Goal: Task Accomplishment & Management: Manage account settings

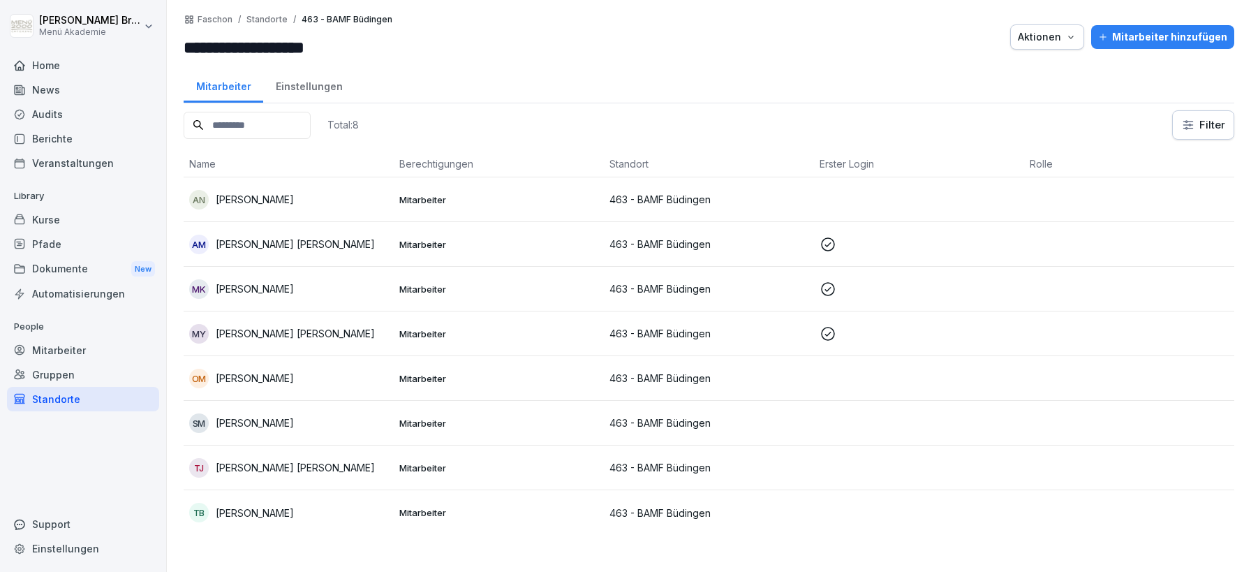
click at [76, 402] on div "Standorte" at bounding box center [83, 399] width 152 height 24
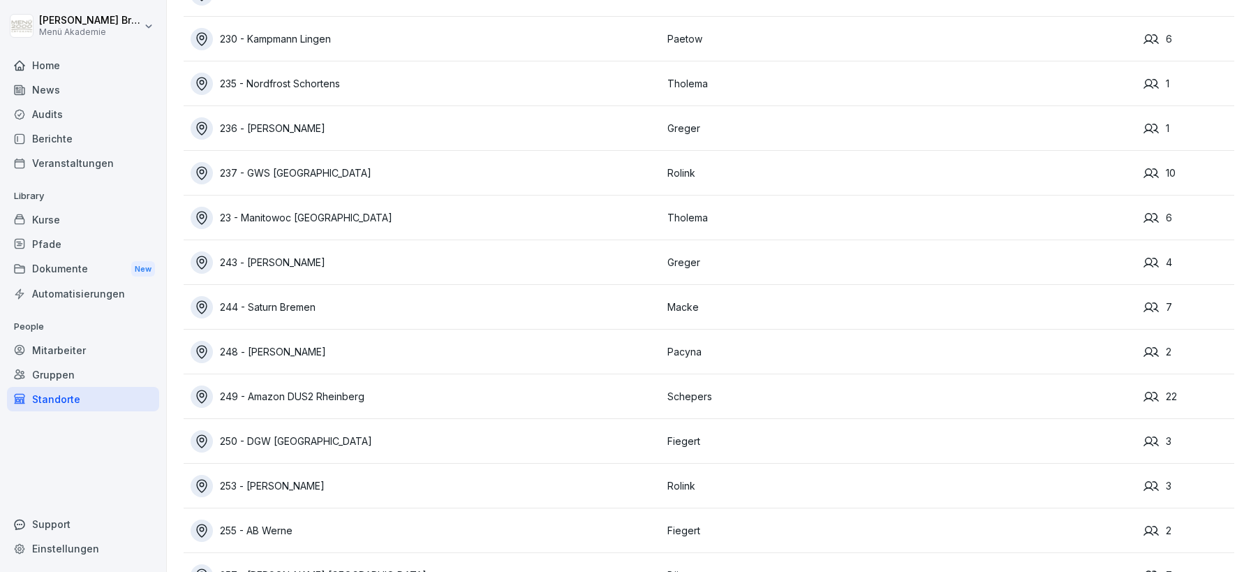
scroll to position [1934, 0]
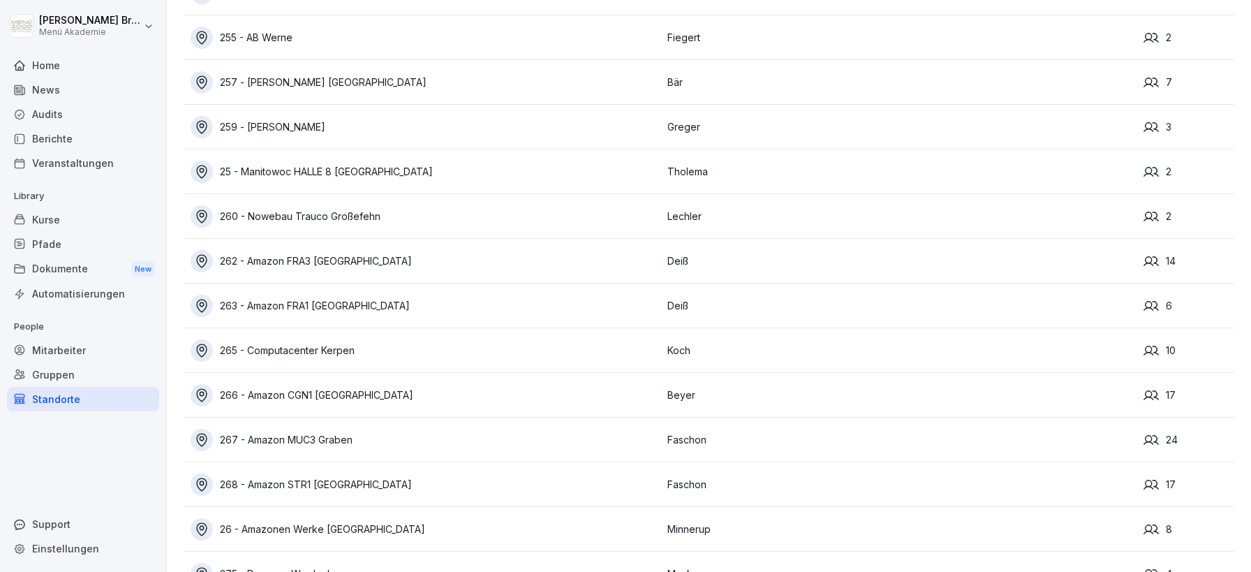
click at [66, 373] on div "Gruppen" at bounding box center [83, 374] width 152 height 24
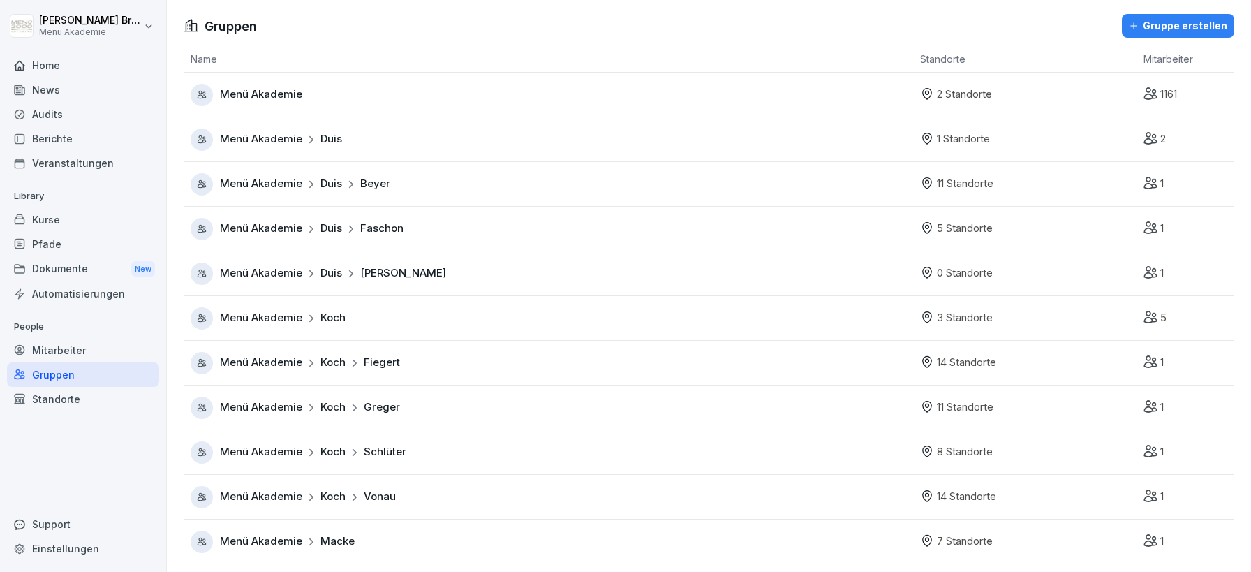
click at [82, 401] on div "Standorte" at bounding box center [83, 399] width 152 height 24
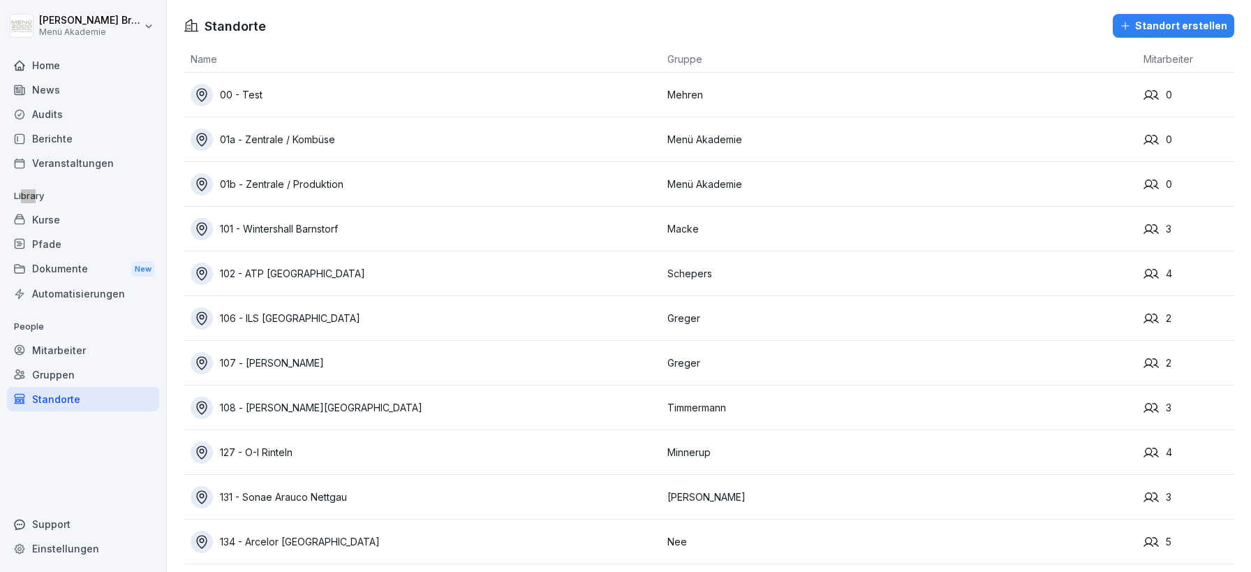
scroll to position [7404, 0]
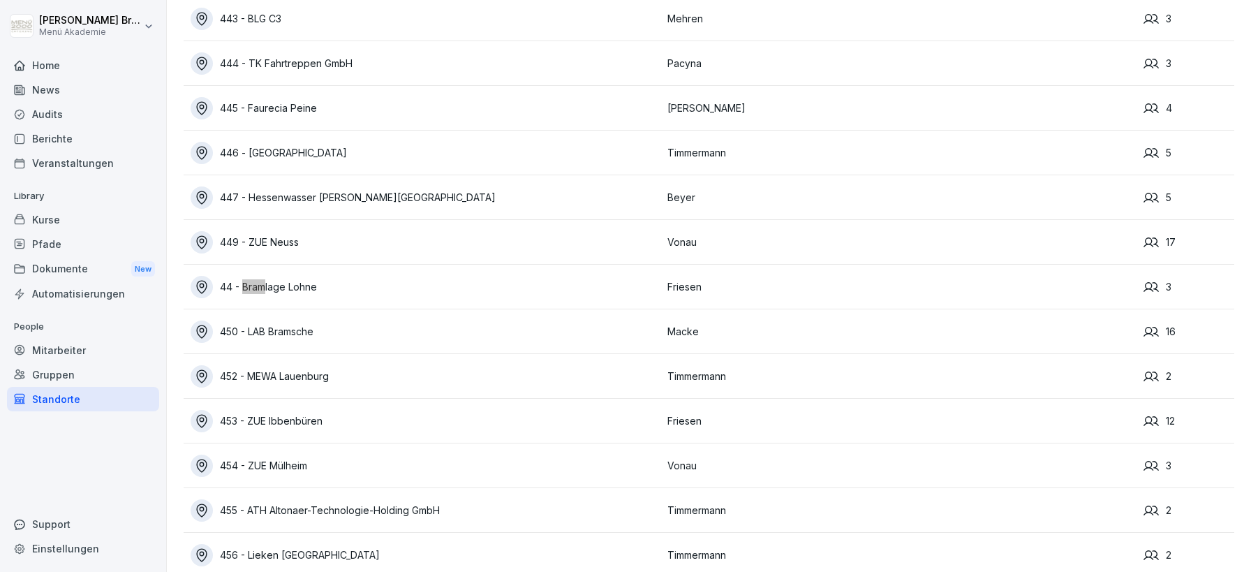
click at [281, 288] on div "44 - Bramlage Lohne" at bounding box center [426, 287] width 470 height 22
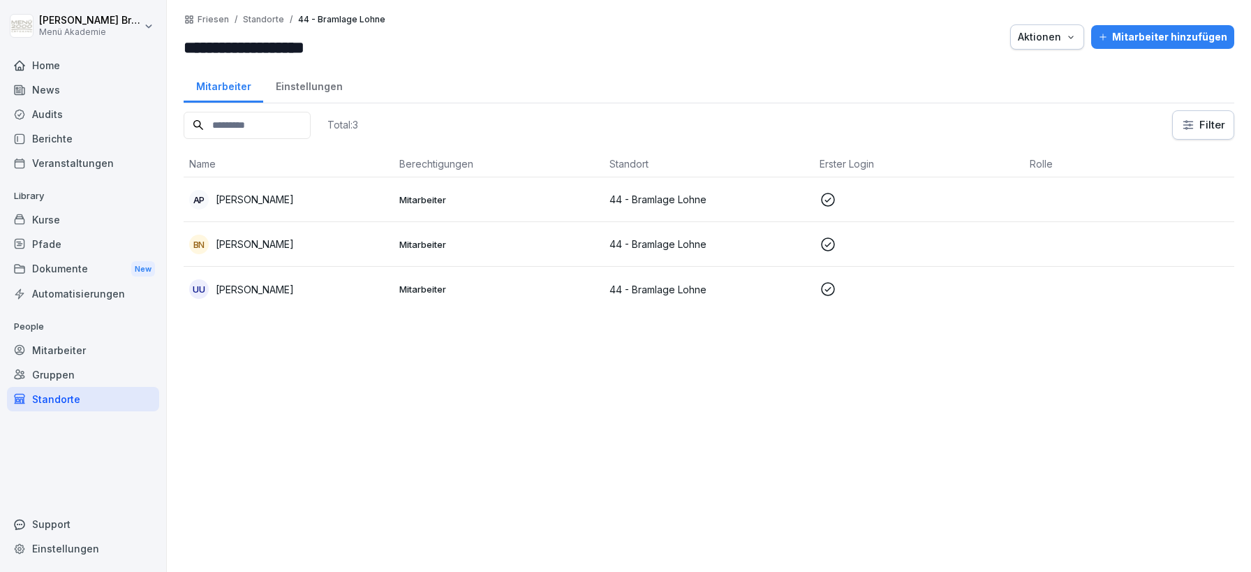
click at [1181, 31] on div "Mitarbeiter hinzufügen" at bounding box center [1162, 36] width 129 height 15
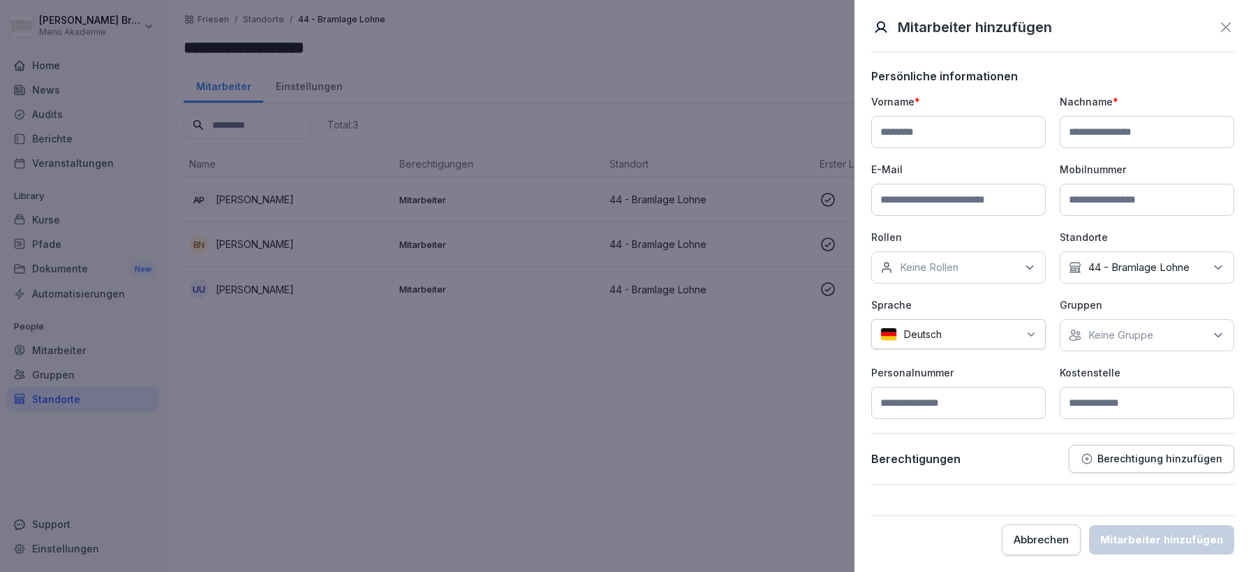
click at [965, 136] on input at bounding box center [958, 132] width 175 height 32
click at [621, 364] on div at bounding box center [625, 286] width 1251 height 572
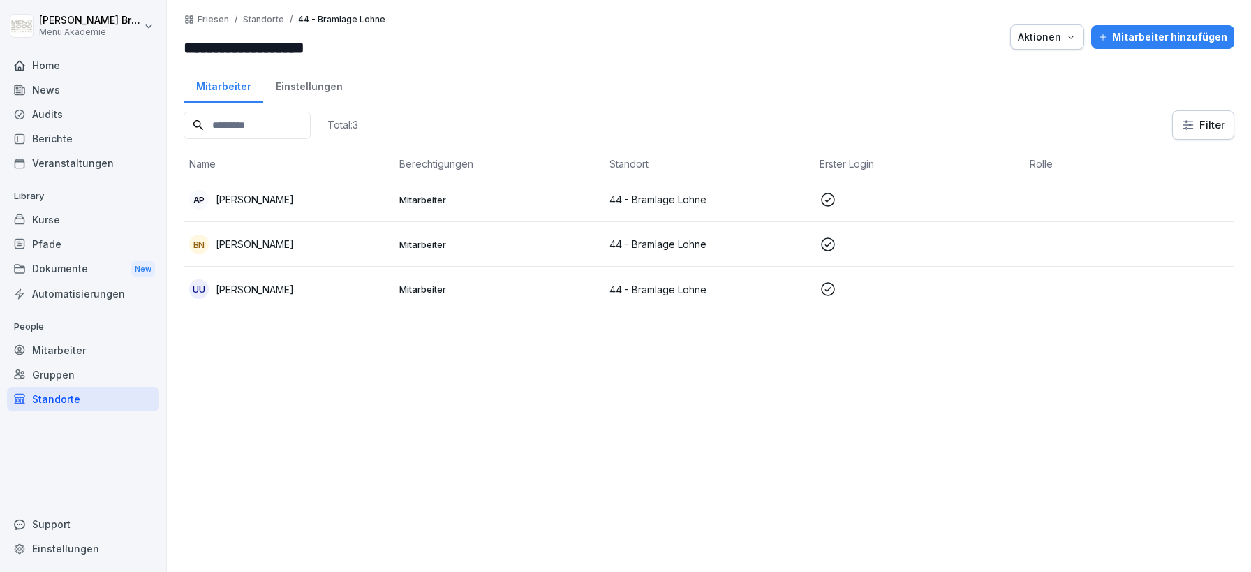
click at [1149, 40] on div "Mitarbeiter hinzufügen" at bounding box center [1162, 36] width 129 height 15
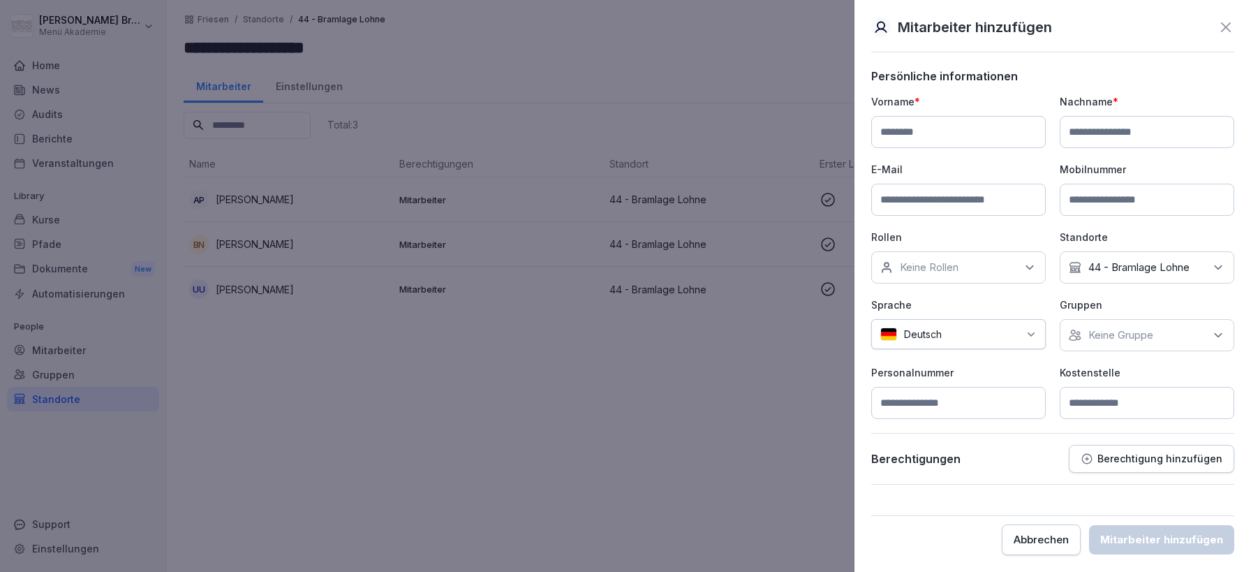
click at [908, 142] on input at bounding box center [958, 132] width 175 height 32
type input "*"
click at [205, 481] on div at bounding box center [625, 286] width 1251 height 572
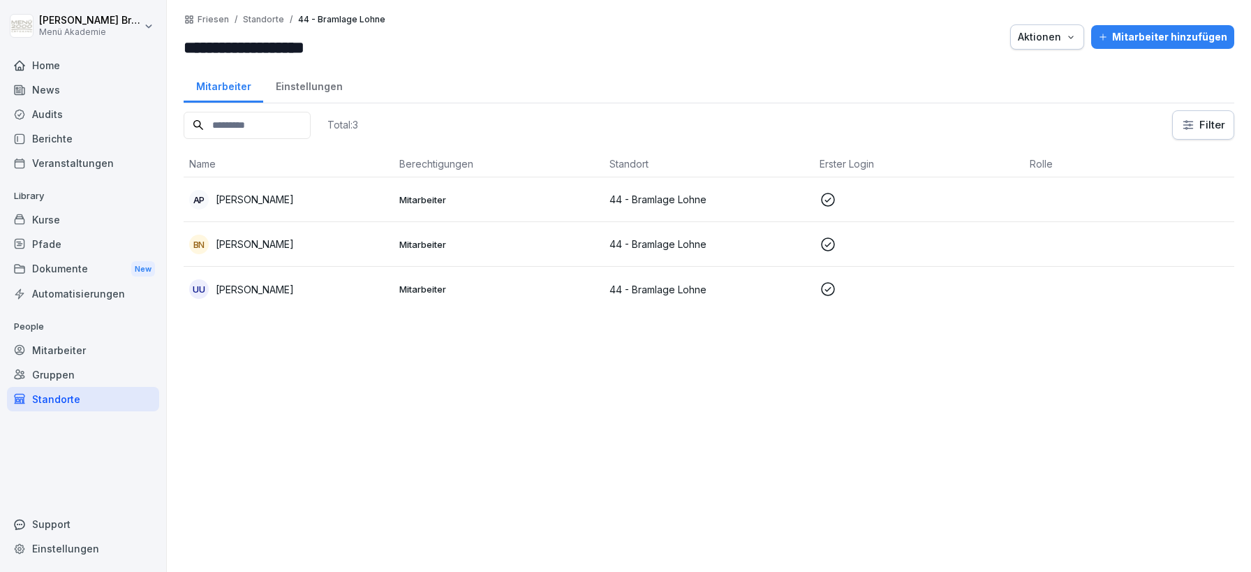
click at [80, 395] on div "Standorte" at bounding box center [83, 399] width 152 height 24
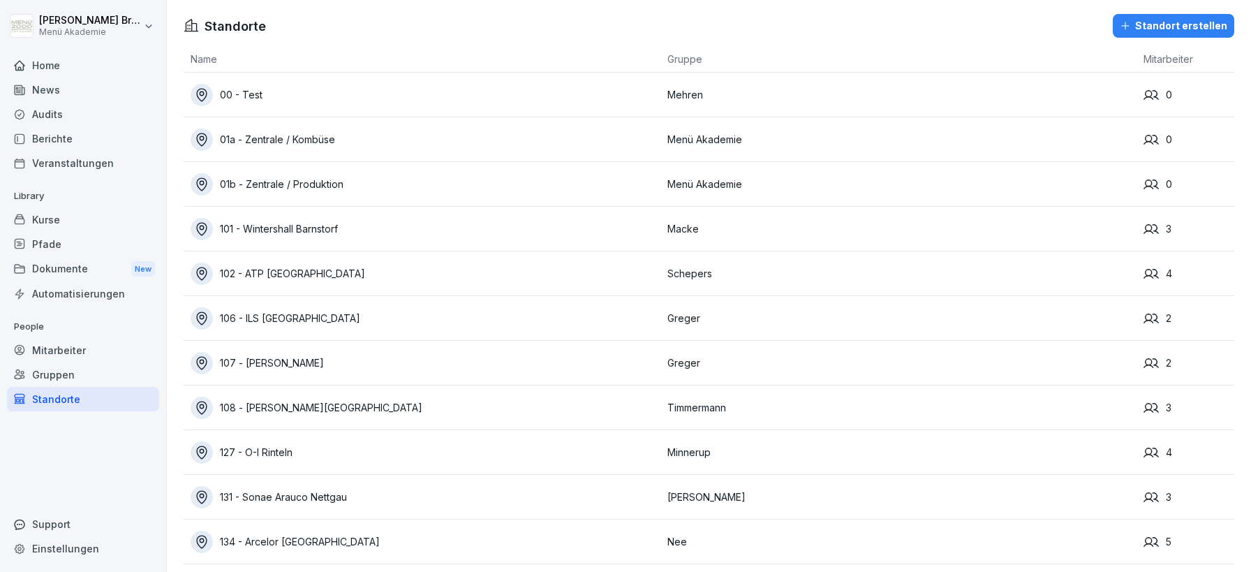
scroll to position [9773, 0]
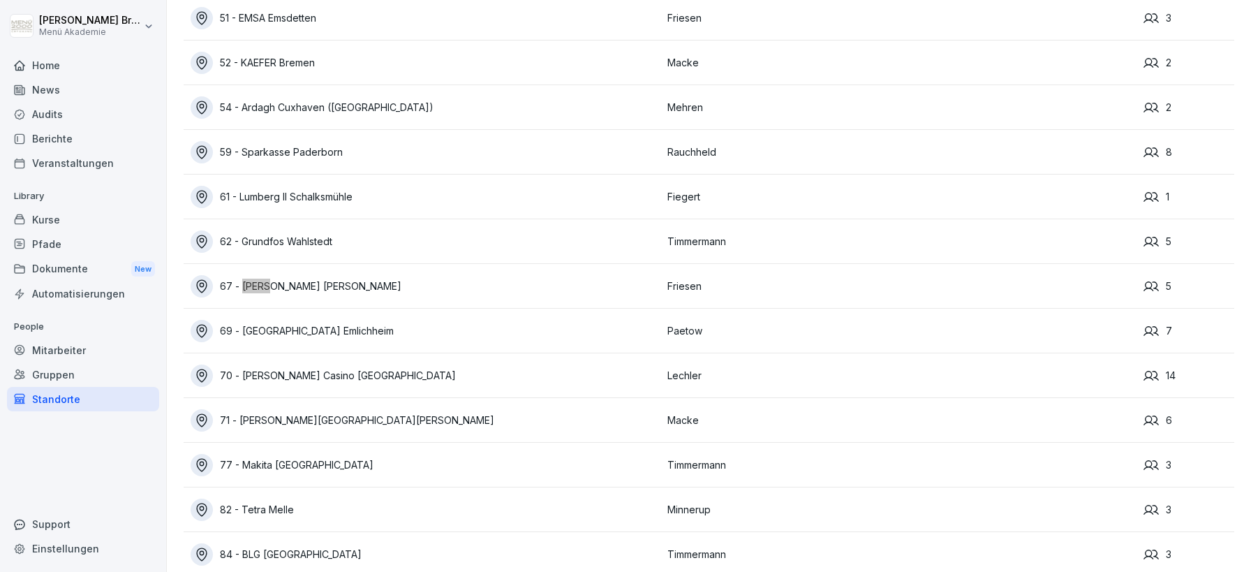
click at [300, 277] on div "67 - [PERSON_NAME] [PERSON_NAME]" at bounding box center [426, 286] width 470 height 22
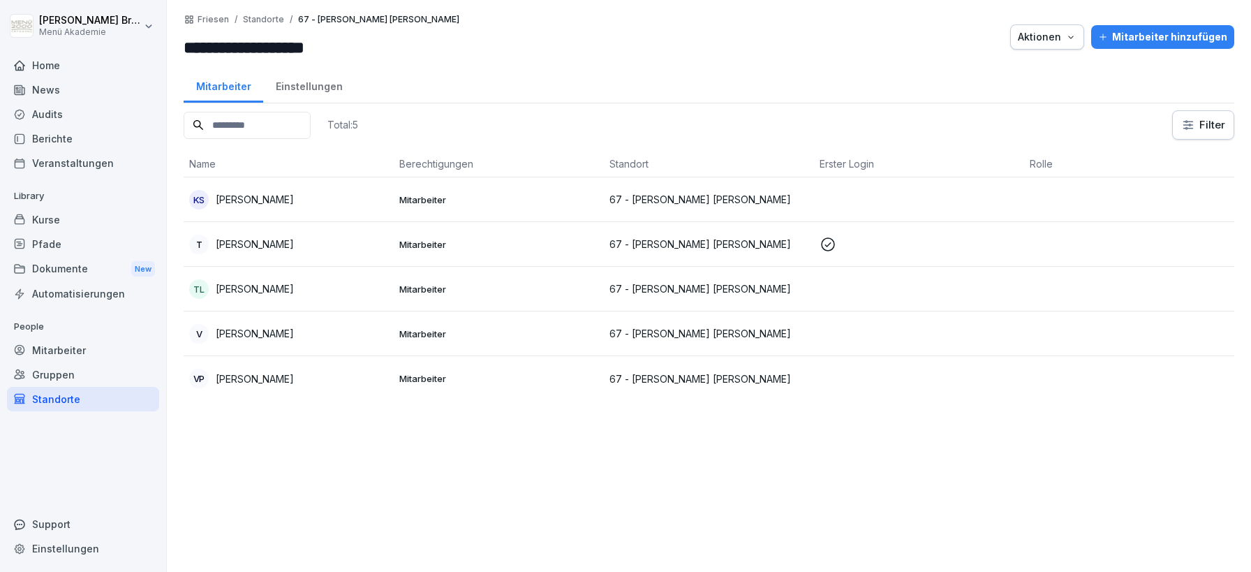
click at [260, 295] on p "[PERSON_NAME]" at bounding box center [255, 288] width 78 height 15
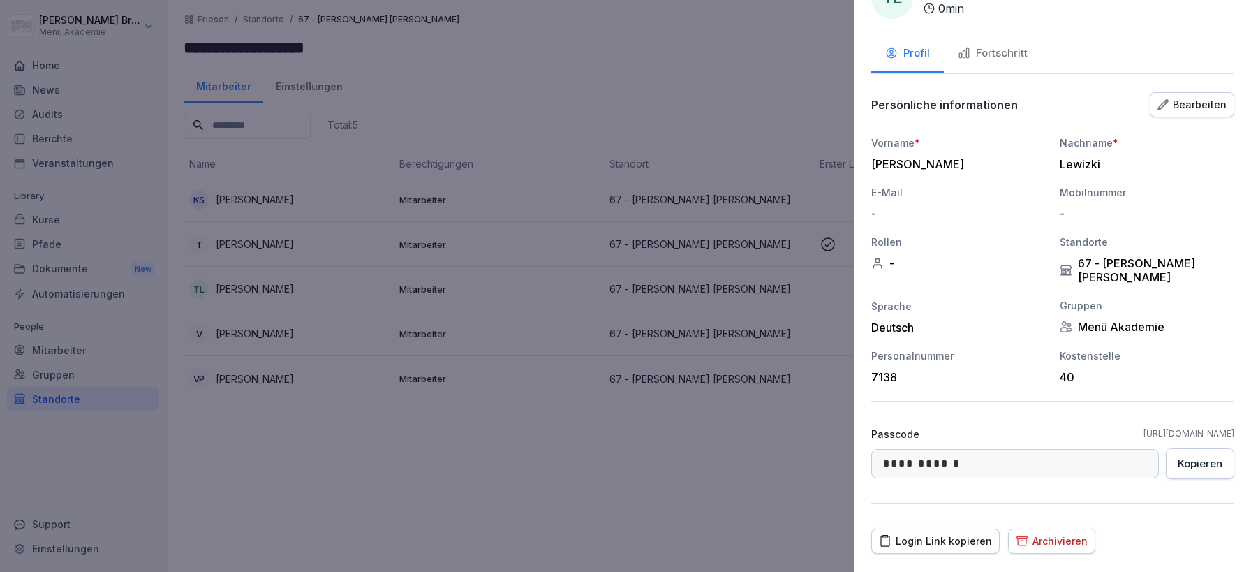
scroll to position [64, 0]
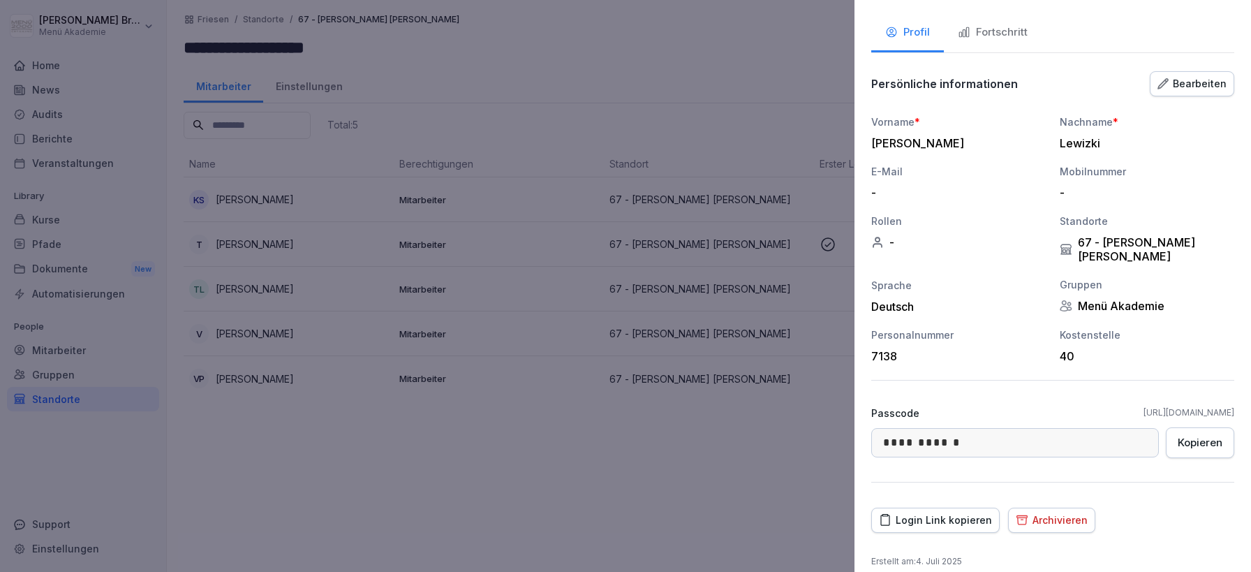
click at [1050, 508] on button "Archivieren" at bounding box center [1051, 520] width 87 height 25
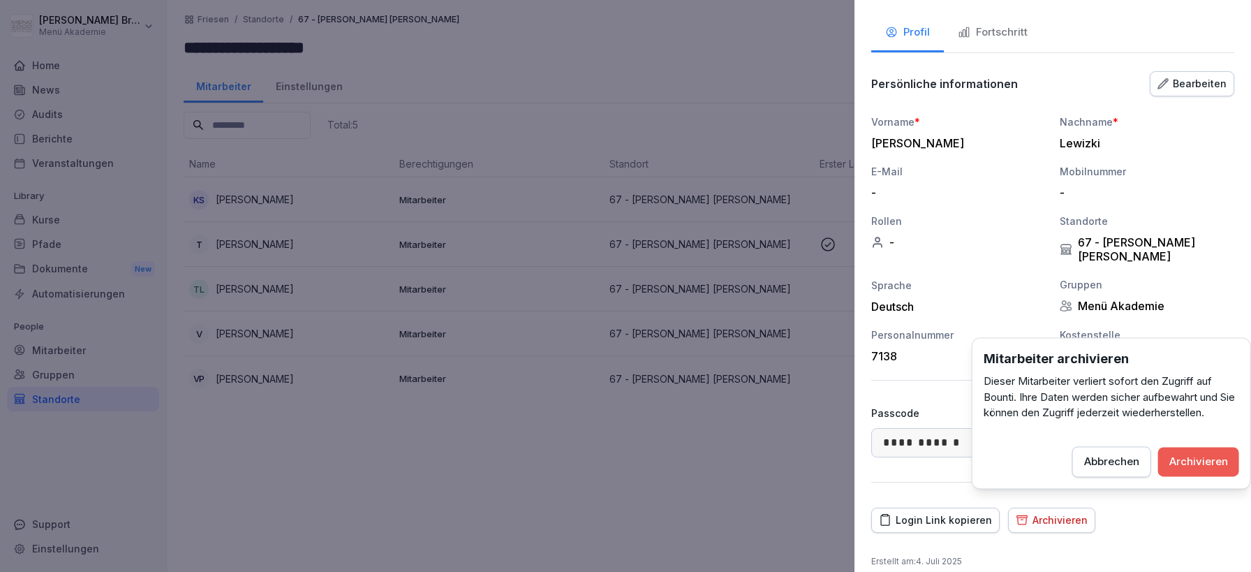
click at [1190, 459] on div "Archivieren" at bounding box center [1198, 461] width 59 height 15
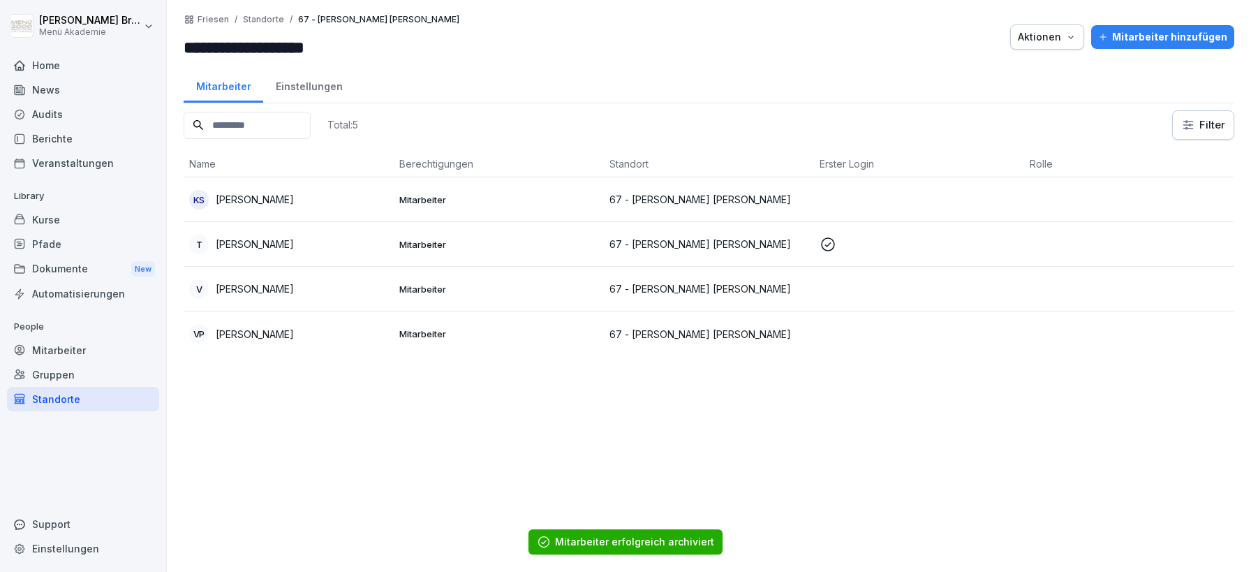
click at [280, 333] on p "[PERSON_NAME]" at bounding box center [255, 334] width 78 height 15
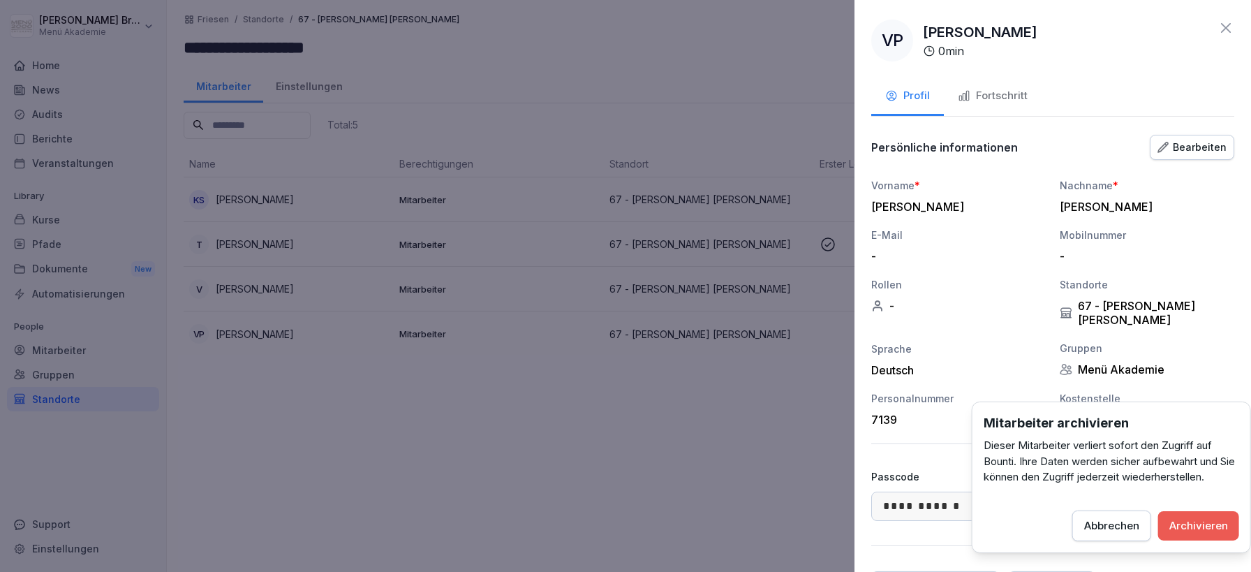
click at [1215, 519] on div "Archivieren" at bounding box center [1198, 524] width 59 height 15
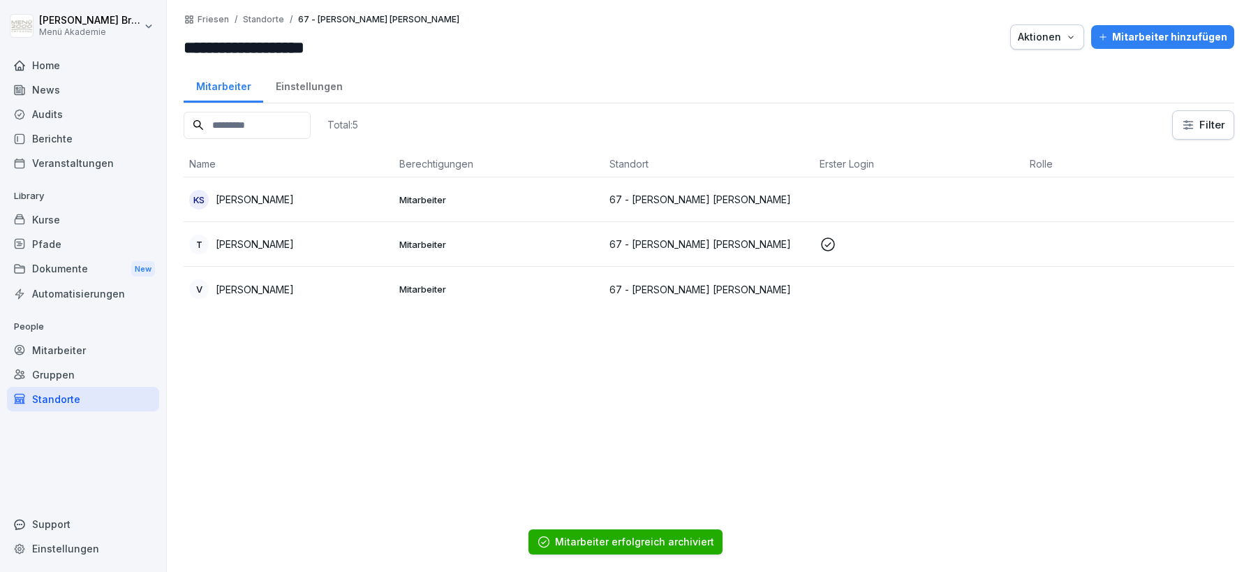
click at [645, 423] on div "Total: 5 Filter Name Berechtigungen Standort Erster Login [PERSON_NAME] KS [PER…" at bounding box center [709, 334] width 1051 height 448
click at [635, 283] on p "67 - [PERSON_NAME] [PERSON_NAME]" at bounding box center [709, 289] width 199 height 15
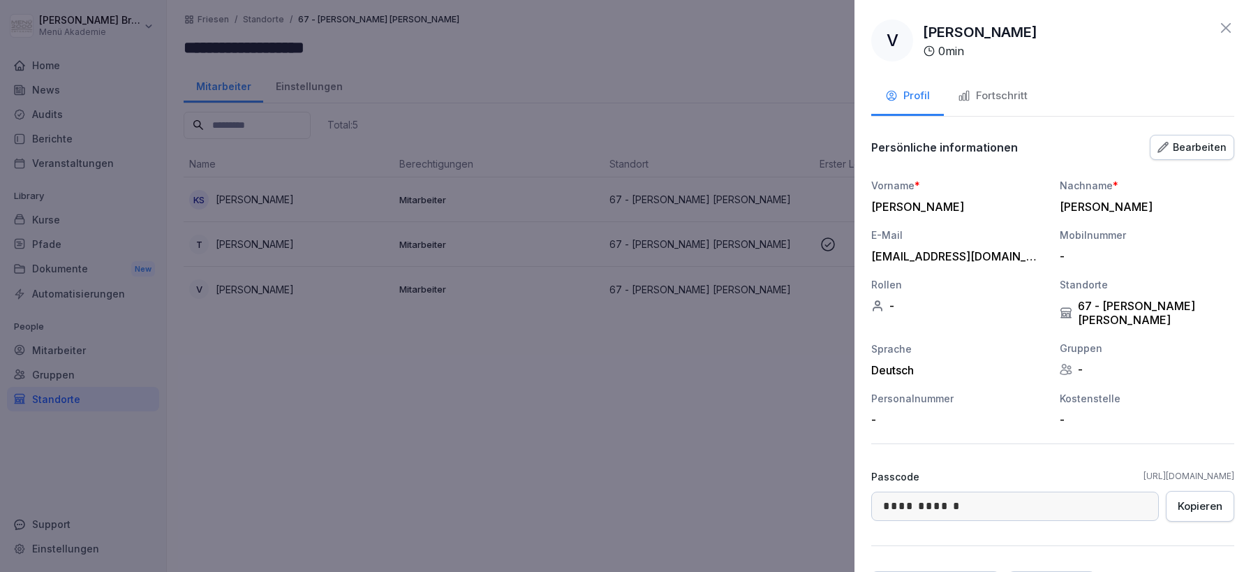
click at [586, 247] on div at bounding box center [625, 286] width 1251 height 572
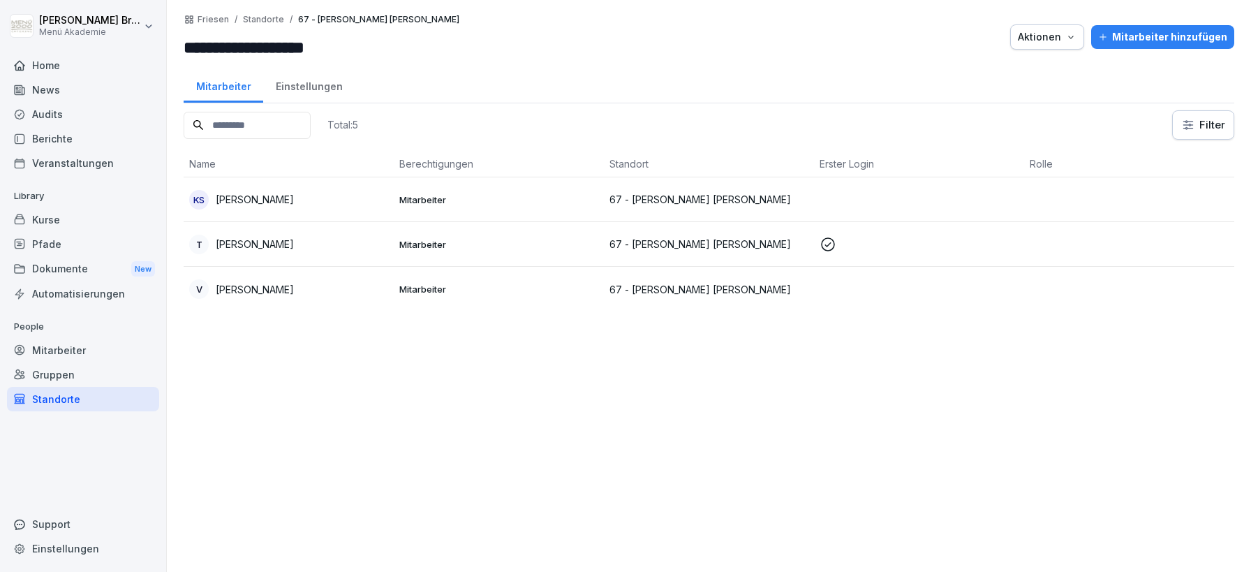
click at [695, 248] on p "67 - [PERSON_NAME] [PERSON_NAME]" at bounding box center [709, 244] width 199 height 15
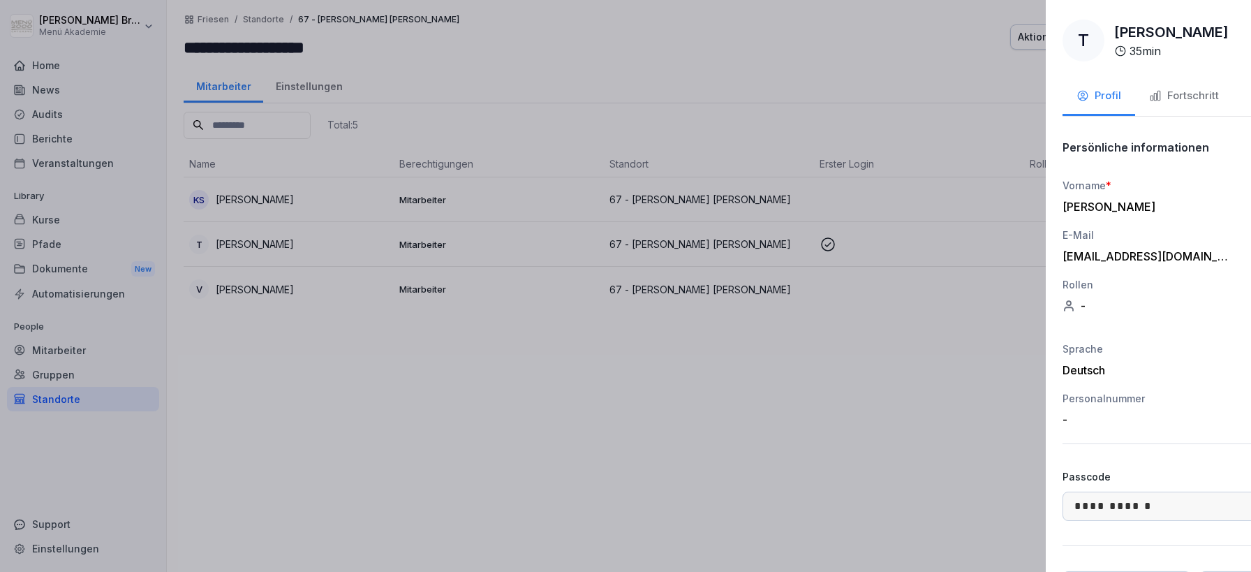
click at [672, 320] on div at bounding box center [625, 286] width 1251 height 572
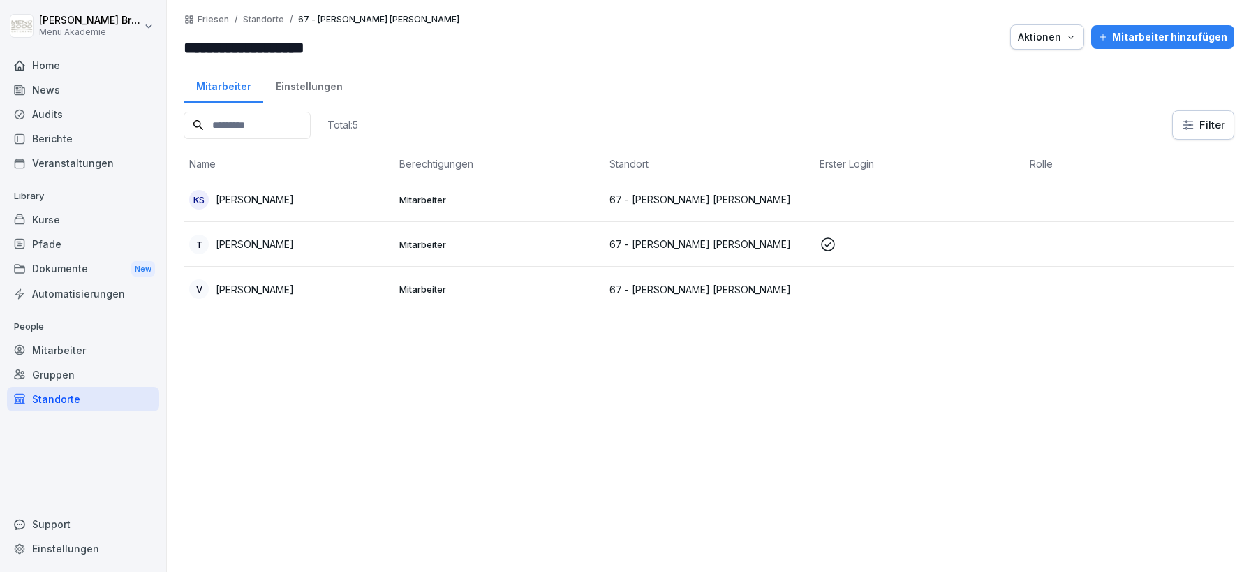
click at [660, 201] on p "67 - [PERSON_NAME] [PERSON_NAME]" at bounding box center [709, 199] width 199 height 15
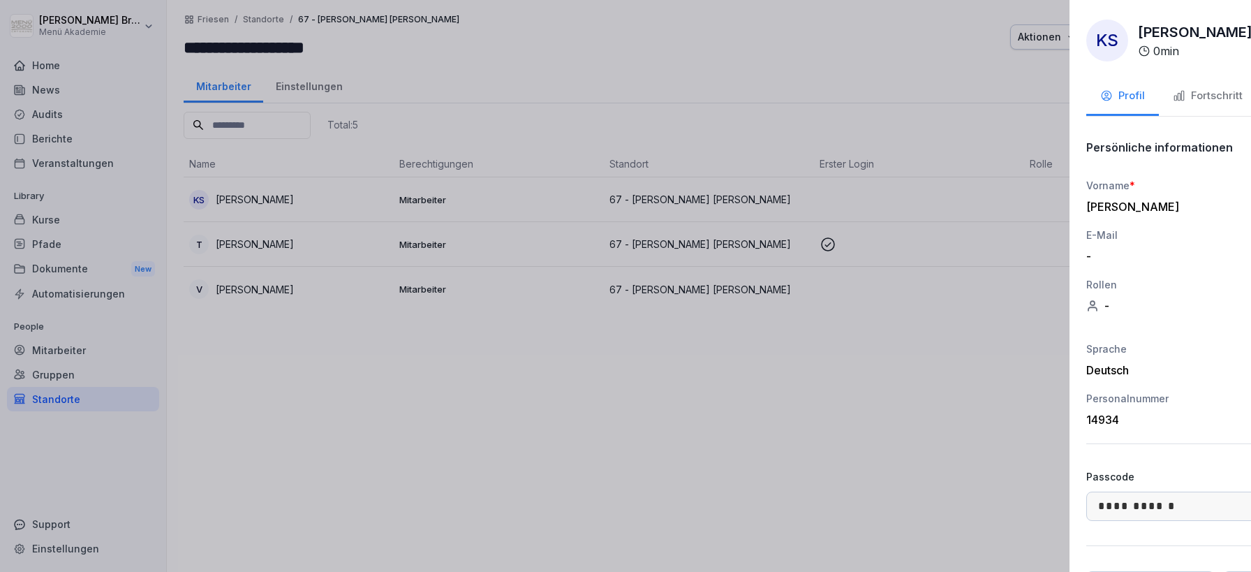
click at [655, 337] on div at bounding box center [625, 286] width 1251 height 572
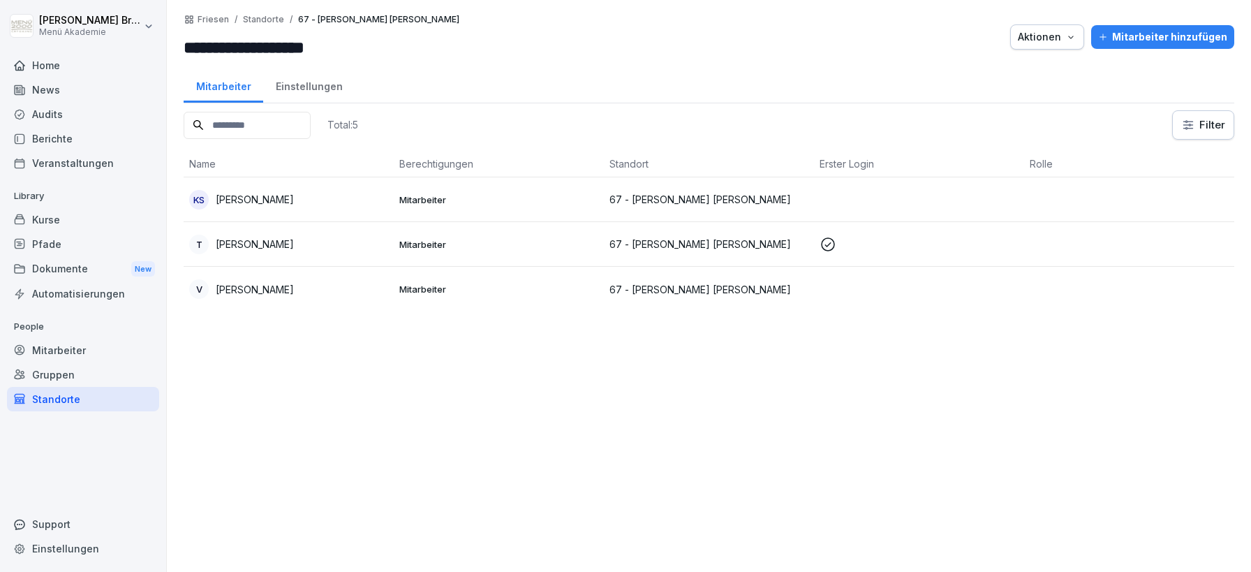
click at [670, 245] on p "67 - [PERSON_NAME] [PERSON_NAME]" at bounding box center [709, 244] width 199 height 15
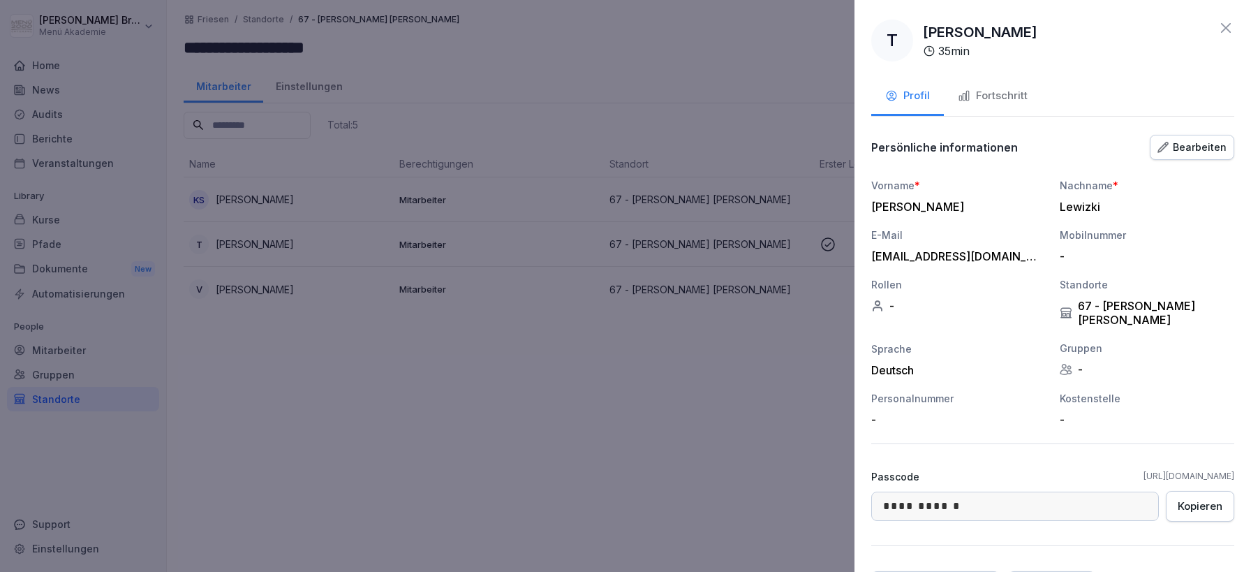
click at [1194, 153] on div "Bearbeiten" at bounding box center [1192, 147] width 69 height 15
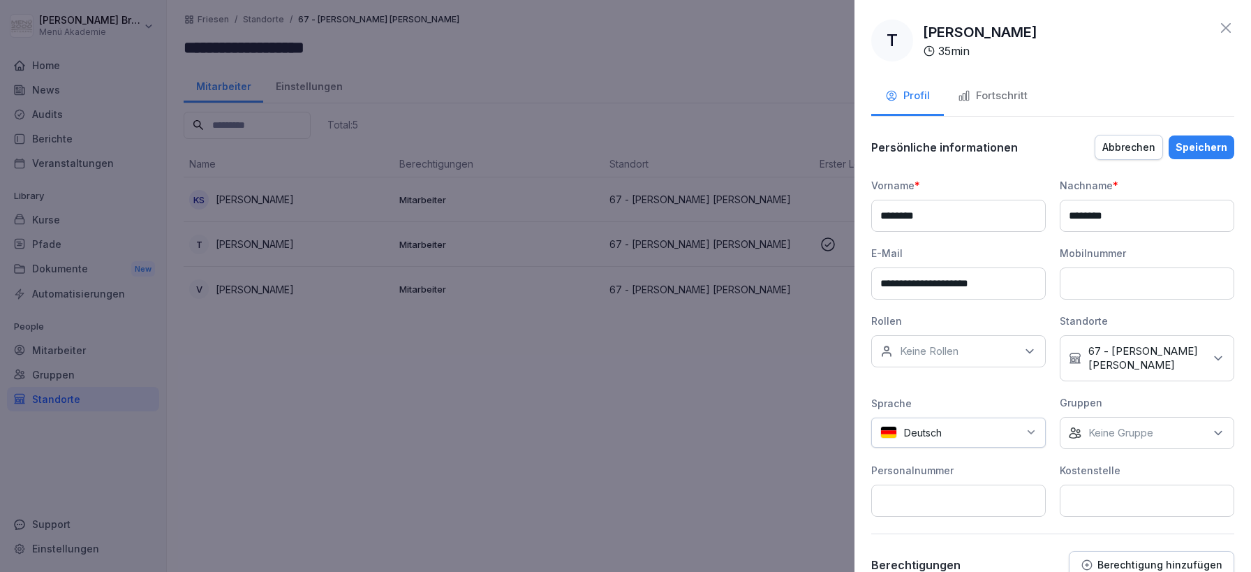
click at [1122, 485] on input at bounding box center [1147, 501] width 175 height 32
type input "**"
click at [1206, 150] on div "Speichern" at bounding box center [1202, 147] width 52 height 15
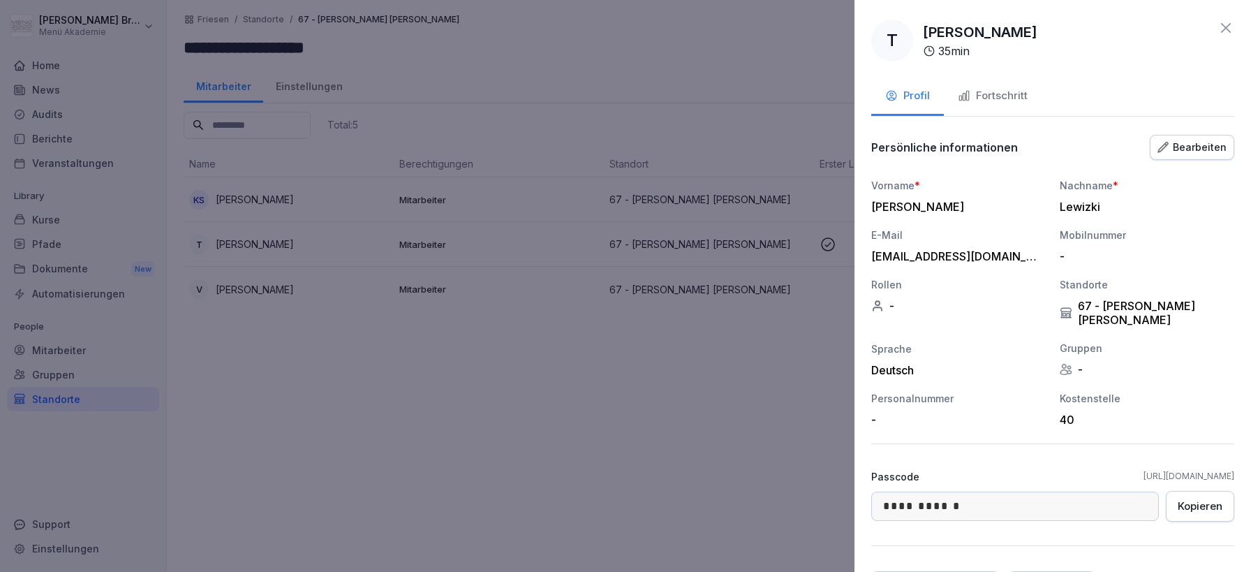
click at [669, 287] on div at bounding box center [625, 286] width 1251 height 572
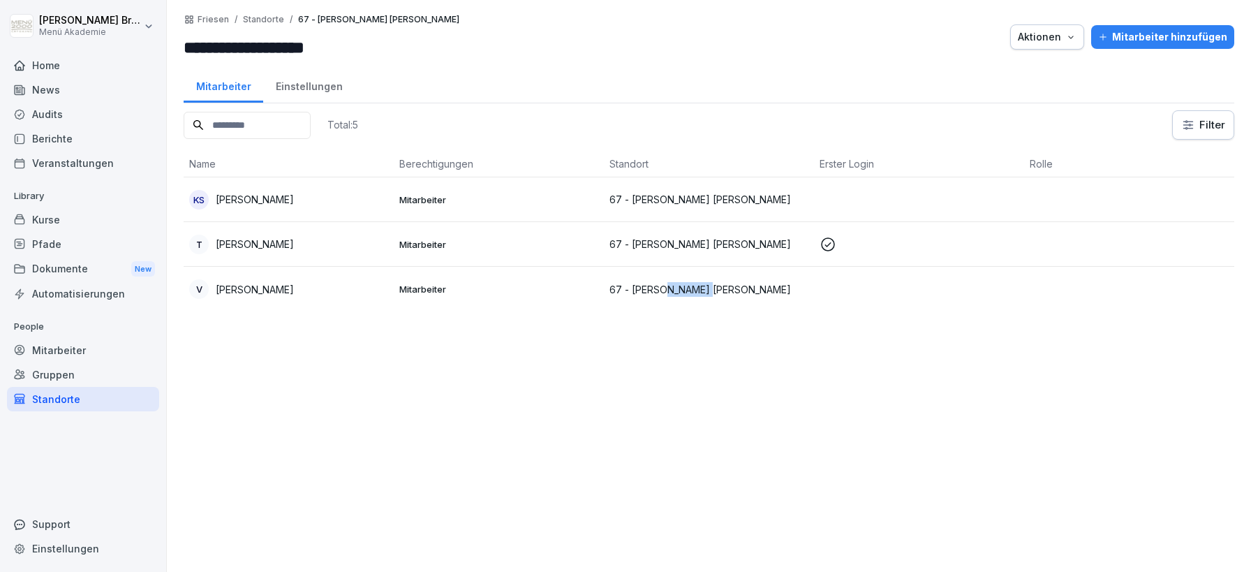
click at [667, 288] on p "67 - [PERSON_NAME] [PERSON_NAME]" at bounding box center [709, 289] width 199 height 15
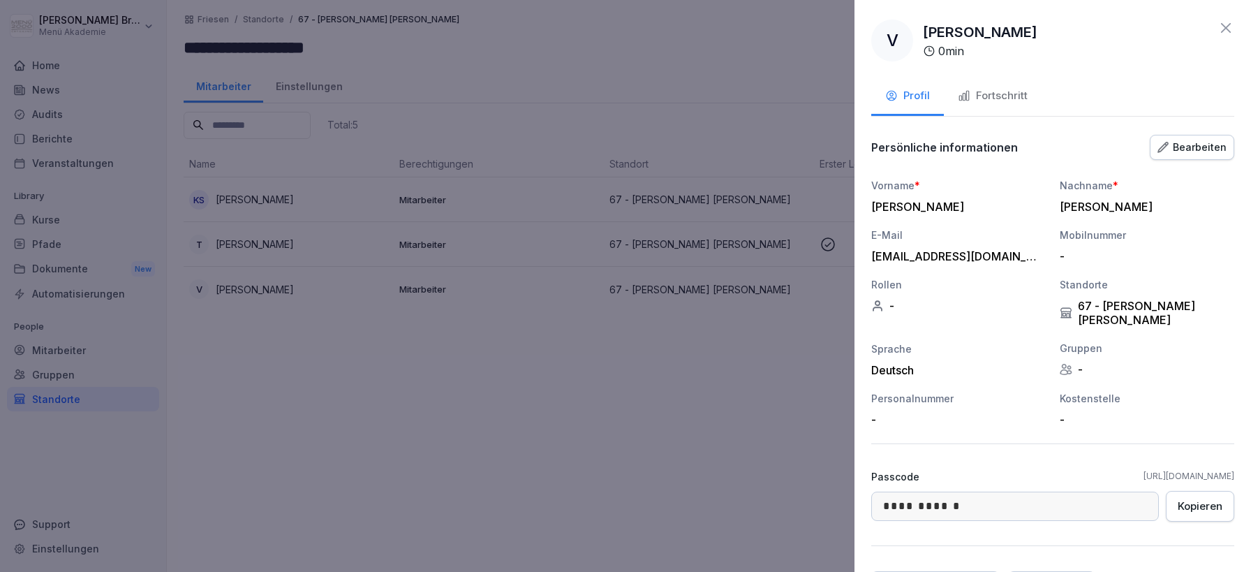
click at [1188, 147] on div "Bearbeiten" at bounding box center [1192, 147] width 69 height 15
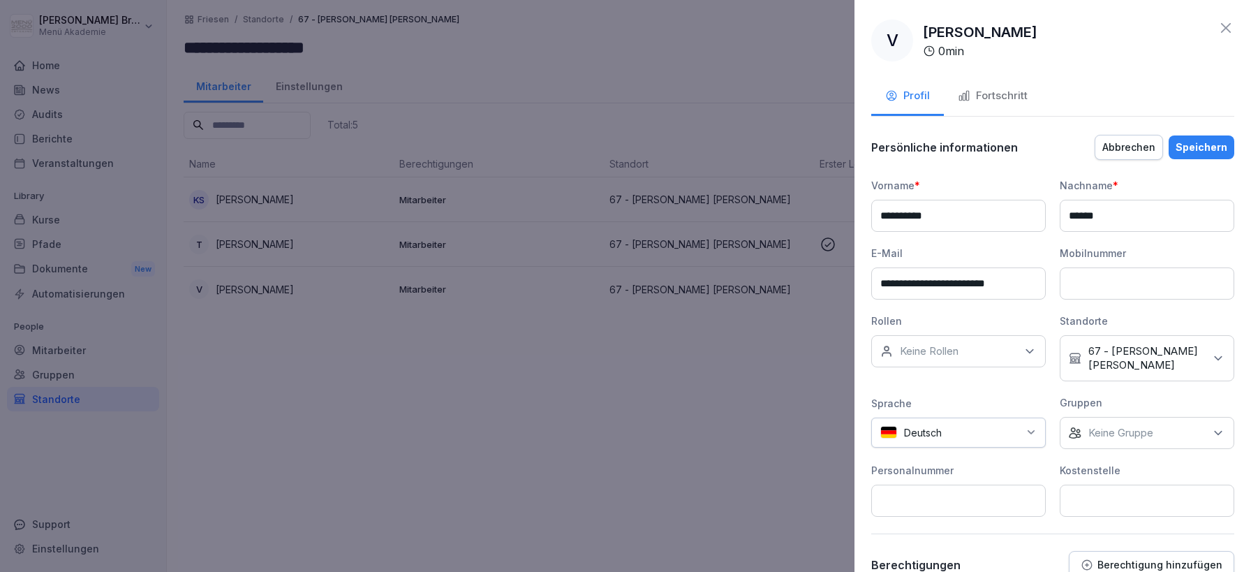
click at [1095, 485] on input at bounding box center [1147, 501] width 175 height 32
type input "**"
click at [1197, 139] on button "Speichern" at bounding box center [1202, 147] width 66 height 24
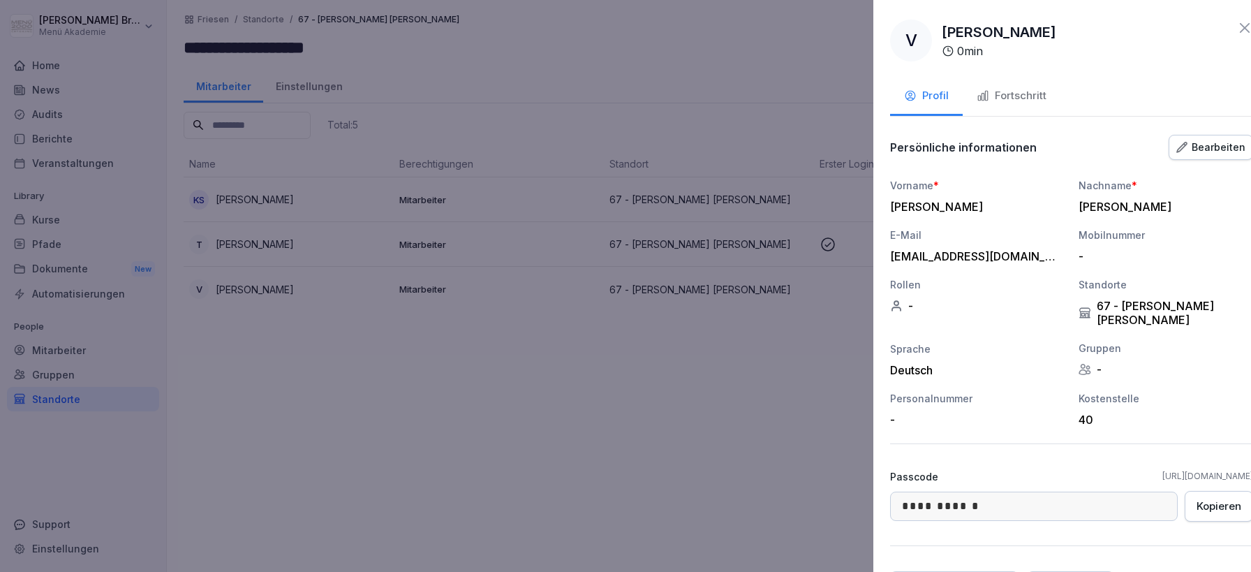
drag, startPoint x: 748, startPoint y: 381, endPoint x: 786, endPoint y: 344, distance: 52.8
click at [748, 381] on div at bounding box center [625, 286] width 1251 height 572
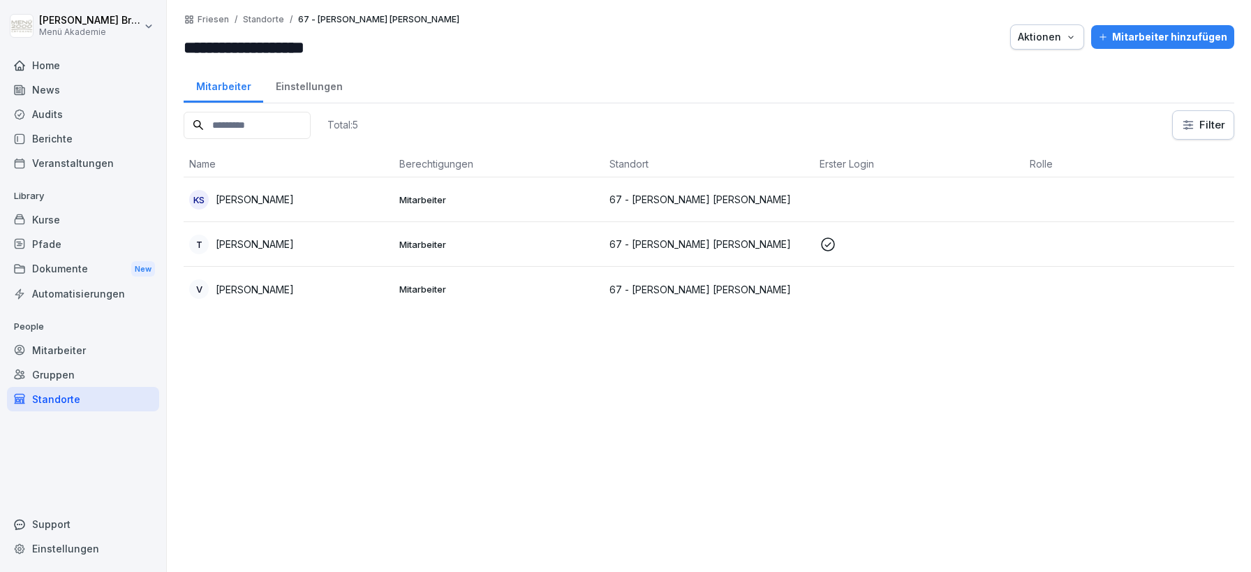
click at [466, 283] on p "Mitarbeiter" at bounding box center [498, 289] width 199 height 13
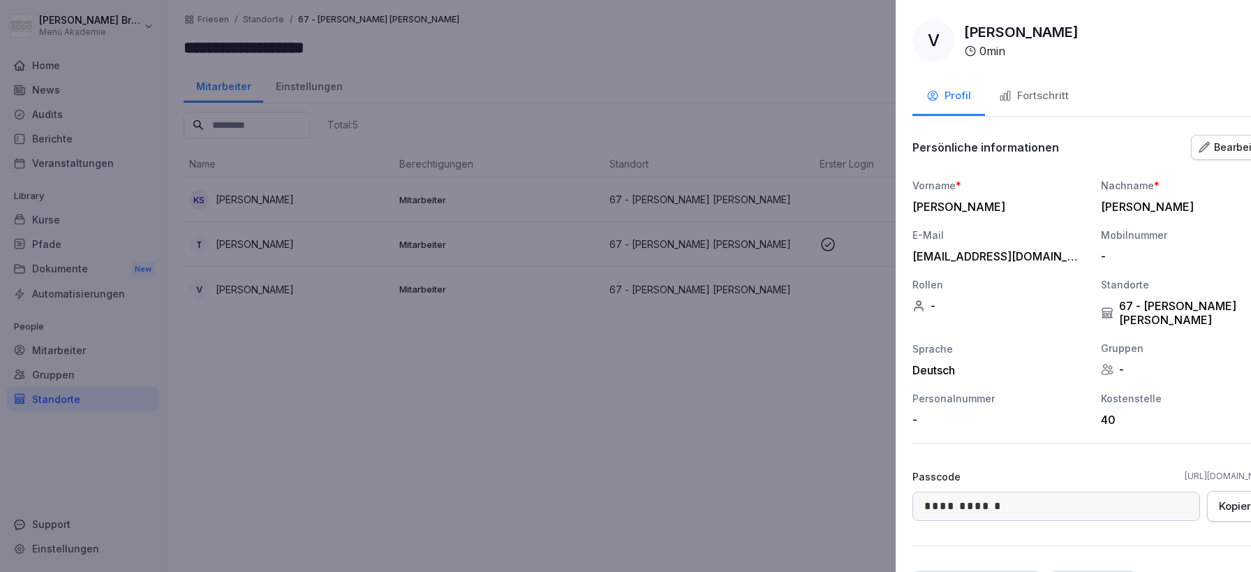
click at [531, 367] on div at bounding box center [625, 286] width 1251 height 572
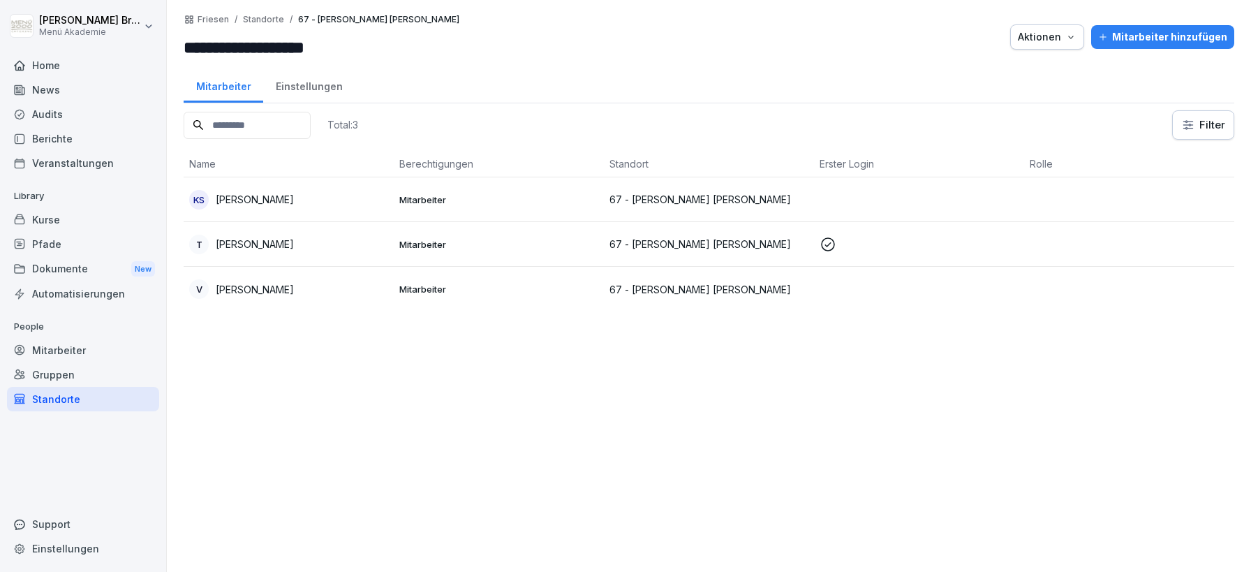
click at [102, 394] on div "Standorte" at bounding box center [83, 399] width 152 height 24
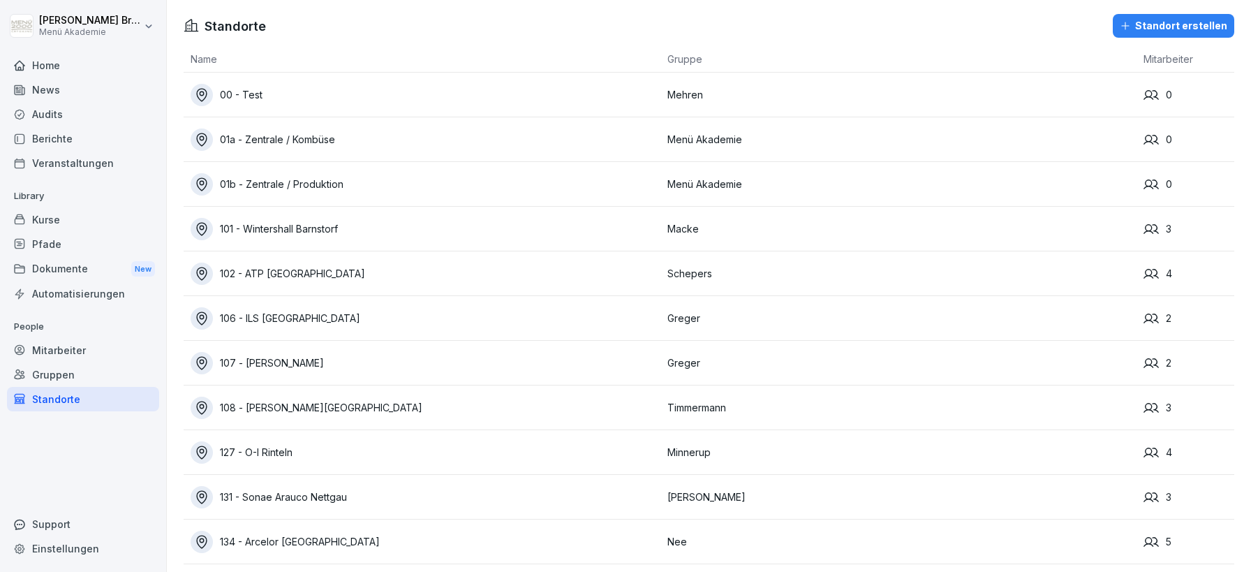
click at [73, 345] on div "Mitarbeiter" at bounding box center [83, 350] width 152 height 24
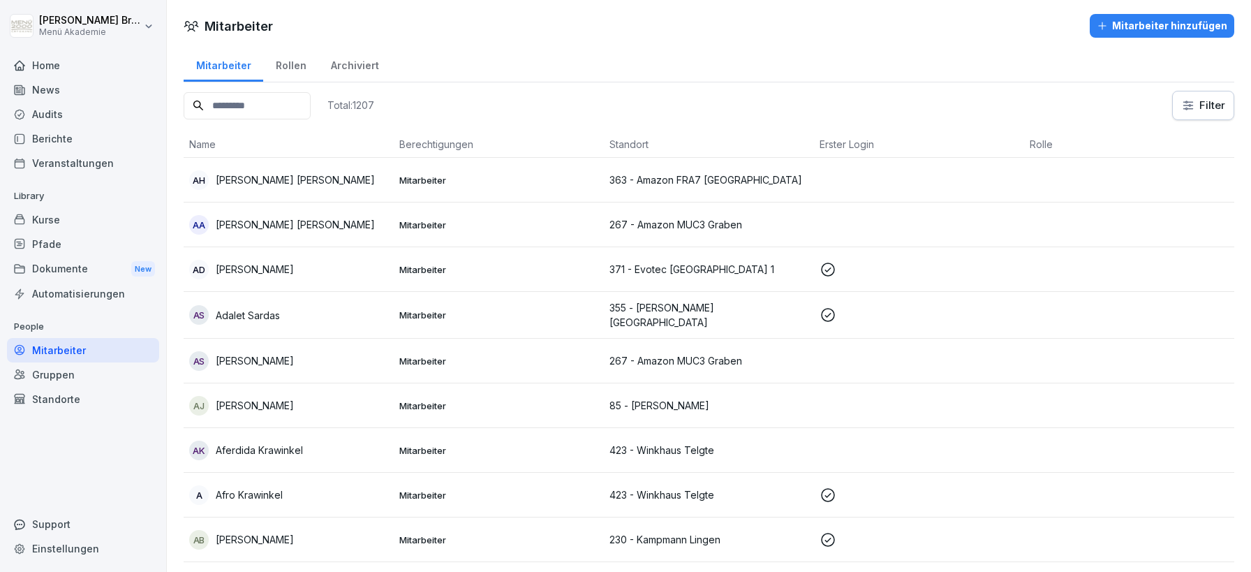
click at [80, 400] on div "Standorte" at bounding box center [83, 399] width 152 height 24
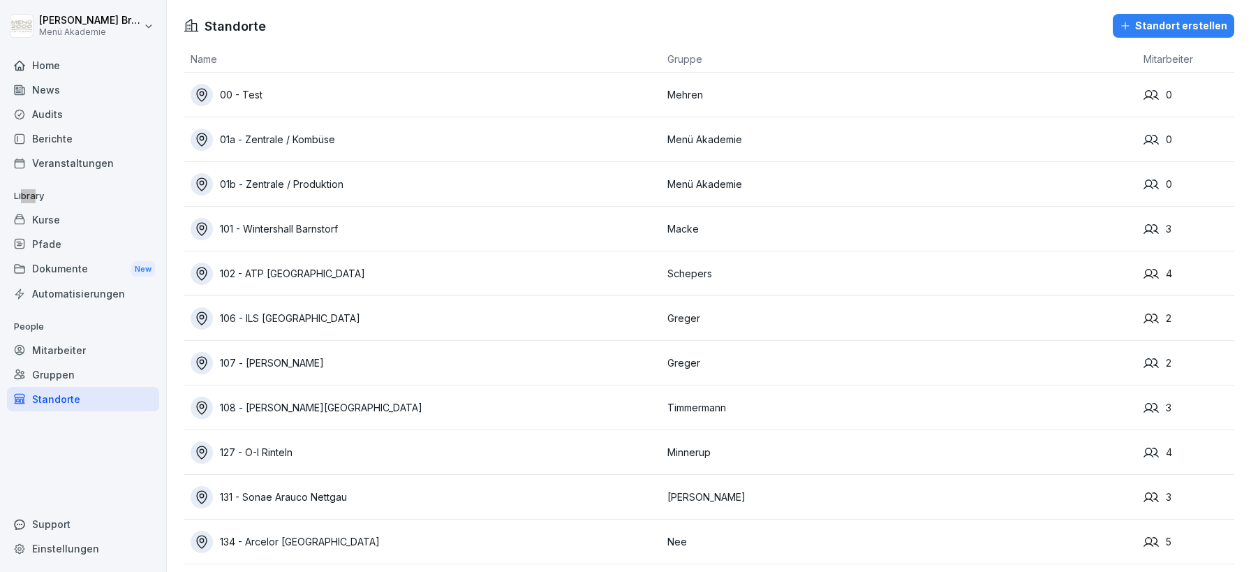
scroll to position [7404, 0]
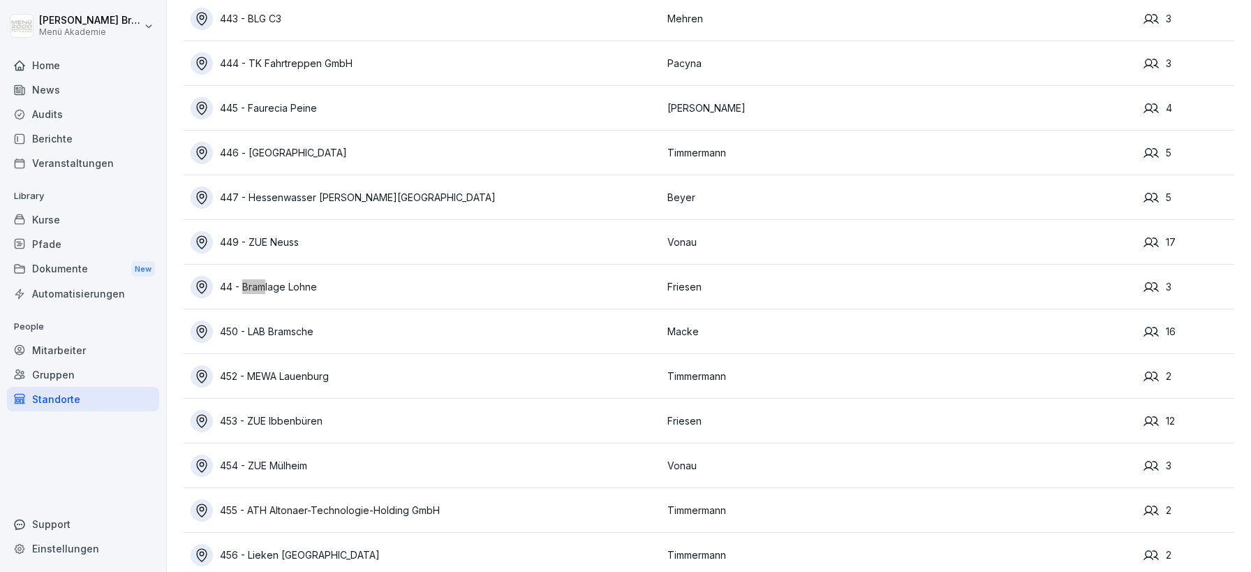
click at [316, 285] on div "44 - Bramlage Lohne" at bounding box center [426, 287] width 470 height 22
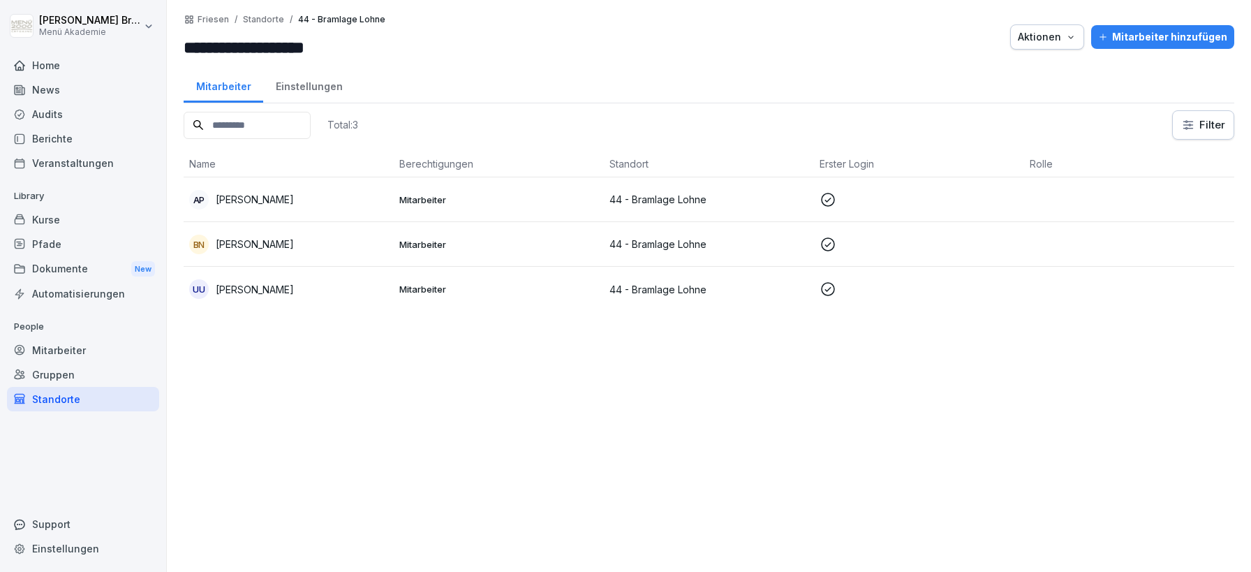
click at [1153, 43] on div "Mitarbeiter hinzufügen" at bounding box center [1162, 36] width 129 height 15
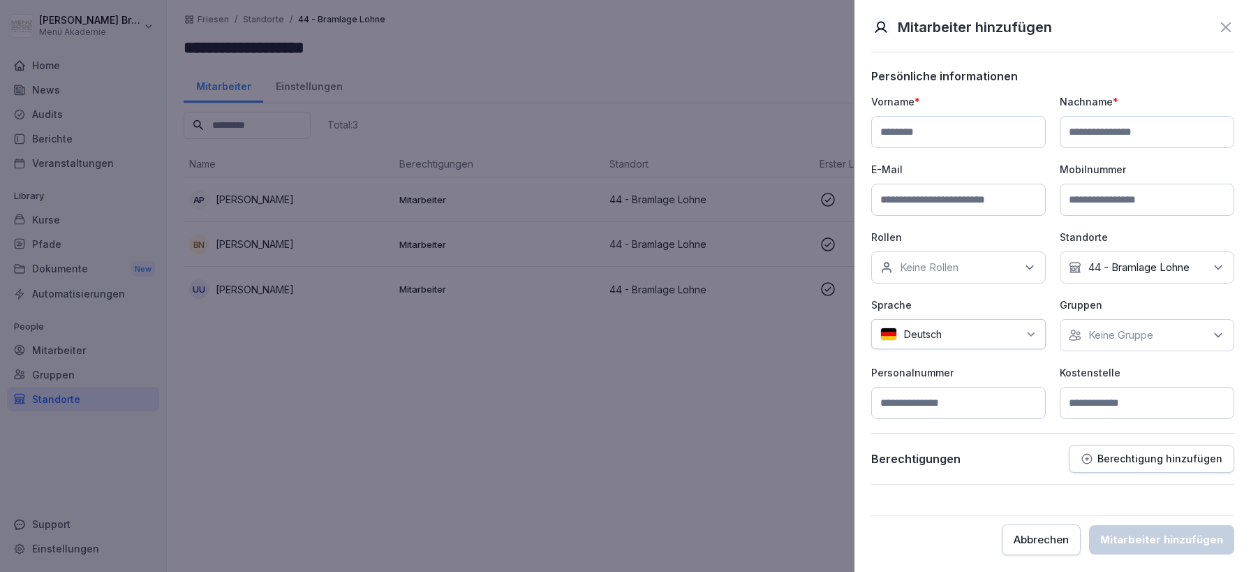
click at [992, 130] on input at bounding box center [958, 132] width 175 height 32
click at [983, 142] on input at bounding box center [958, 132] width 175 height 32
paste input "**********"
type input "**********"
drag, startPoint x: 1111, startPoint y: 124, endPoint x: 1095, endPoint y: 126, distance: 16.3
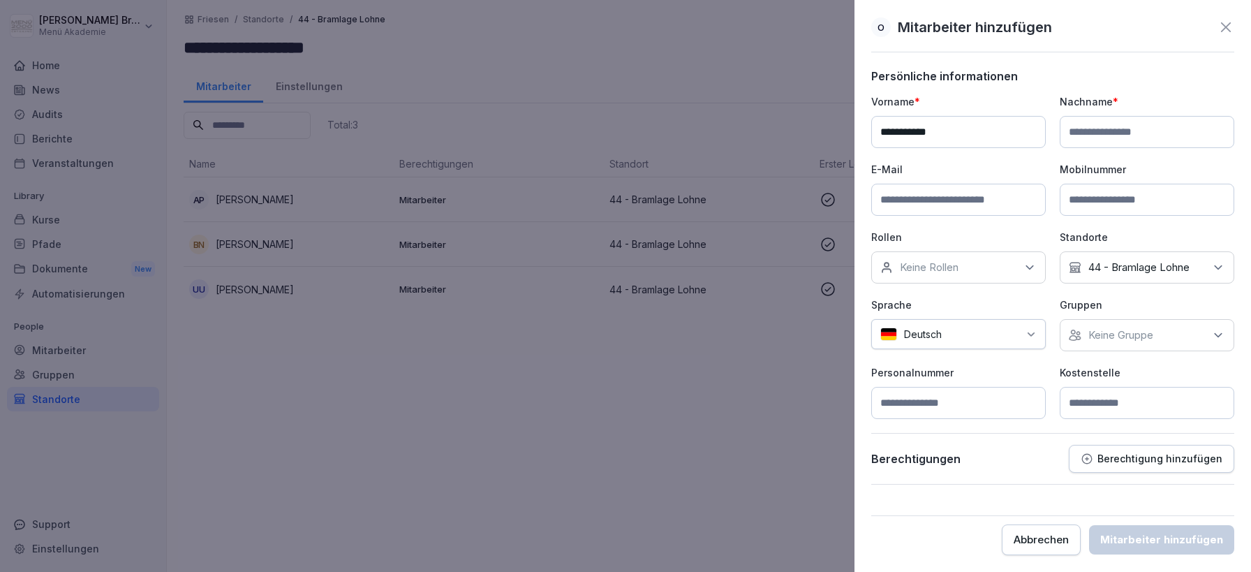
click at [1110, 124] on input at bounding box center [1147, 132] width 175 height 32
click at [1092, 128] on input at bounding box center [1147, 132] width 175 height 32
paste input "*******"
type input "*******"
click at [1170, 334] on div "Keine Gruppe" at bounding box center [1147, 335] width 175 height 32
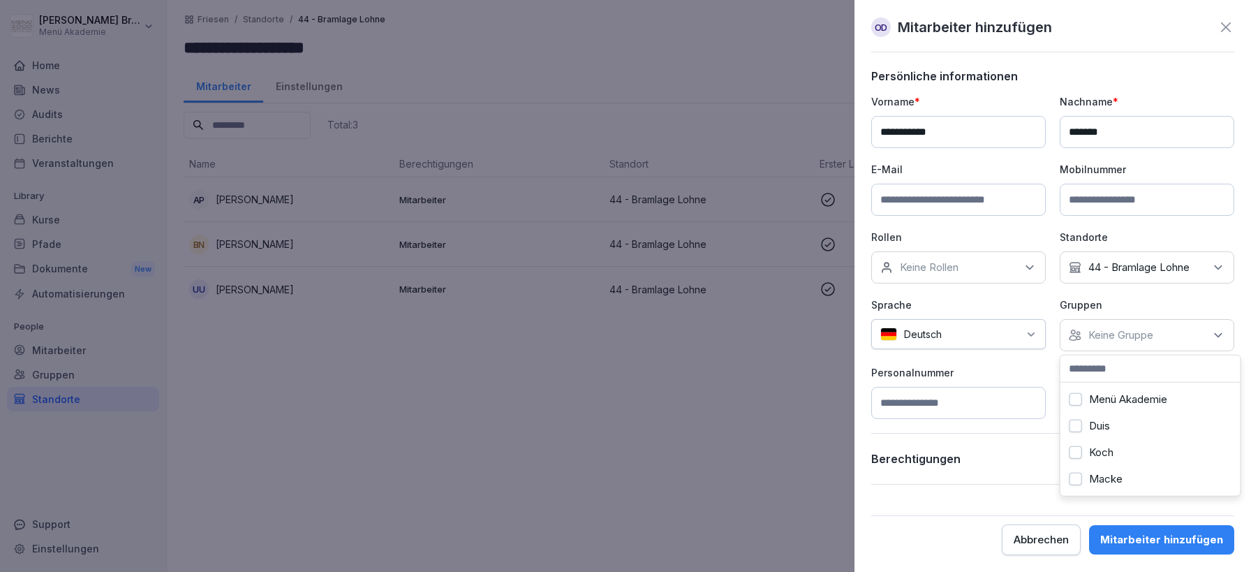
click at [1106, 396] on label "Menü Akademie" at bounding box center [1128, 399] width 78 height 13
click at [1046, 367] on div "**********" at bounding box center [1052, 256] width 363 height 325
click at [1139, 411] on input at bounding box center [1147, 403] width 175 height 32
click at [1161, 533] on div "Mitarbeiter hinzufügen" at bounding box center [1161, 539] width 123 height 15
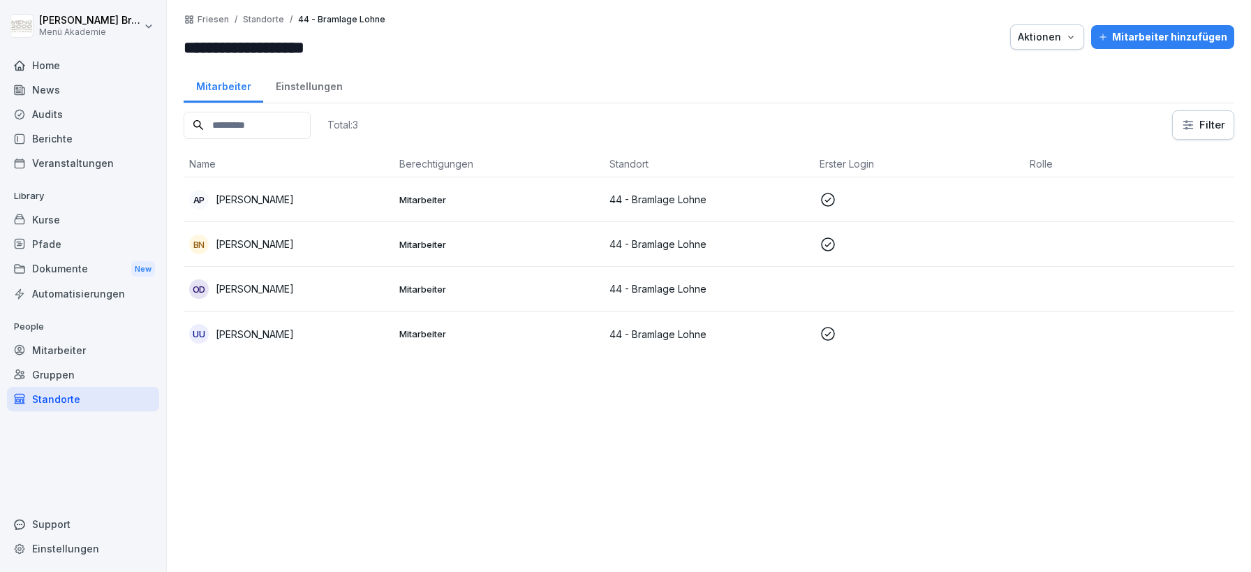
click at [677, 256] on td "44 - Bramlage Lohne" at bounding box center [709, 244] width 210 height 45
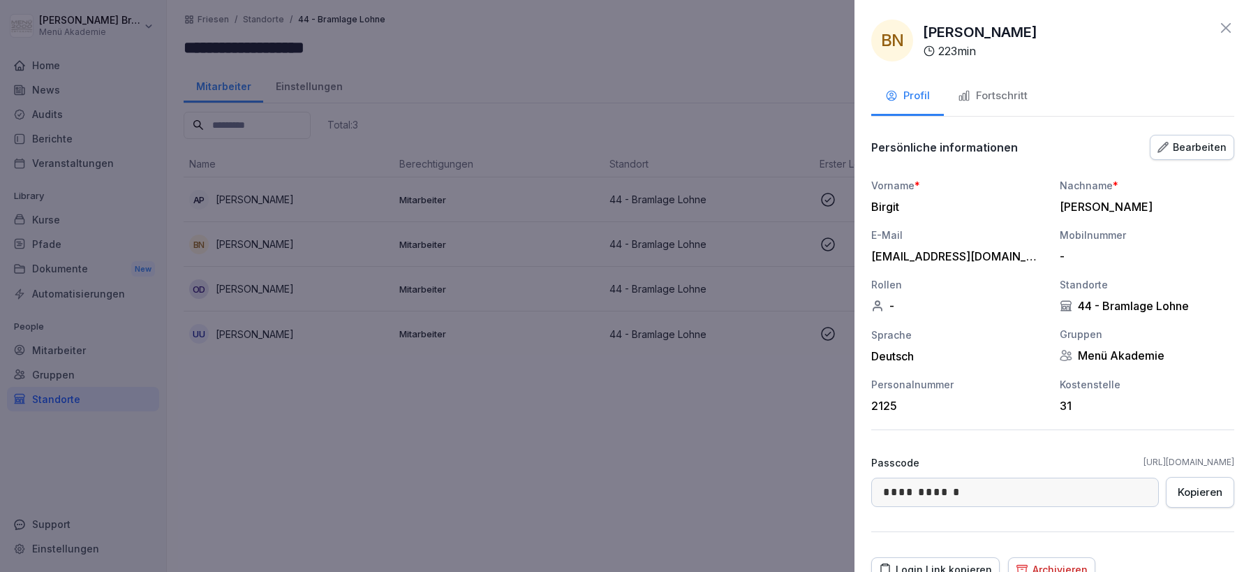
click at [738, 401] on div at bounding box center [625, 286] width 1251 height 572
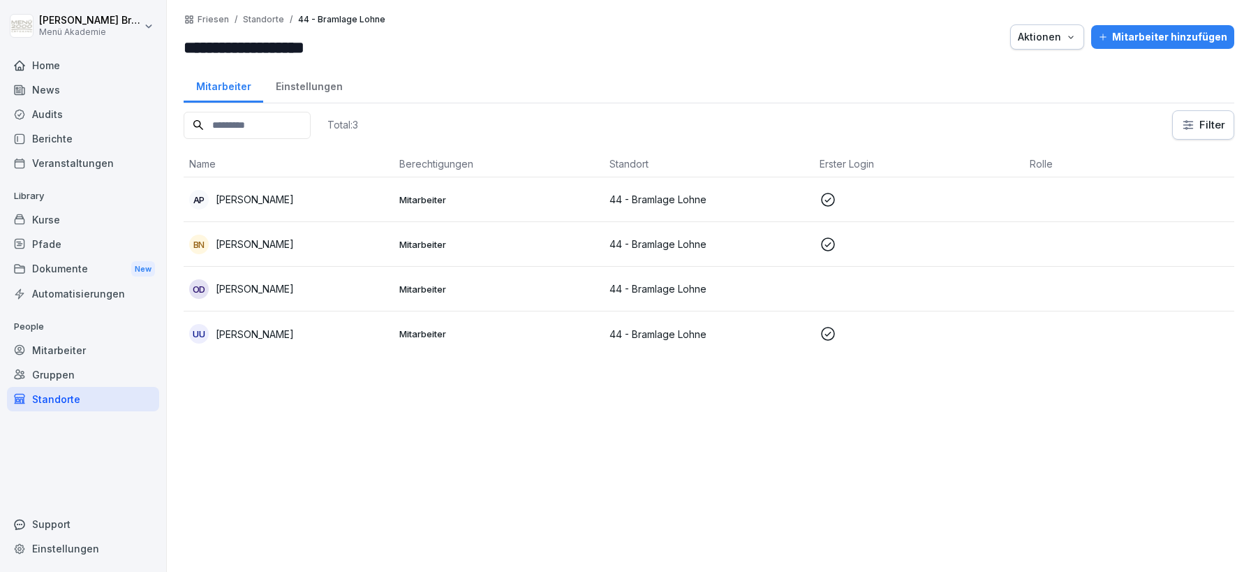
click at [669, 335] on p "44 - Bramlage Lohne" at bounding box center [709, 334] width 199 height 15
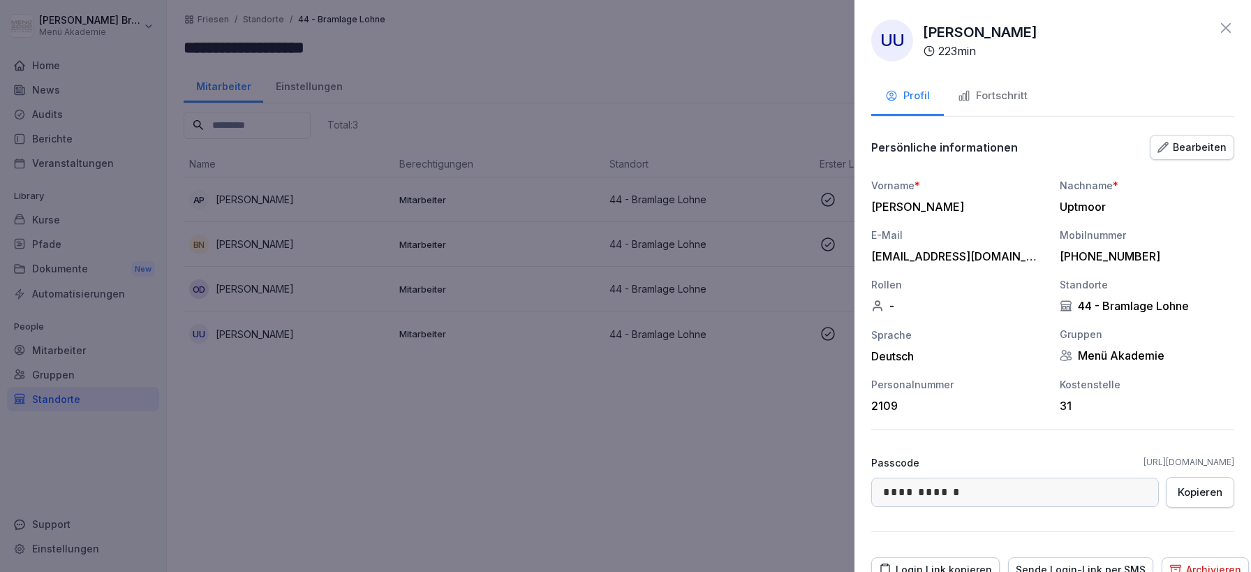
drag, startPoint x: 588, startPoint y: 375, endPoint x: 612, endPoint y: 307, distance: 72.4
click at [591, 368] on div at bounding box center [625, 286] width 1251 height 572
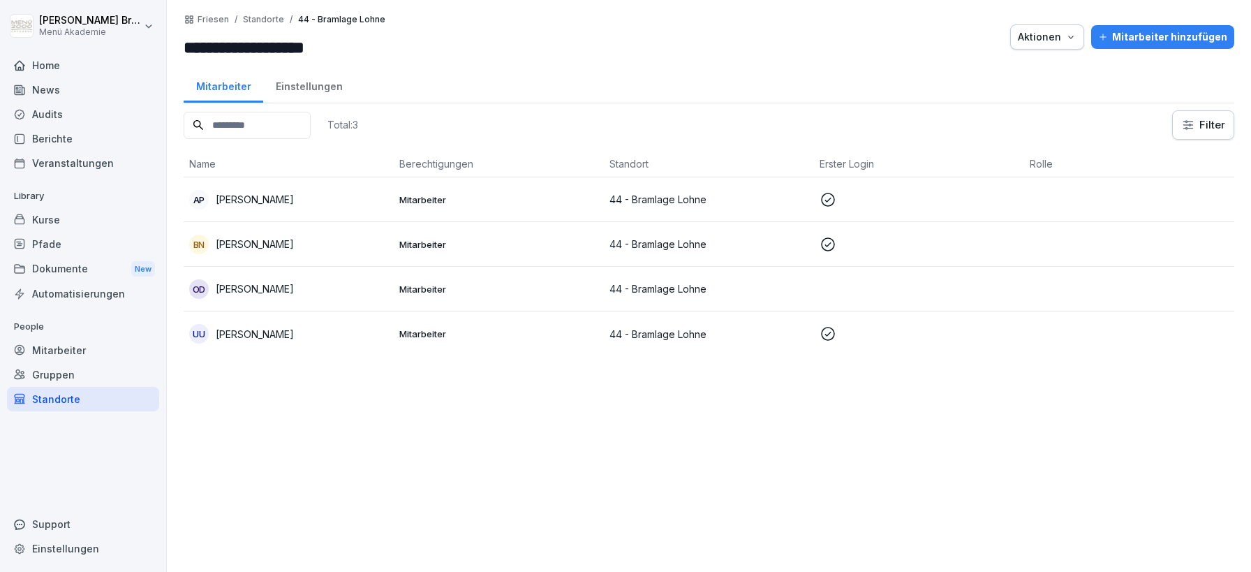
click at [596, 292] on p "Mitarbeiter" at bounding box center [498, 289] width 199 height 13
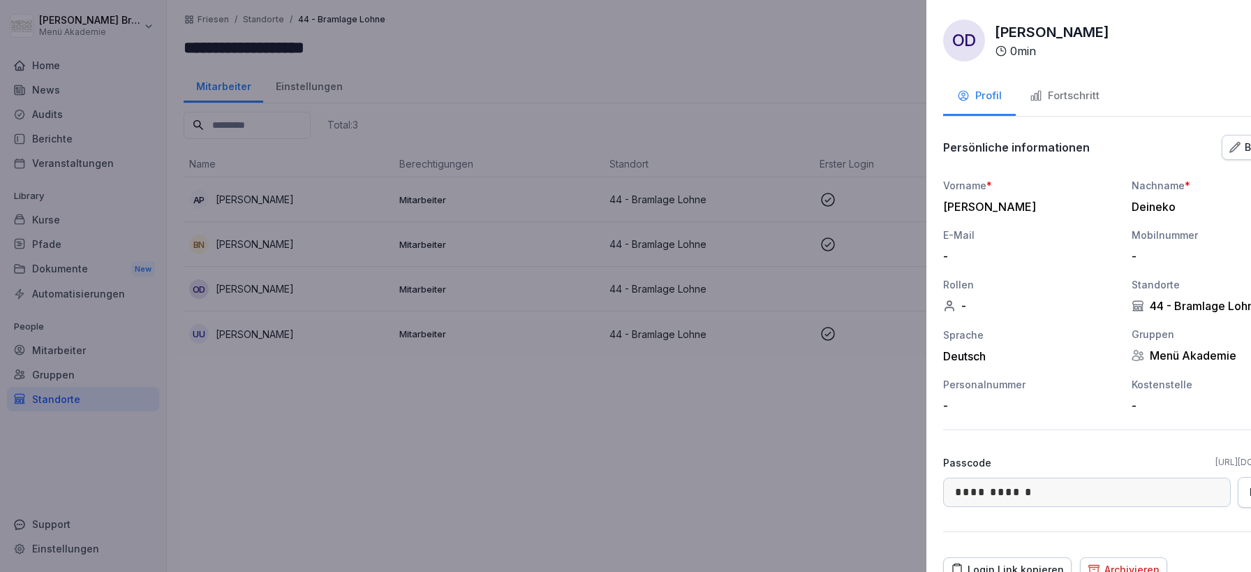
click at [741, 320] on div at bounding box center [625, 286] width 1251 height 572
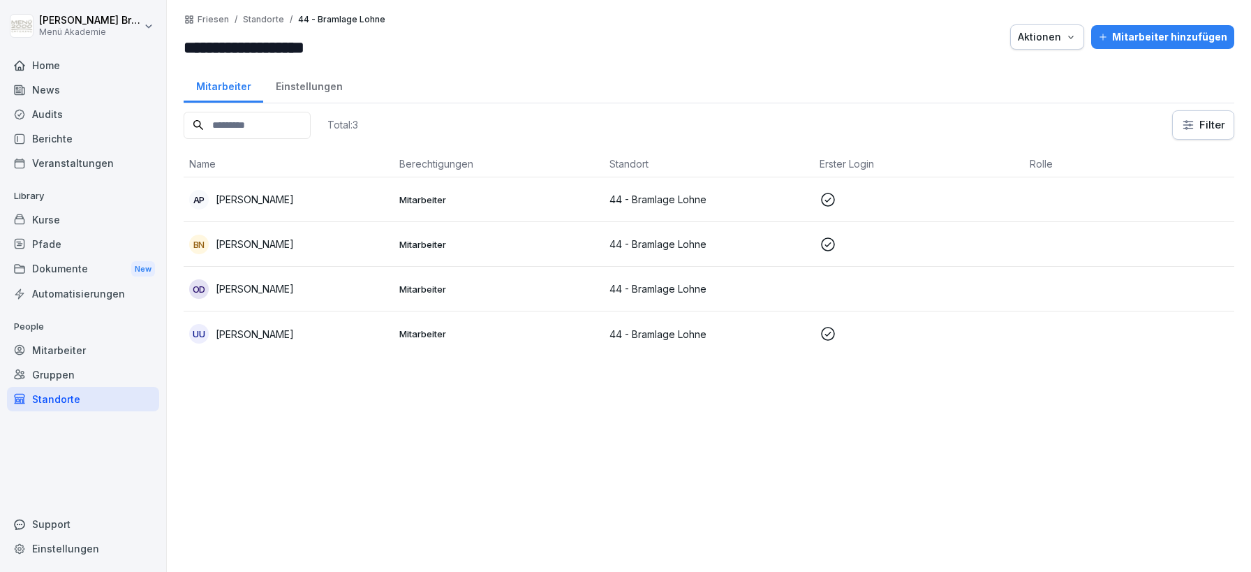
click at [709, 337] on p "44 - Bramlage Lohne" at bounding box center [709, 334] width 199 height 15
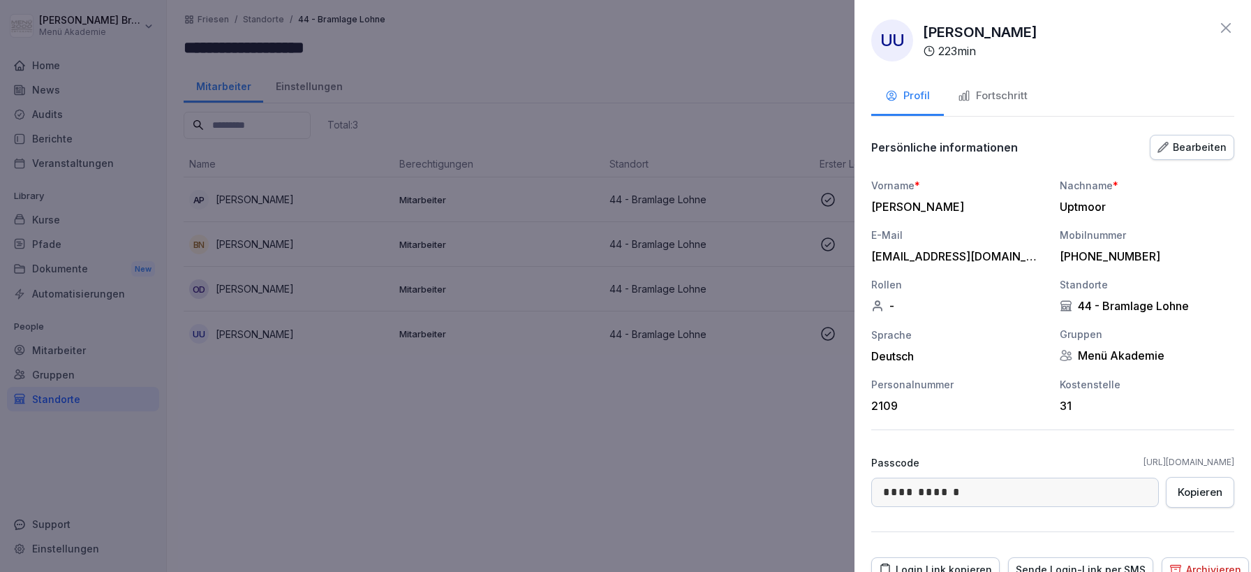
click at [702, 297] on div at bounding box center [625, 286] width 1251 height 572
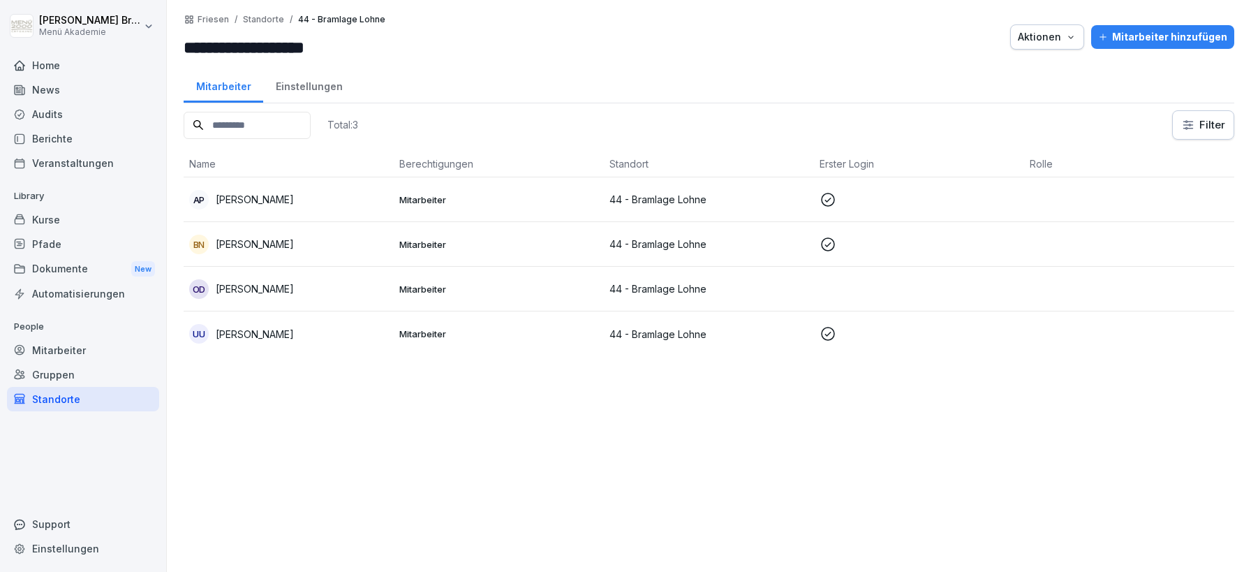
click at [703, 285] on p "44 - Bramlage Lohne" at bounding box center [709, 288] width 199 height 15
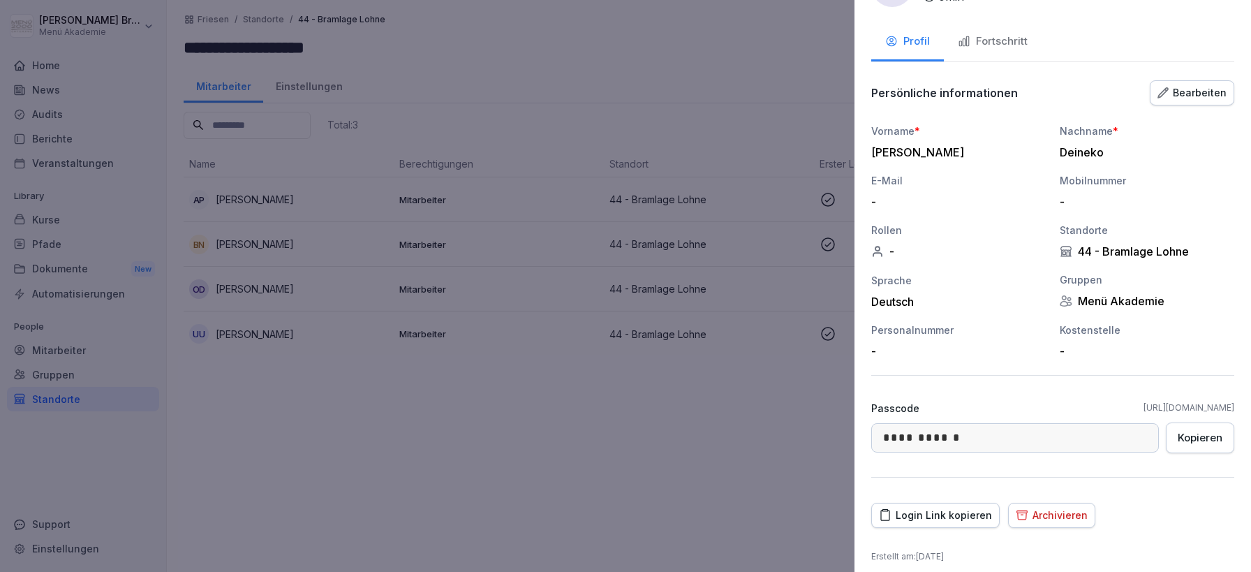
scroll to position [64, 0]
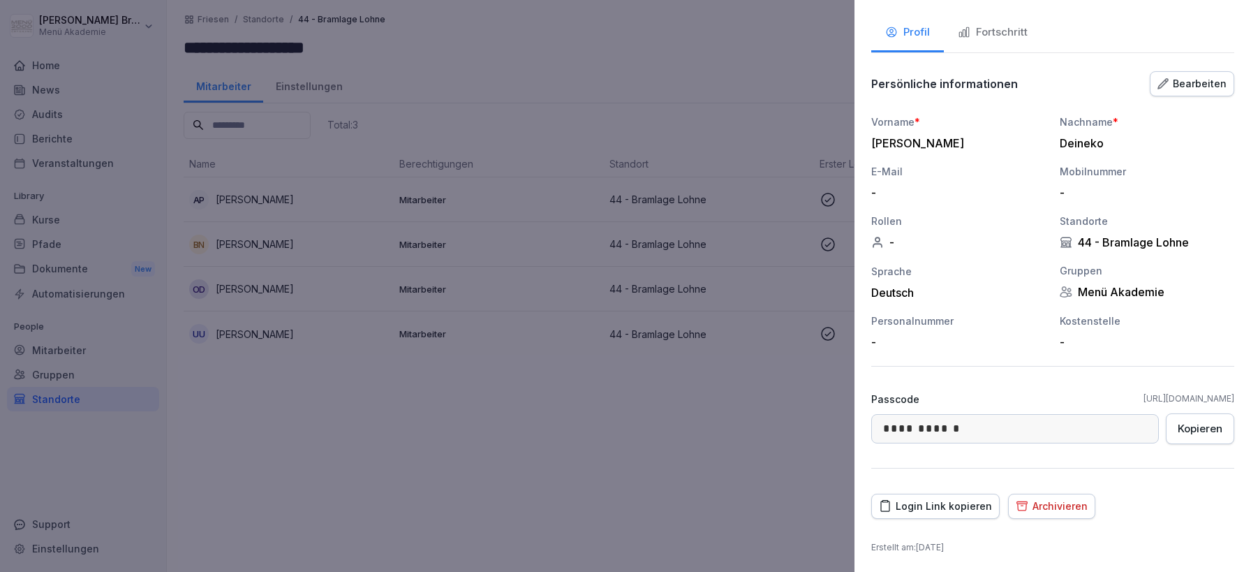
click at [1177, 85] on div "Bearbeiten" at bounding box center [1192, 83] width 69 height 15
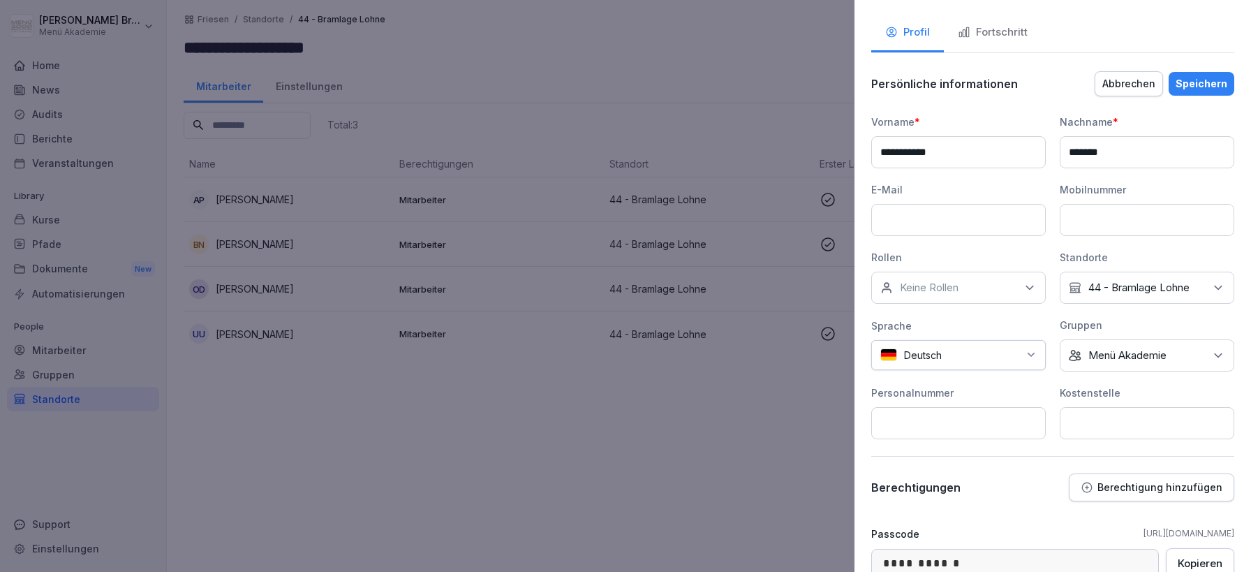
click at [1091, 409] on input at bounding box center [1147, 423] width 175 height 32
type input "**"
click at [1201, 83] on div "Speichern" at bounding box center [1202, 83] width 52 height 15
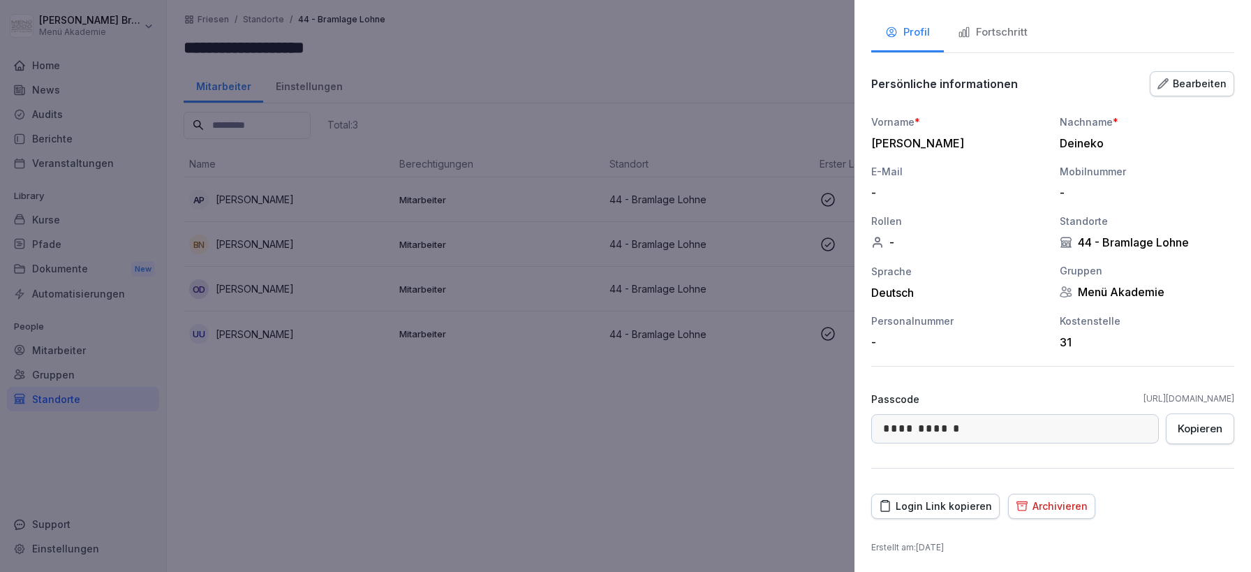
click at [943, 496] on button "Login Link kopieren" at bounding box center [935, 506] width 128 height 25
click at [256, 480] on div at bounding box center [625, 286] width 1251 height 572
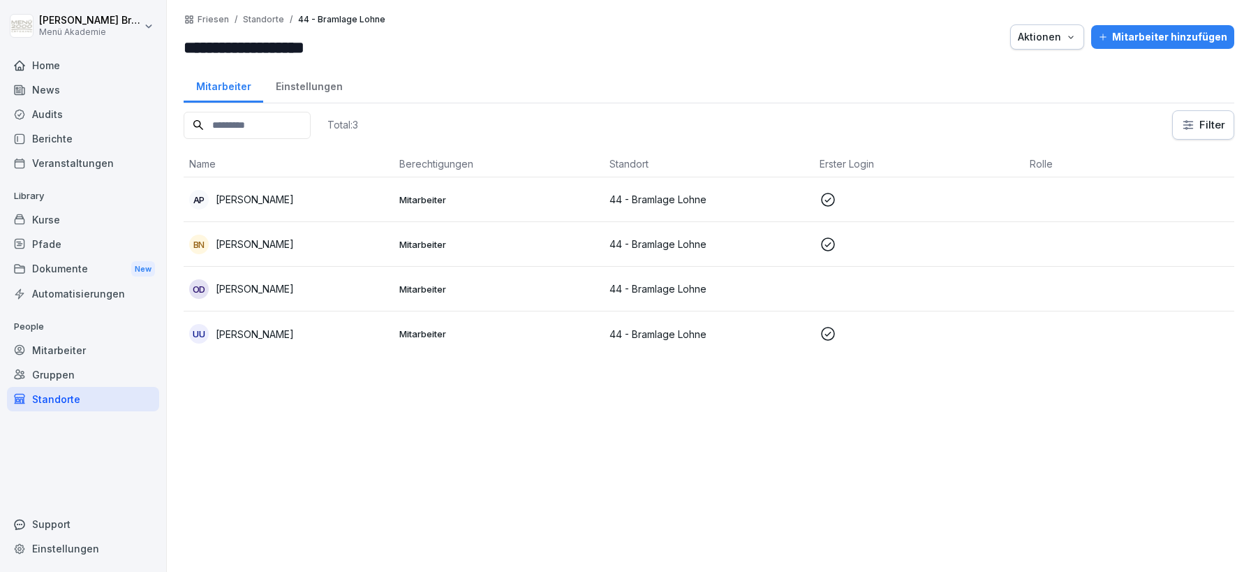
click at [106, 401] on div "Standorte" at bounding box center [83, 399] width 152 height 24
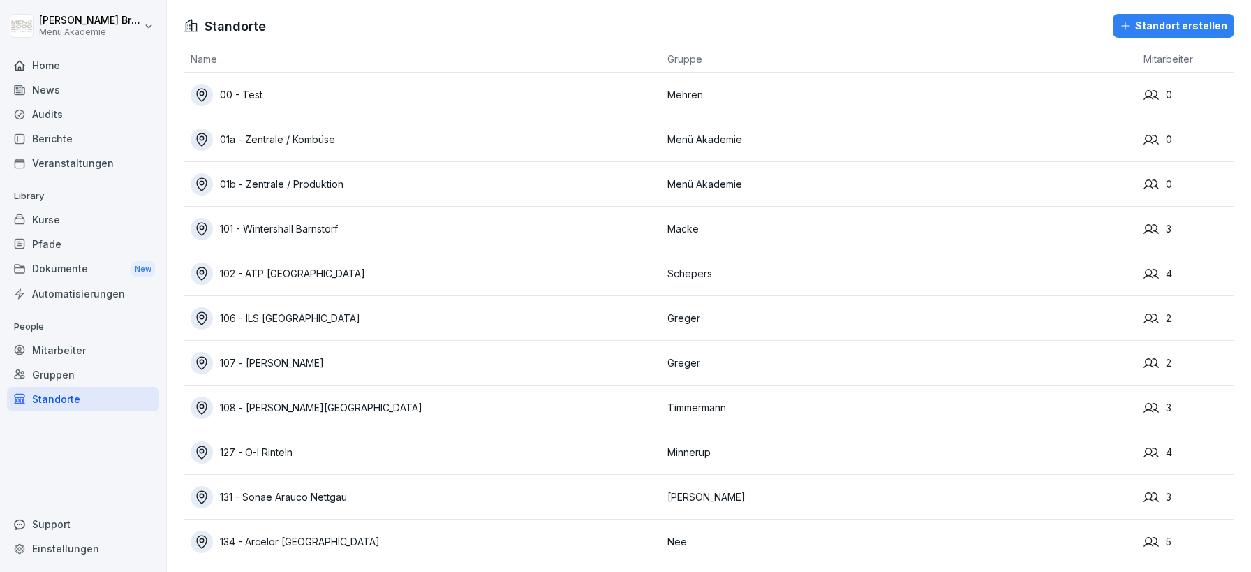
scroll to position [8074, 0]
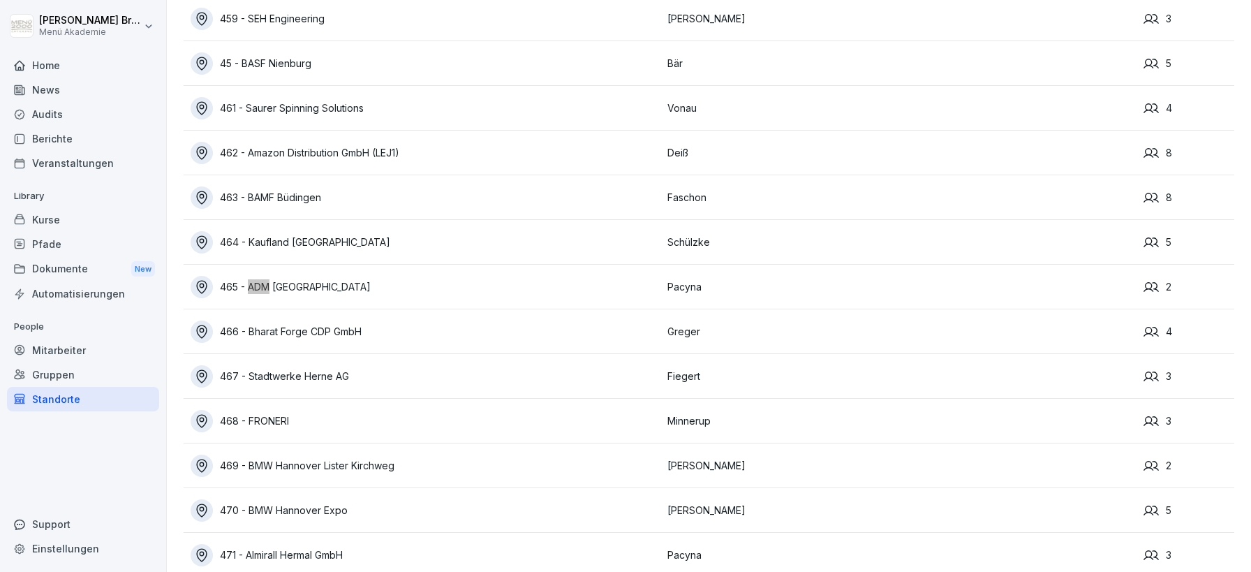
click at [316, 286] on div "465 - ADM [GEOGRAPHIC_DATA]" at bounding box center [426, 287] width 470 height 22
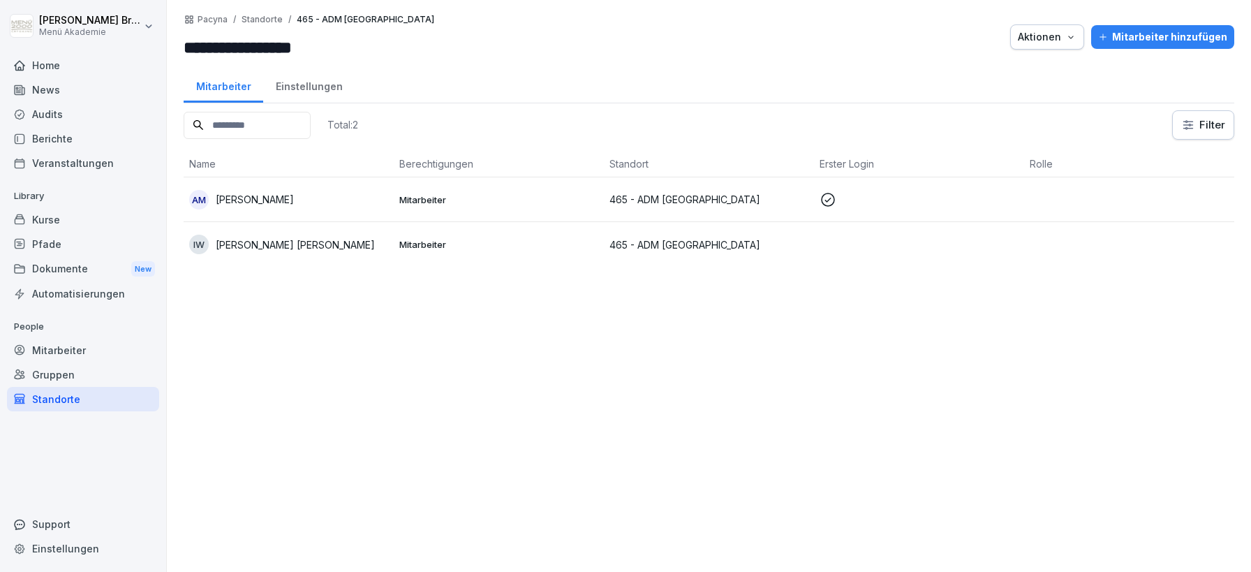
click at [75, 392] on div "Standorte" at bounding box center [83, 399] width 152 height 24
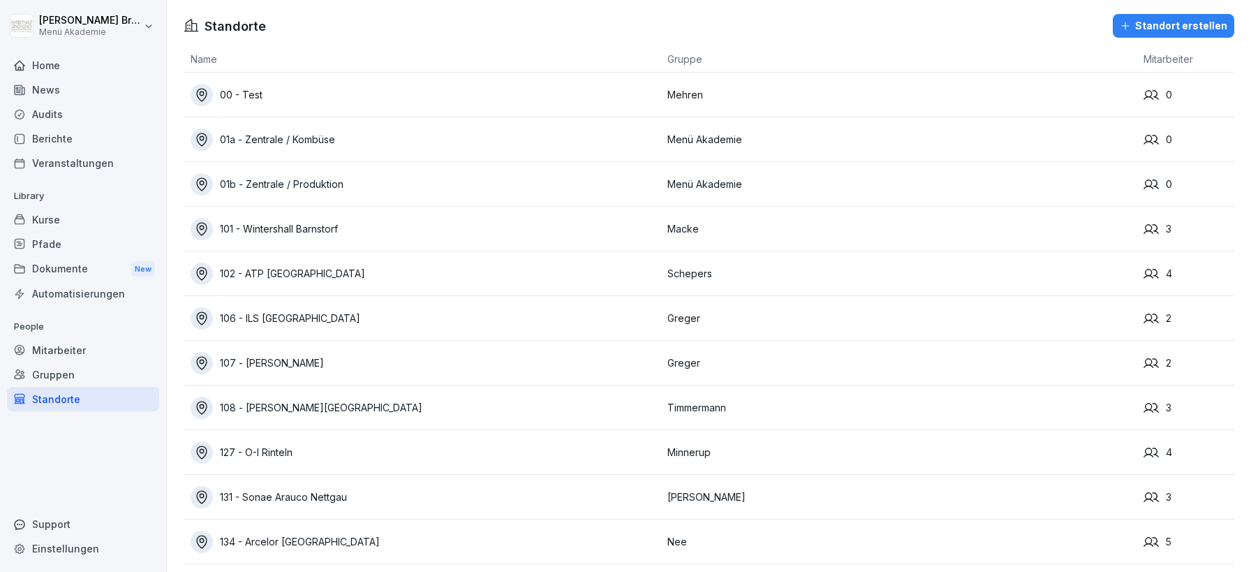
scroll to position [792, 0]
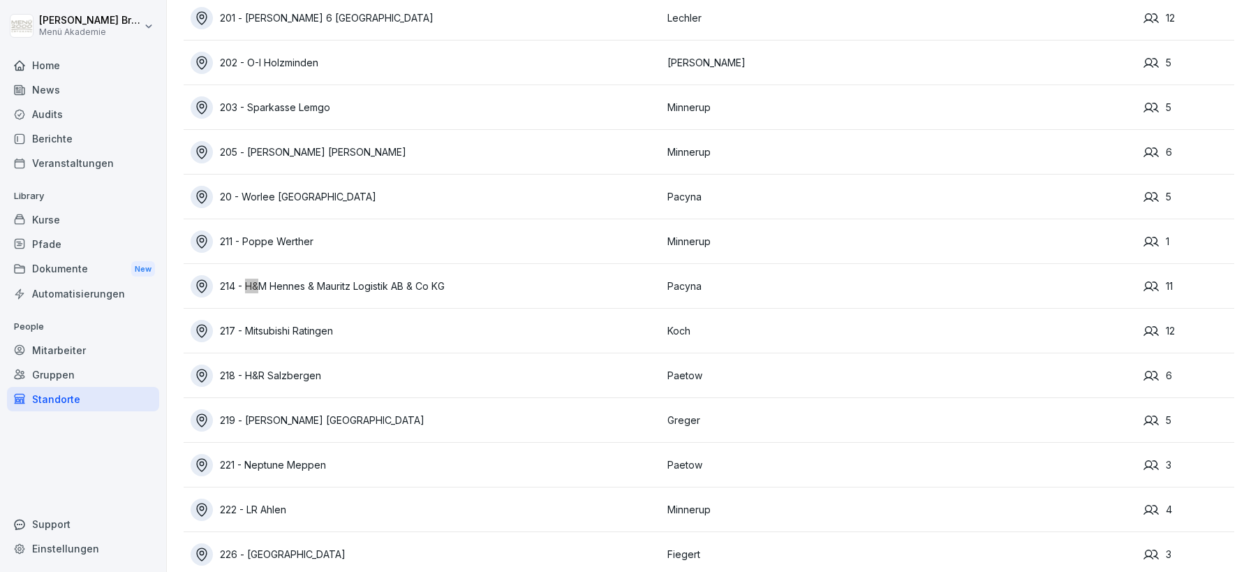
click at [331, 280] on div "214 - H&M Hennes & Mauritz Logistik AB & Co KG" at bounding box center [426, 286] width 470 height 22
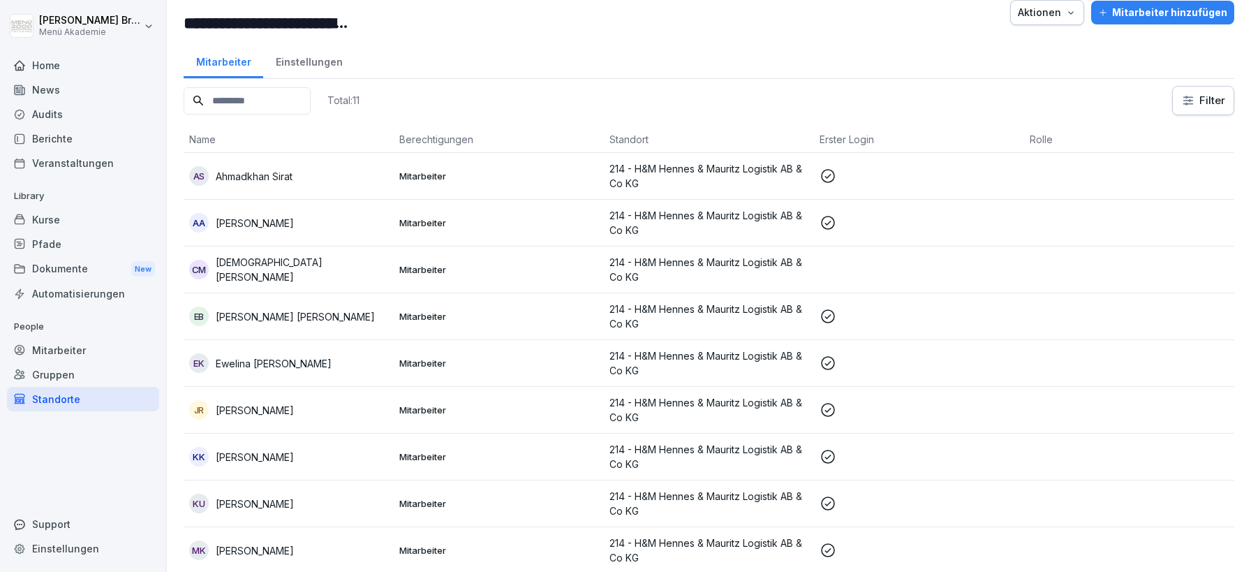
click at [1161, 5] on div "Mitarbeiter hinzufügen" at bounding box center [1162, 12] width 129 height 15
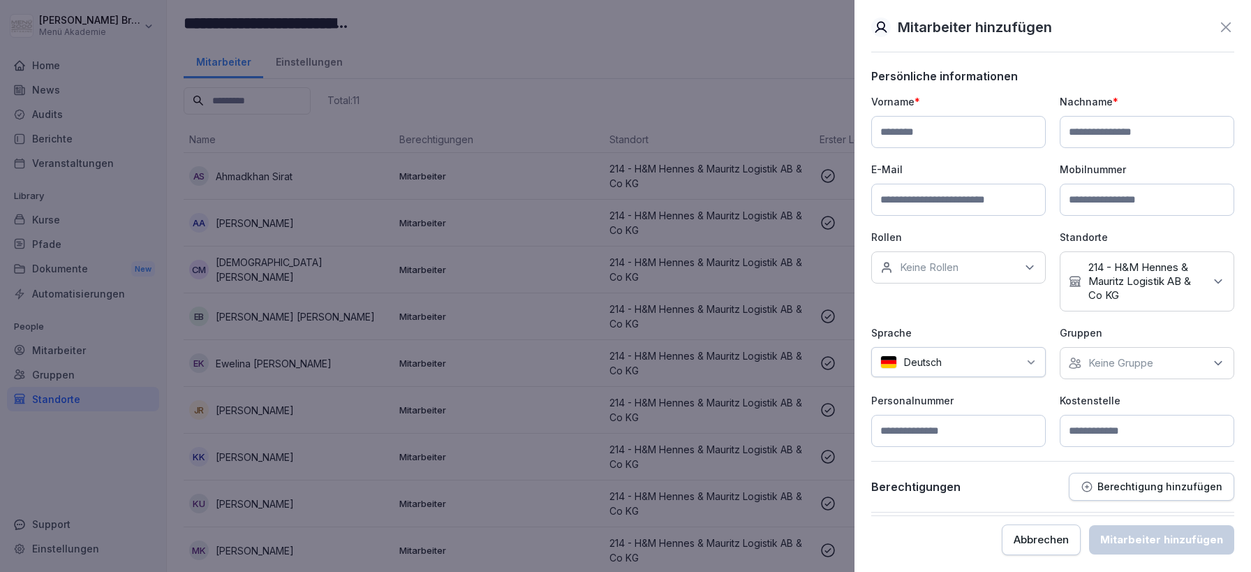
click at [970, 138] on input at bounding box center [958, 132] width 175 height 32
type input "**********"
type input "****"
click at [1128, 350] on div "Keine Gruppe" at bounding box center [1147, 363] width 175 height 32
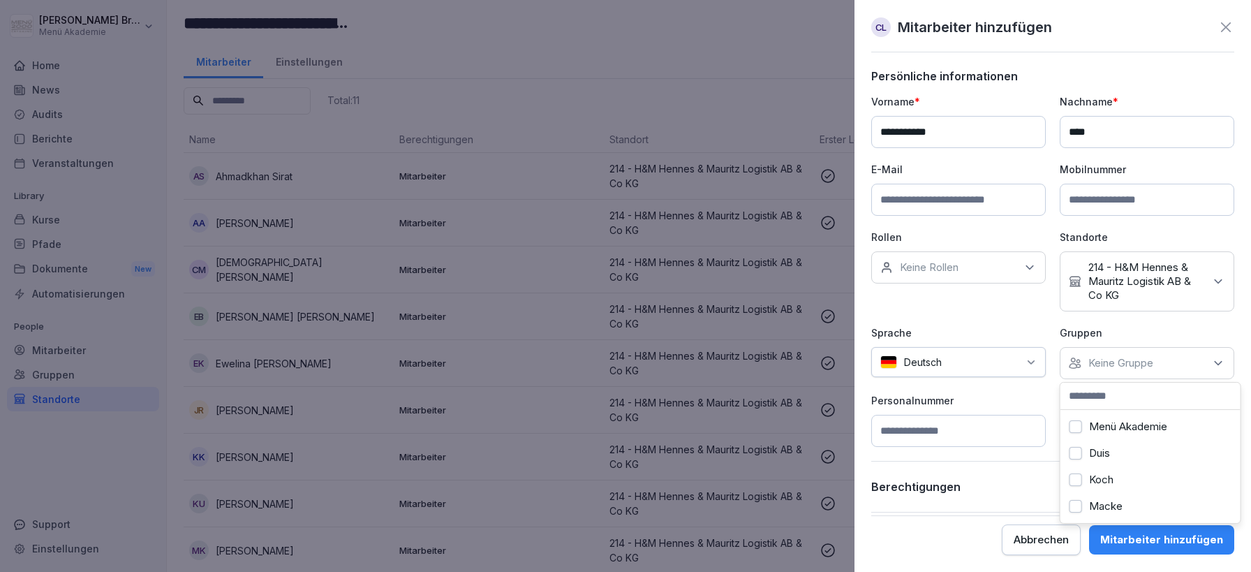
click at [1118, 424] on label "Menü Akademie" at bounding box center [1128, 426] width 78 height 13
click at [1028, 397] on p "Personalnummer" at bounding box center [958, 400] width 175 height 15
click at [1142, 436] on input at bounding box center [1147, 431] width 175 height 32
type input "***"
click at [1183, 542] on div "Mitarbeiter hinzufügen" at bounding box center [1161, 539] width 123 height 15
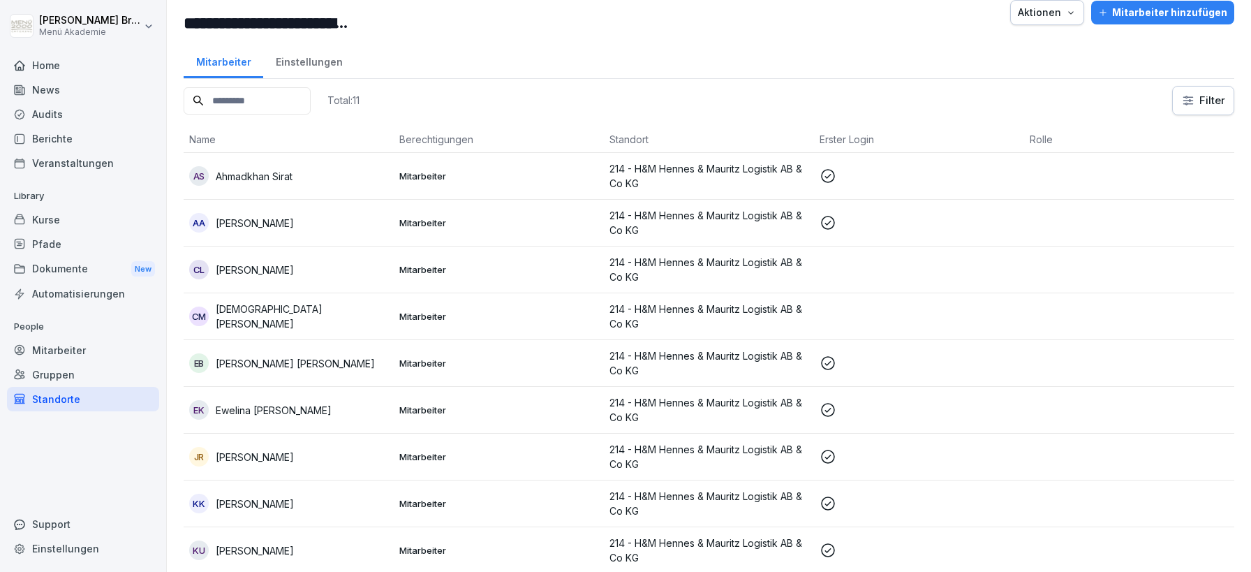
click at [301, 274] on div "CL [PERSON_NAME]" at bounding box center [288, 270] width 199 height 20
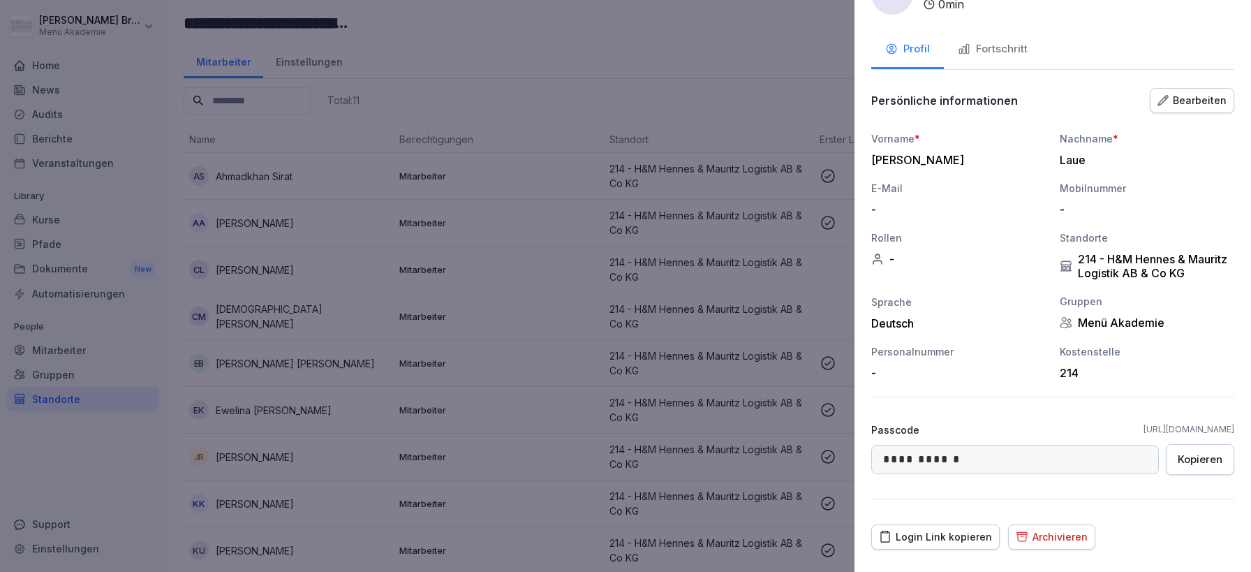
scroll to position [77, 0]
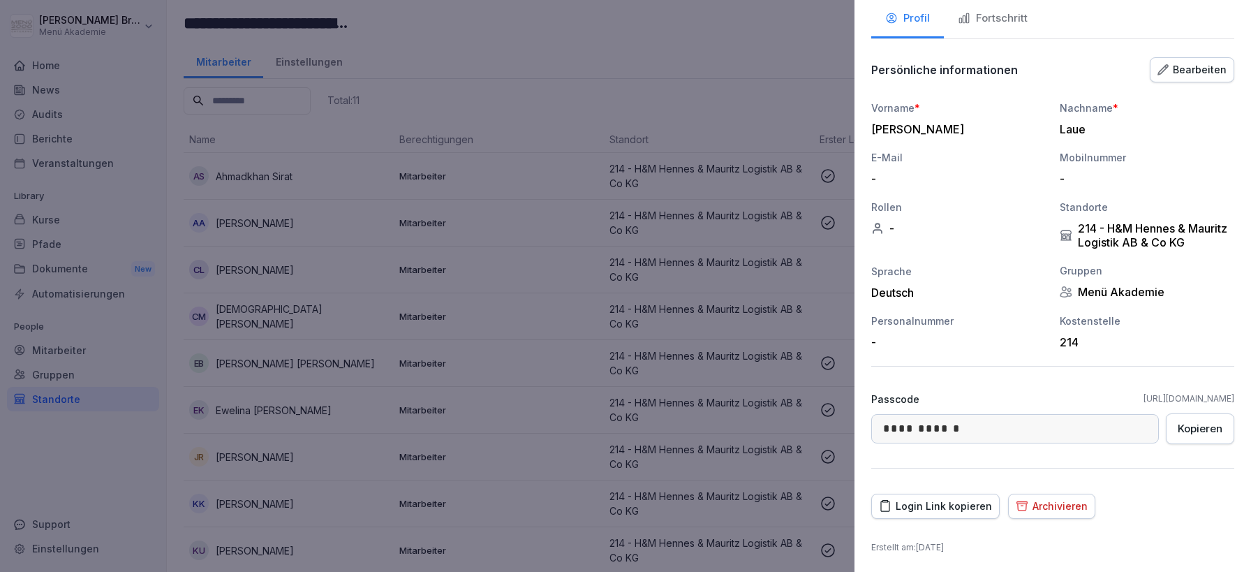
click at [948, 502] on div "Login Link kopieren" at bounding box center [935, 505] width 113 height 15
click at [651, 288] on div at bounding box center [625, 286] width 1251 height 572
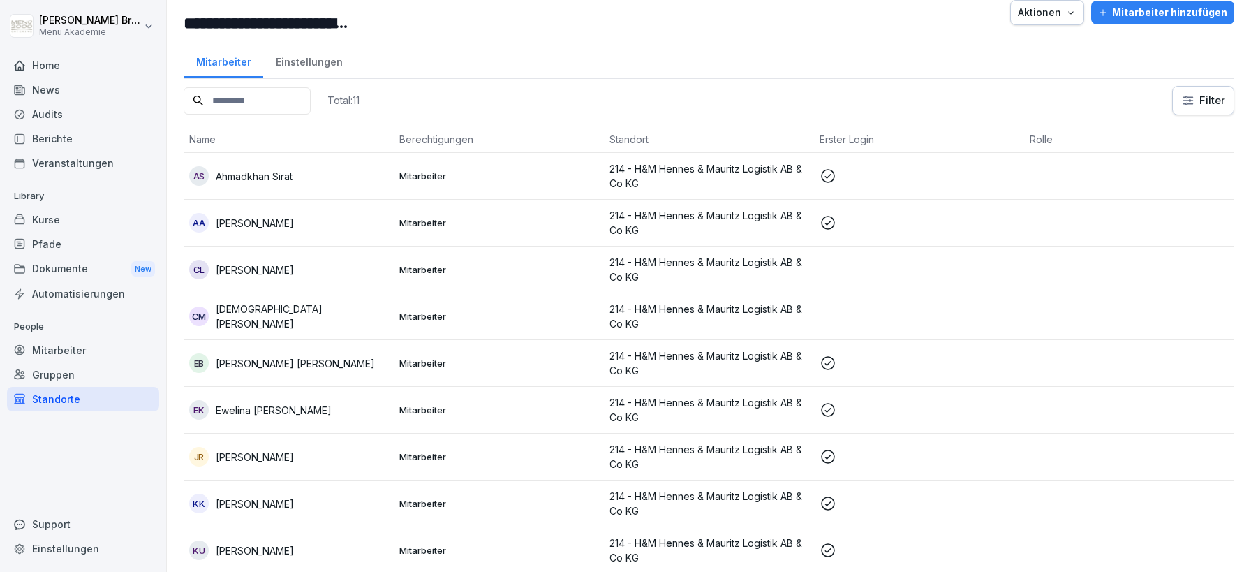
scroll to position [24, 0]
click at [1195, 15] on div "Mitarbeiter hinzufügen" at bounding box center [1162, 12] width 129 height 15
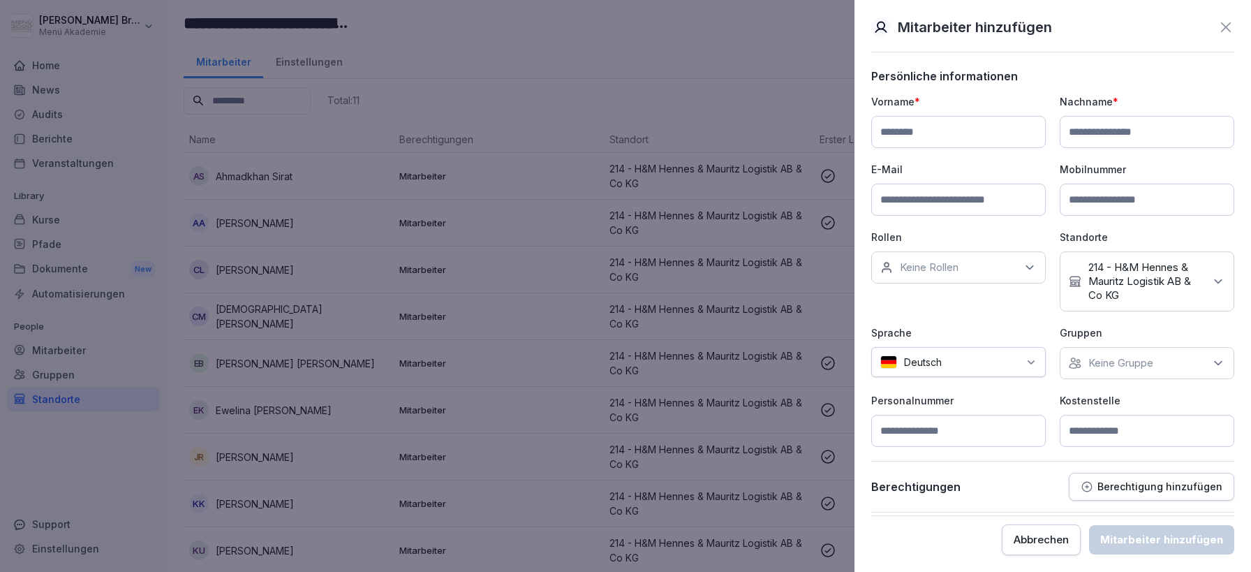
click at [911, 141] on input at bounding box center [958, 132] width 175 height 32
paste input "*****"
type input "*****"
click at [1137, 134] on input at bounding box center [1147, 132] width 175 height 32
paste input "*****"
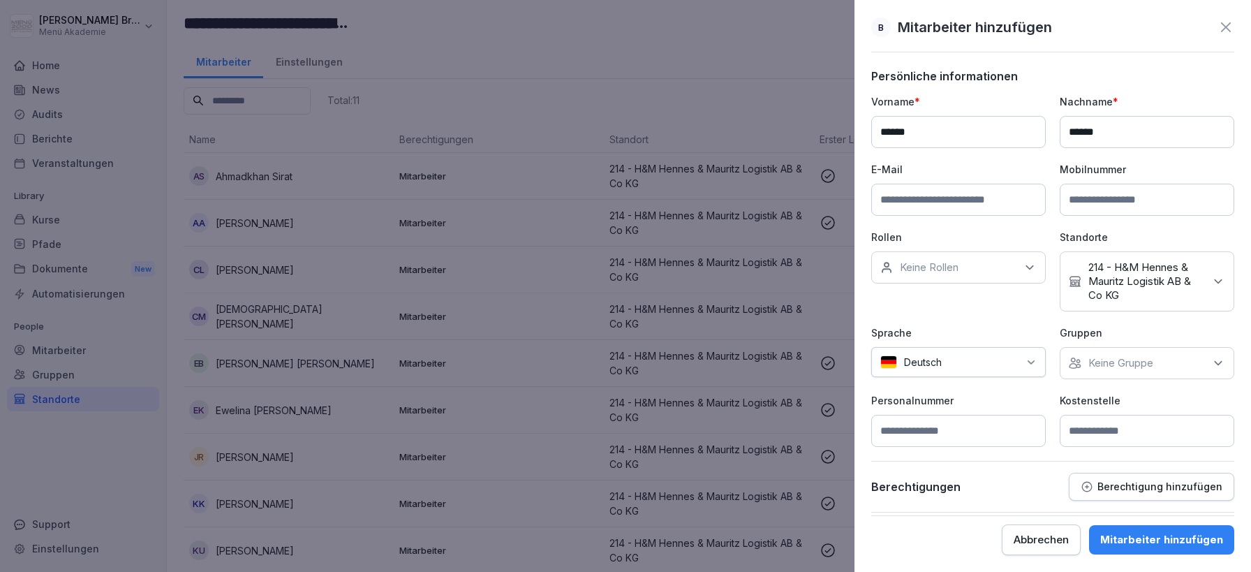
type input "*****"
click at [1133, 369] on p "Keine Gruppe" at bounding box center [1120, 363] width 65 height 14
click at [1099, 438] on div "Menü Akademie" at bounding box center [1150, 426] width 173 height 27
click at [992, 398] on p "Personalnummer" at bounding box center [958, 400] width 175 height 15
click at [1116, 437] on input at bounding box center [1147, 431] width 175 height 32
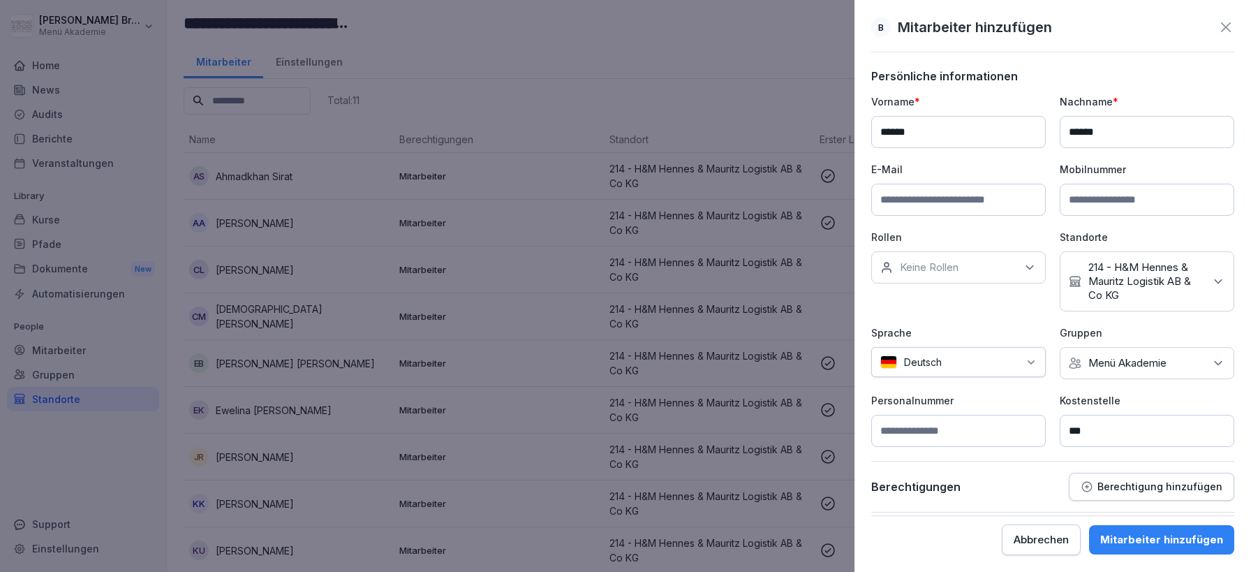
type input "***"
click at [1137, 531] on button "Mitarbeiter hinzufügen" at bounding box center [1161, 539] width 145 height 29
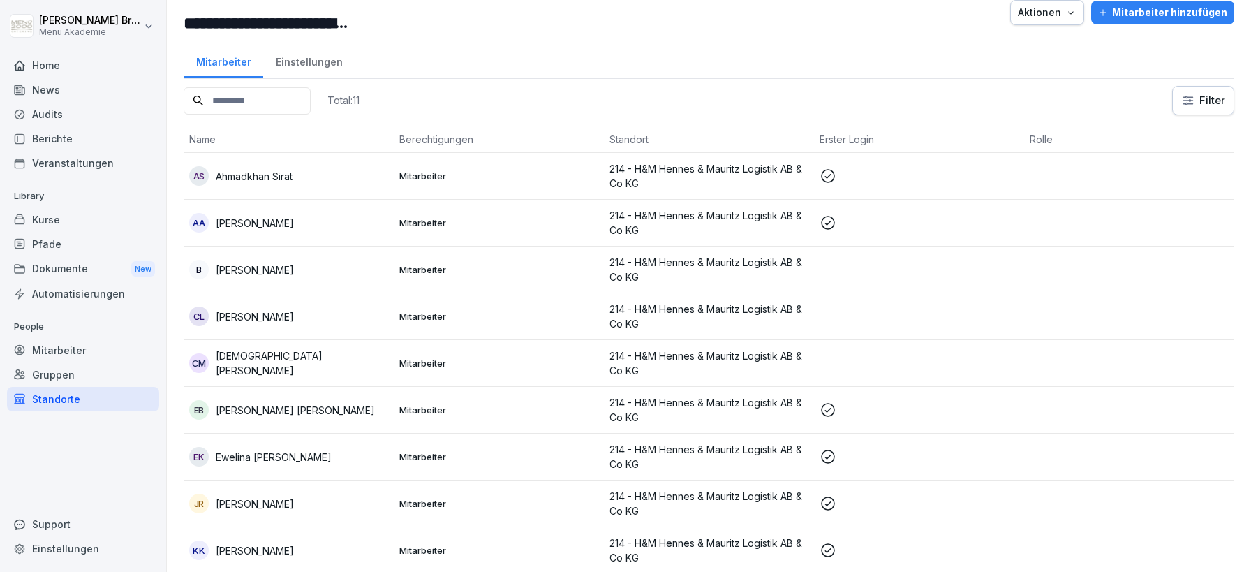
click at [269, 263] on p "[PERSON_NAME]" at bounding box center [255, 270] width 78 height 15
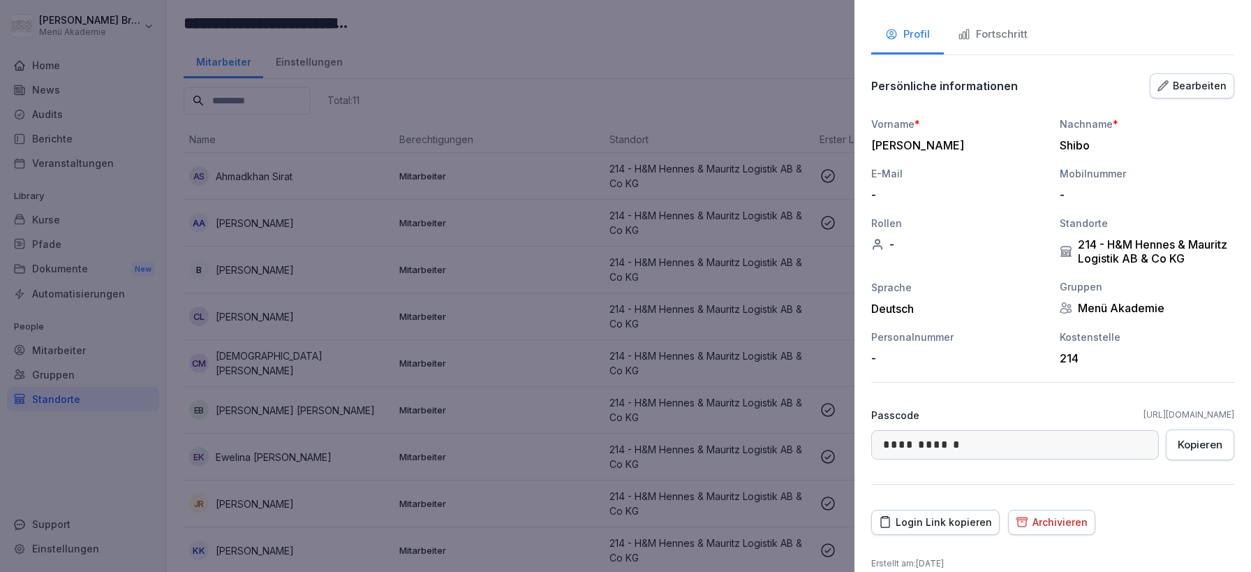
scroll to position [77, 0]
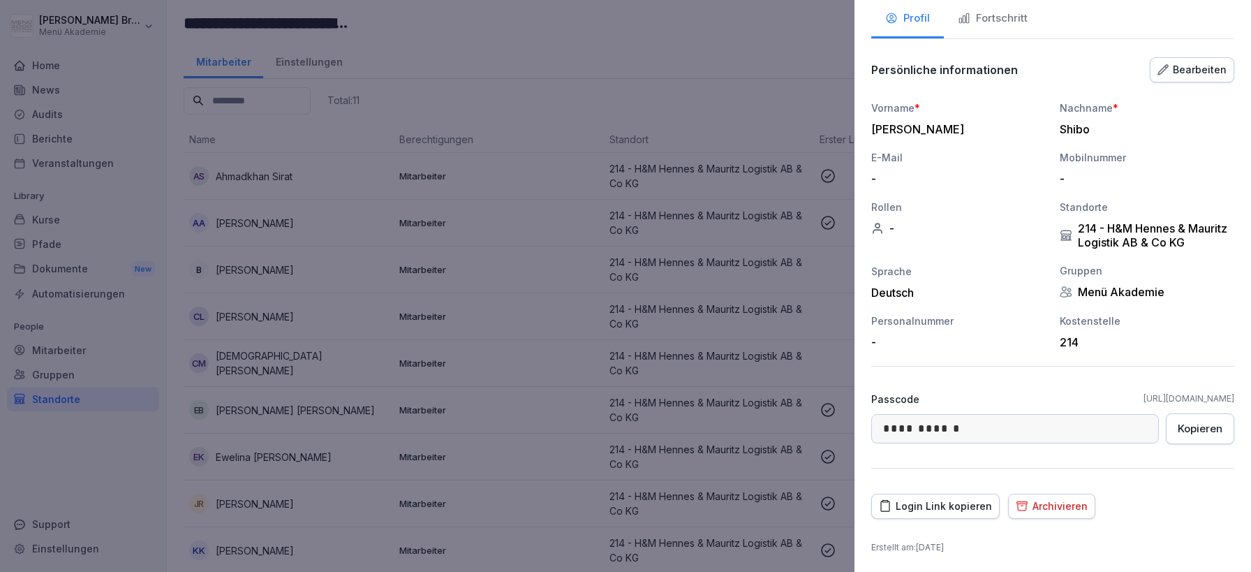
click at [945, 504] on div "Login Link kopieren" at bounding box center [935, 505] width 113 height 15
click at [133, 321] on div at bounding box center [625, 286] width 1251 height 572
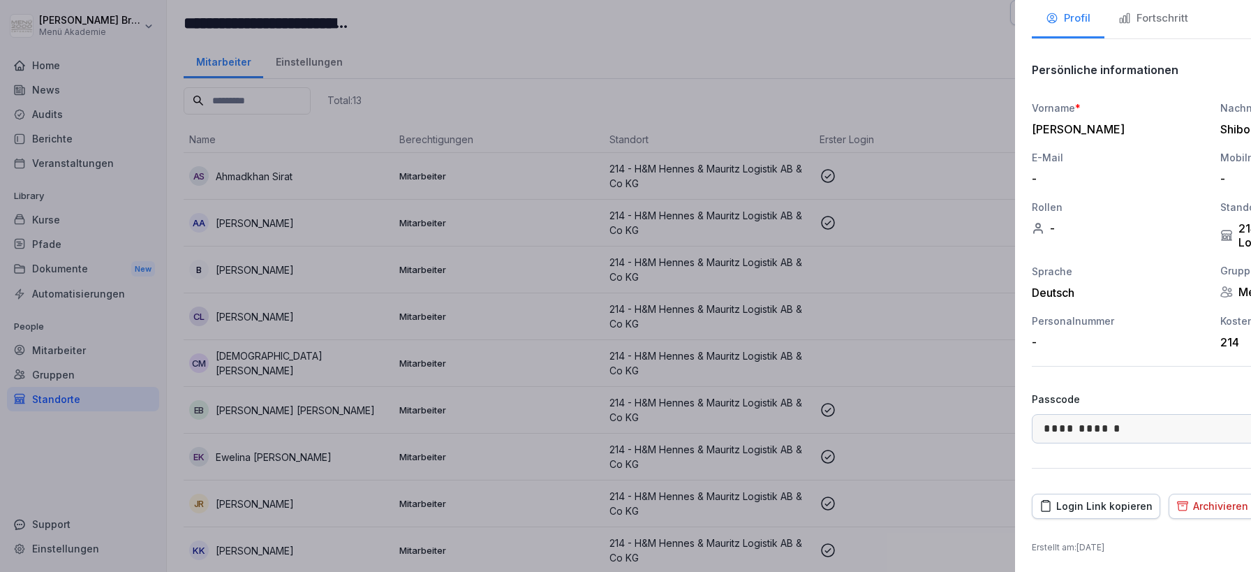
scroll to position [24, 0]
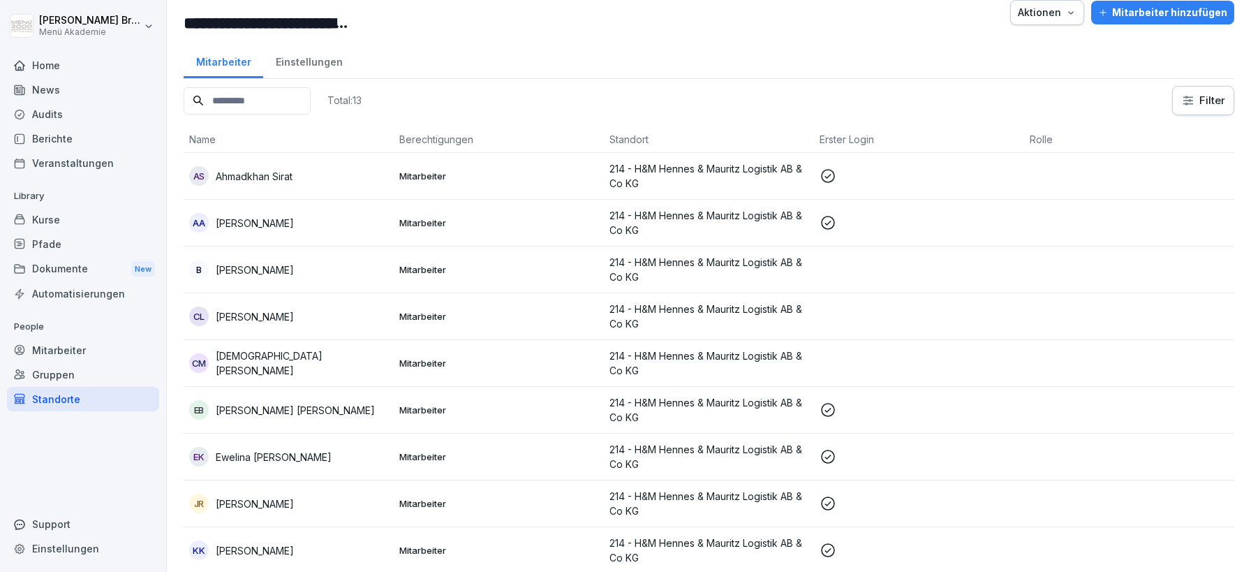
click at [54, 342] on div "Mitarbeiter" at bounding box center [83, 350] width 152 height 24
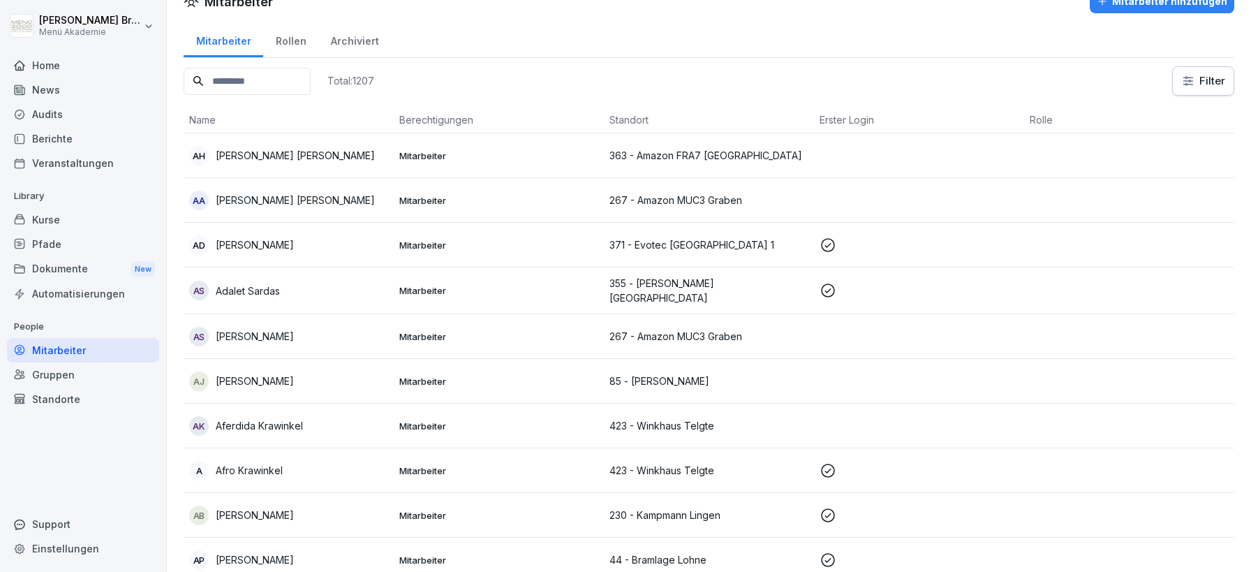
scroll to position [13, 0]
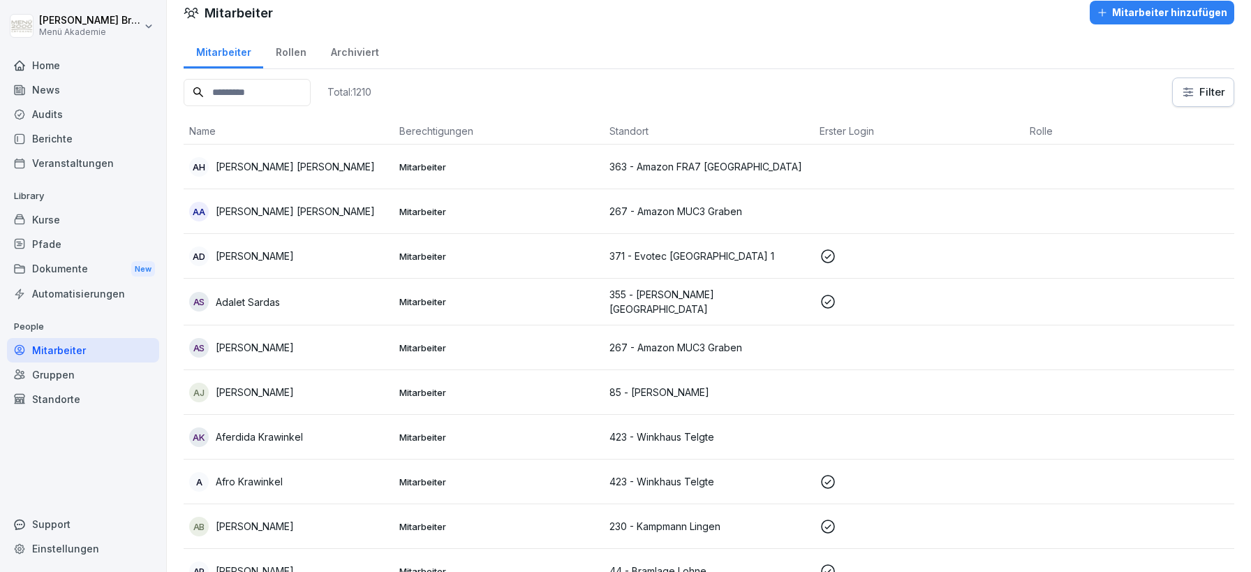
click at [48, 367] on div "Gruppen" at bounding box center [83, 374] width 152 height 24
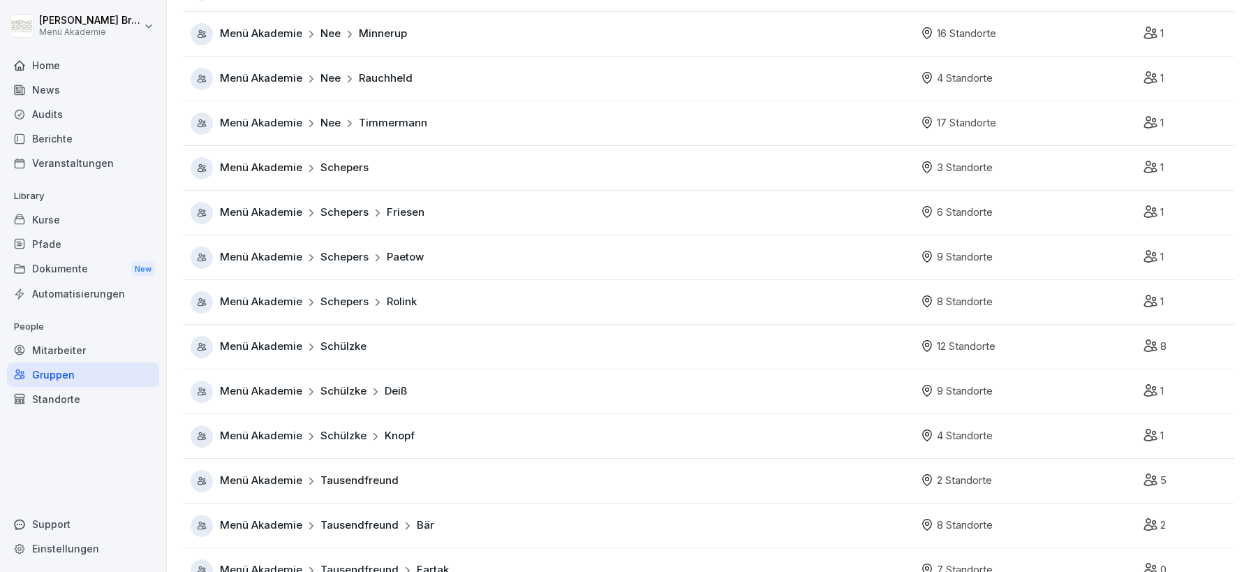
scroll to position [821, 0]
click at [269, 297] on span "Menü Akademie" at bounding box center [261, 301] width 82 height 16
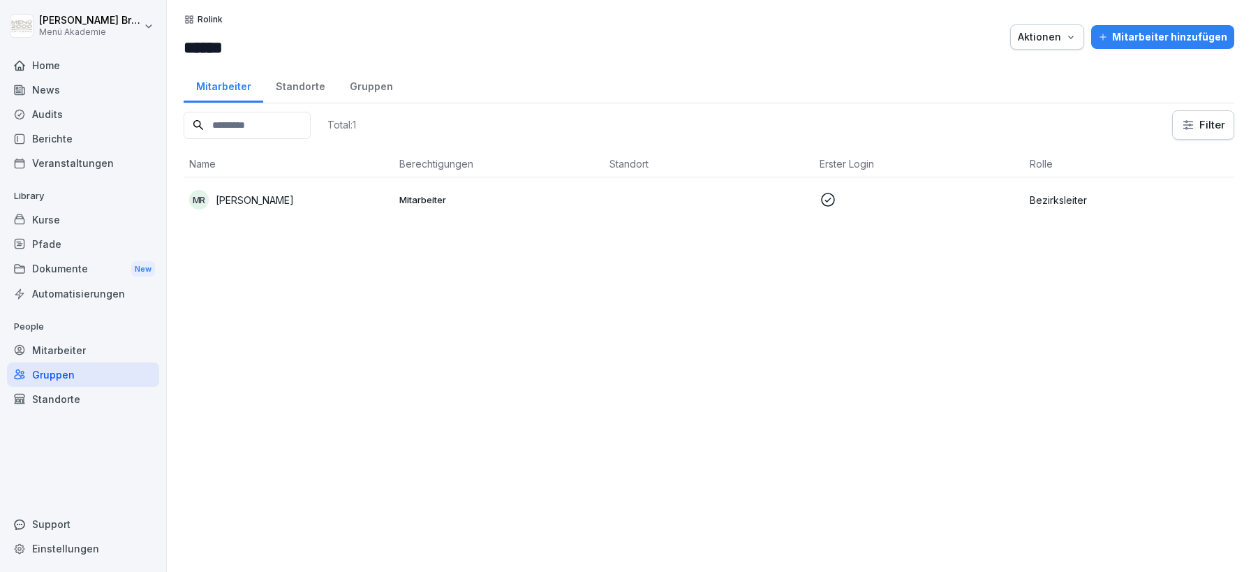
click at [297, 82] on div "Standorte" at bounding box center [300, 85] width 74 height 36
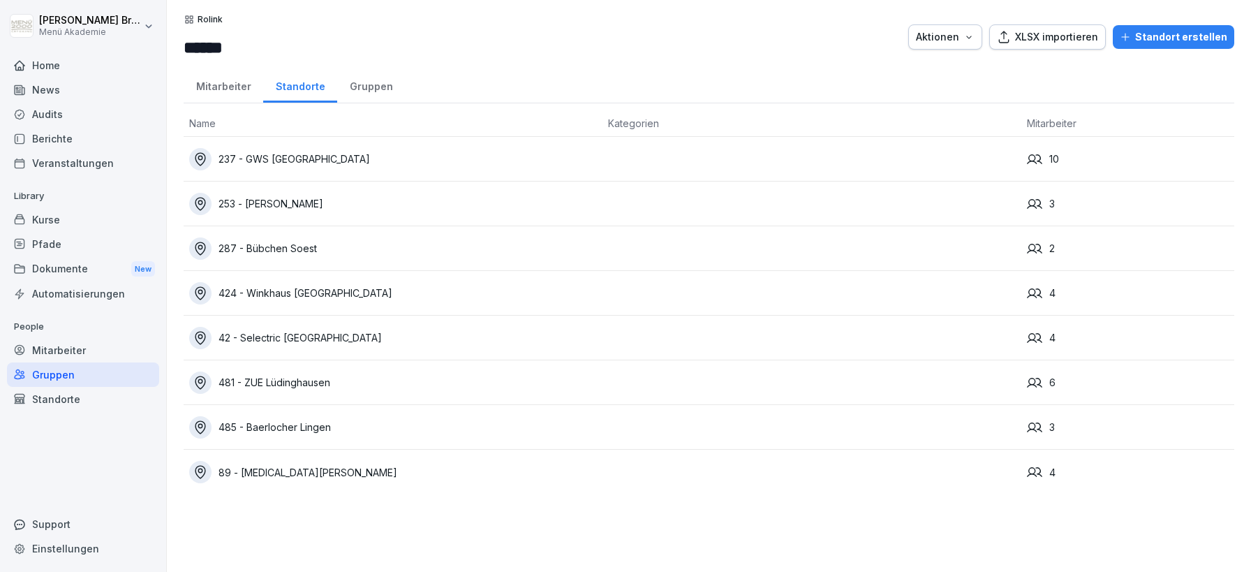
click at [360, 82] on div "Gruppen" at bounding box center [371, 85] width 68 height 36
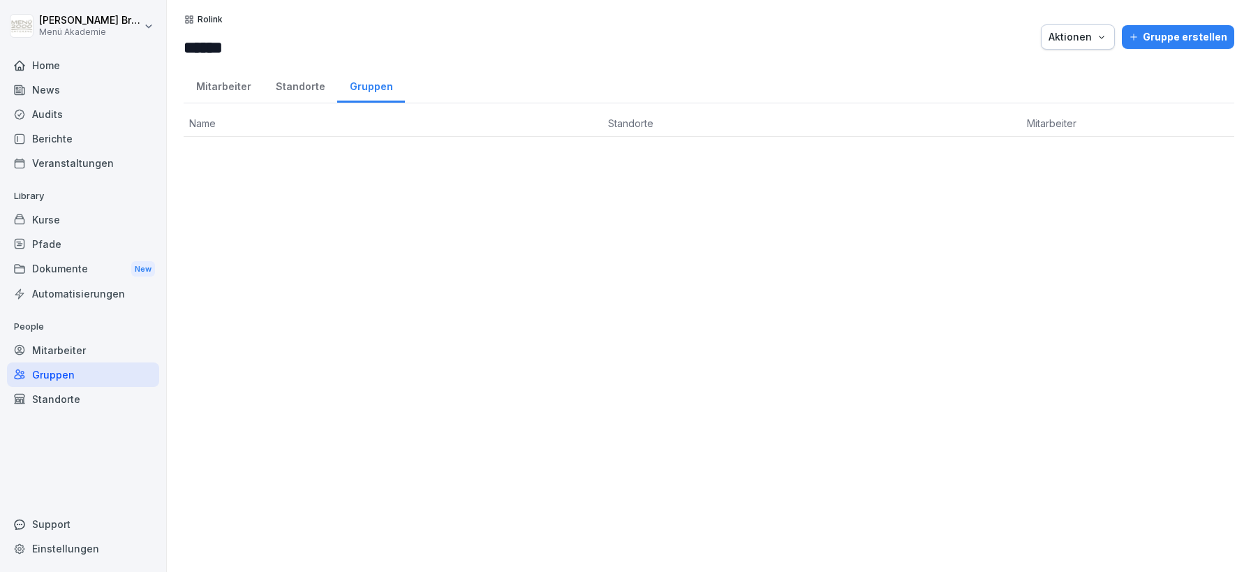
click at [265, 84] on div "Standorte" at bounding box center [300, 85] width 74 height 36
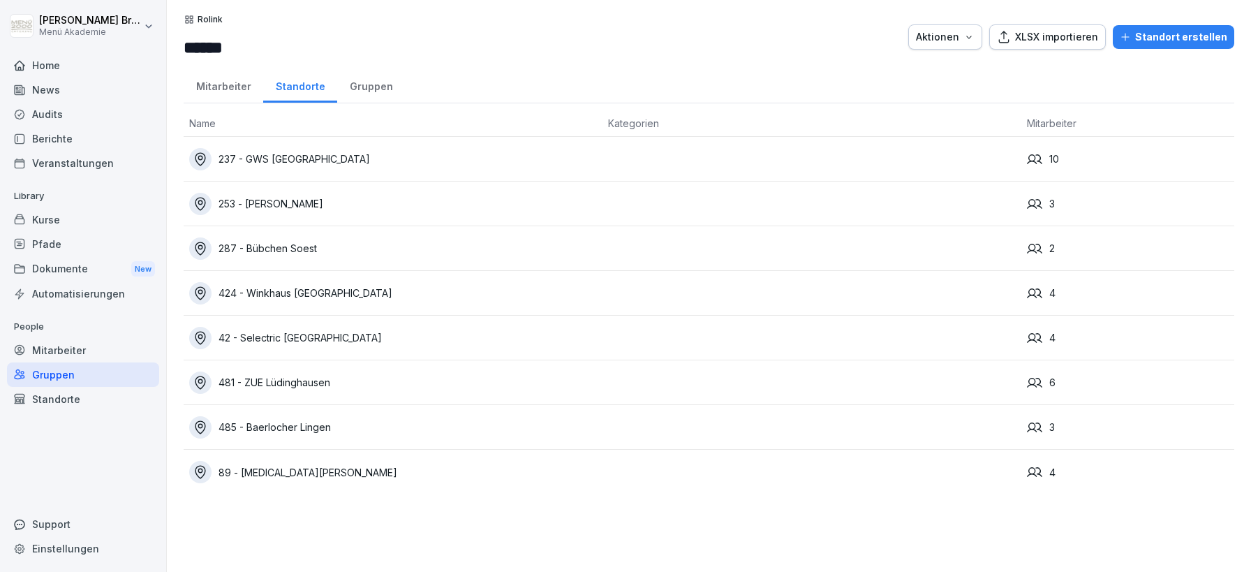
click at [224, 87] on div "Mitarbeiter" at bounding box center [224, 85] width 80 height 36
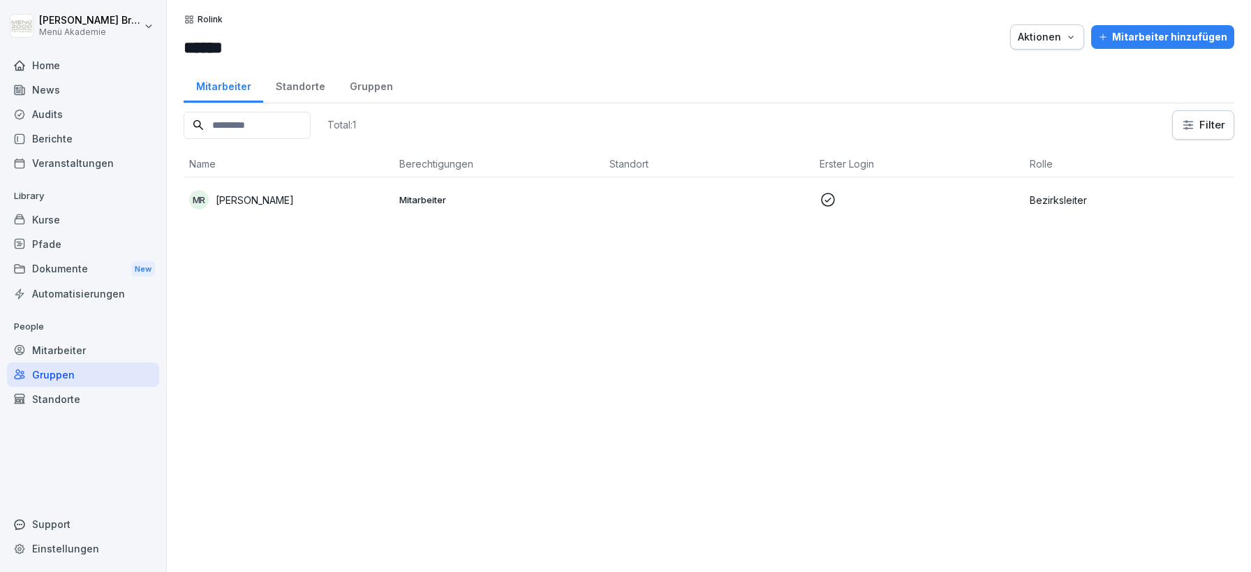
click at [266, 207] on div "[PERSON_NAME]" at bounding box center [288, 200] width 199 height 20
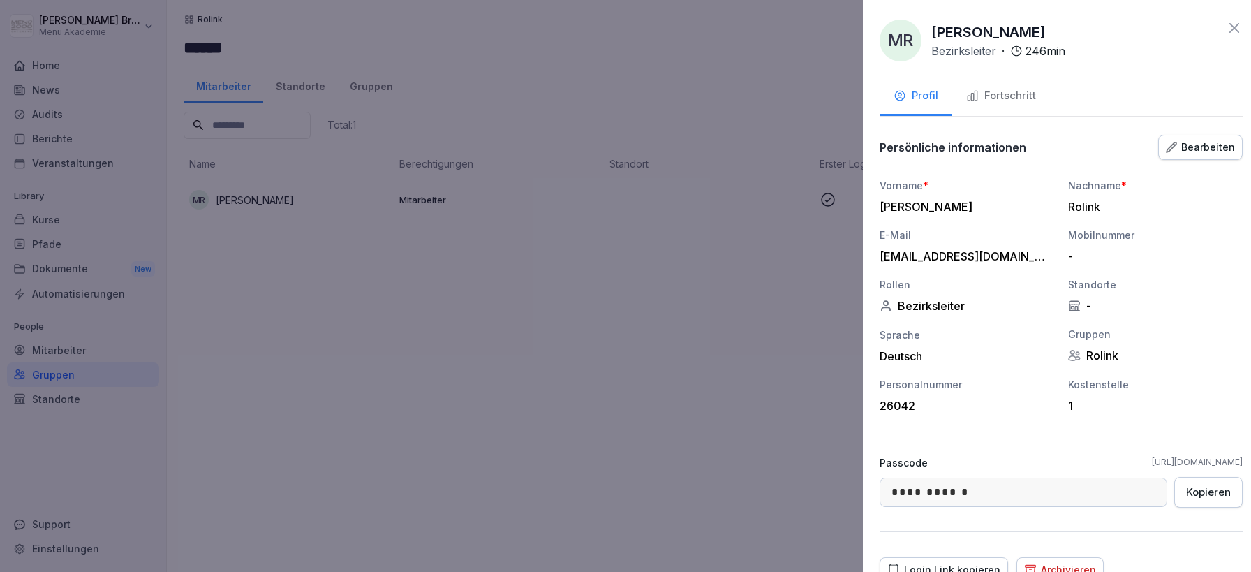
drag, startPoint x: 526, startPoint y: 337, endPoint x: 490, endPoint y: 288, distance: 61.0
click at [516, 318] on div at bounding box center [625, 286] width 1251 height 572
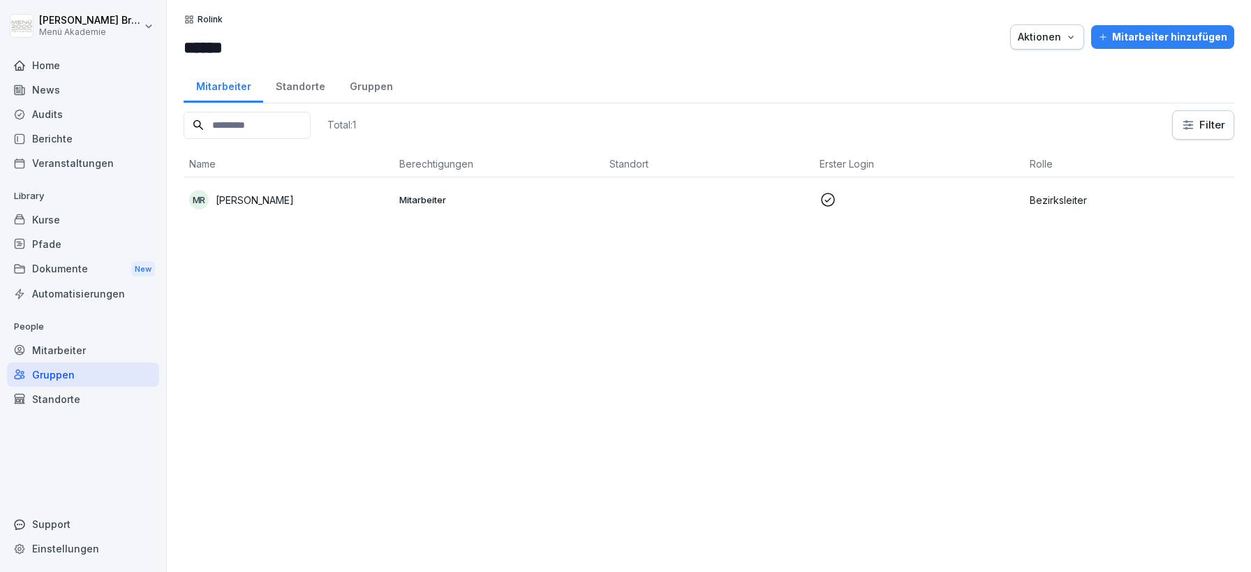
drag, startPoint x: 259, startPoint y: 78, endPoint x: 295, endPoint y: 86, distance: 37.1
click at [269, 81] on div "Mitarbeiter Standorte Gruppen" at bounding box center [709, 85] width 1051 height 36
click at [295, 86] on div "Standorte" at bounding box center [300, 85] width 74 height 36
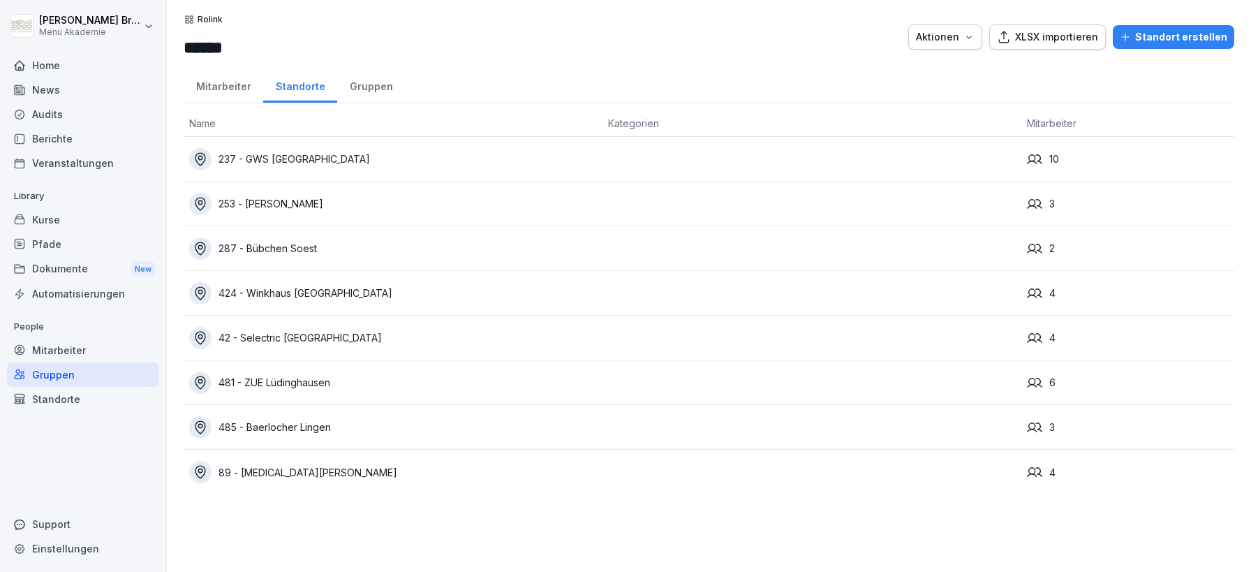
click at [231, 84] on div "Mitarbeiter" at bounding box center [224, 85] width 80 height 36
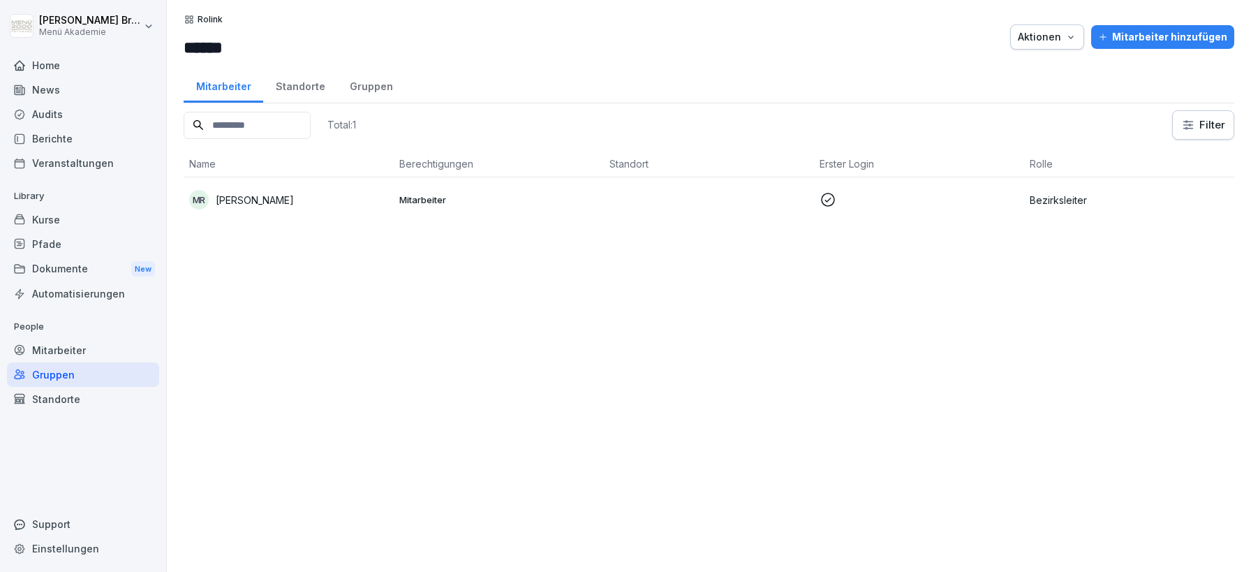
click at [485, 195] on p "Mitarbeiter" at bounding box center [498, 199] width 199 height 13
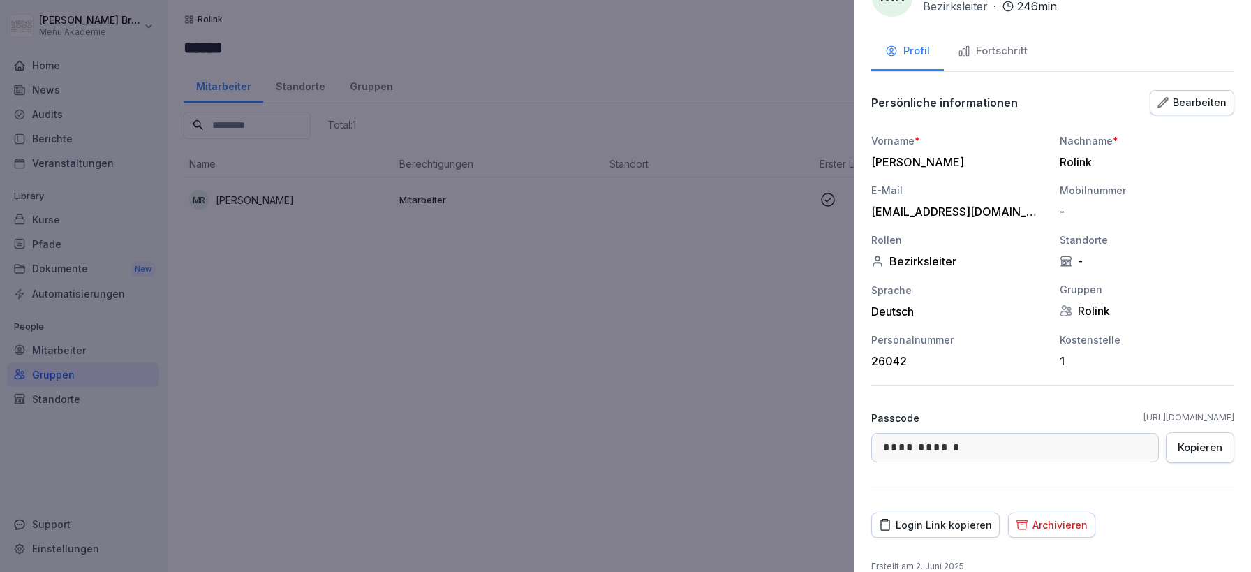
scroll to position [64, 0]
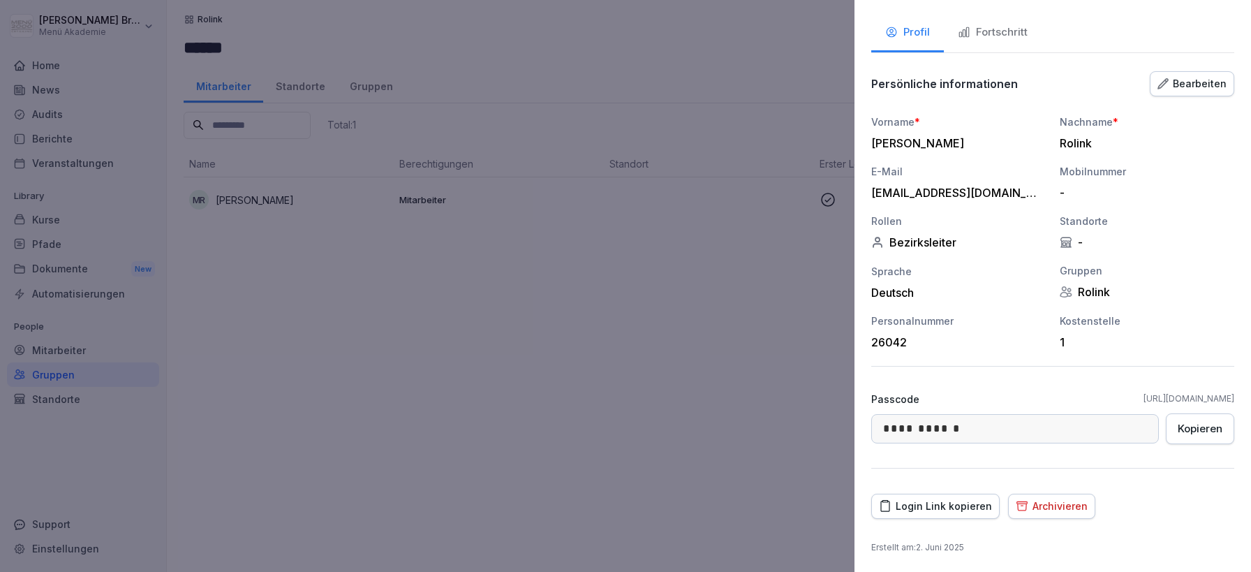
click at [1207, 84] on div "Bearbeiten" at bounding box center [1192, 83] width 69 height 15
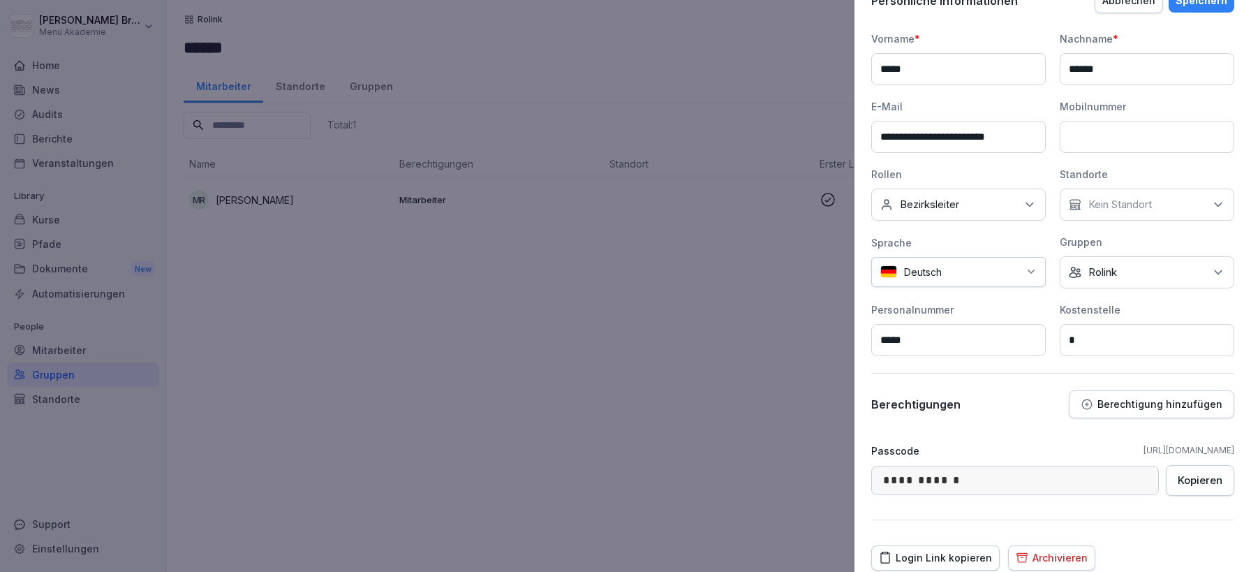
scroll to position [198, 0]
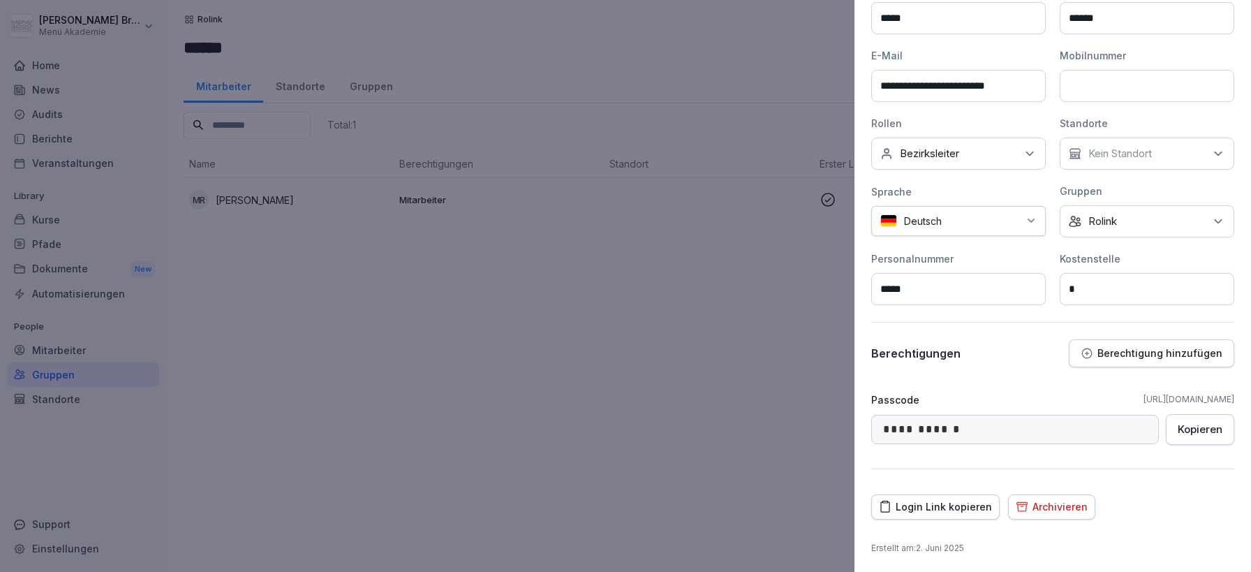
click at [1143, 348] on p "Berechtigung hinzufügen" at bounding box center [1160, 353] width 125 height 11
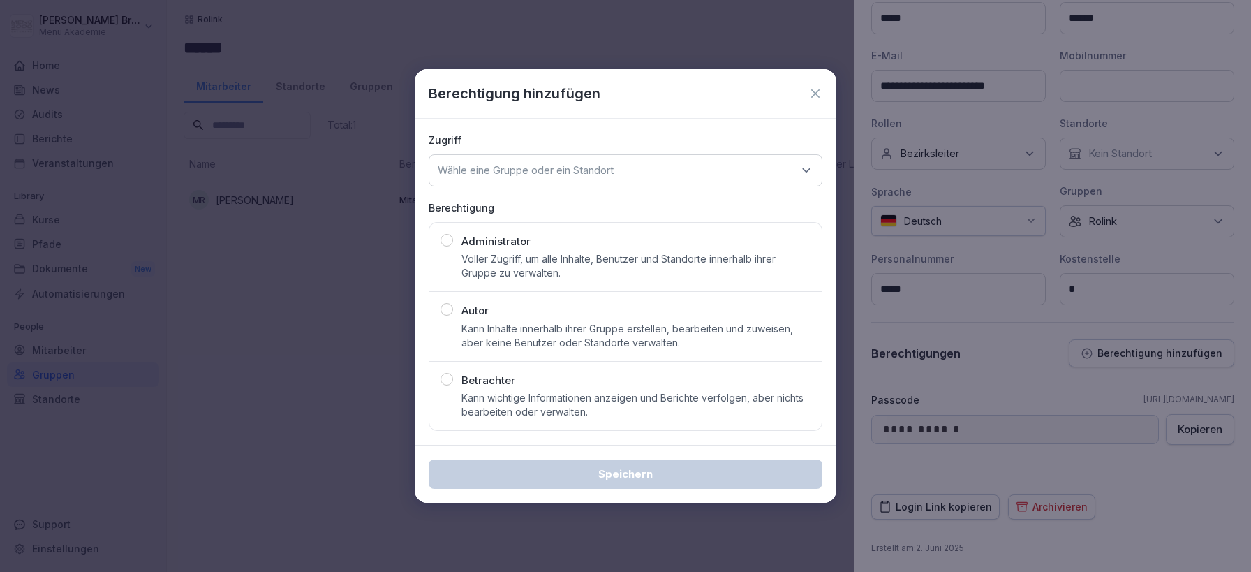
click at [489, 384] on p "Betrachter" at bounding box center [488, 381] width 54 height 16
click at [570, 164] on p "Wähle eine Gruppe oder ein Standort" at bounding box center [526, 170] width 176 height 14
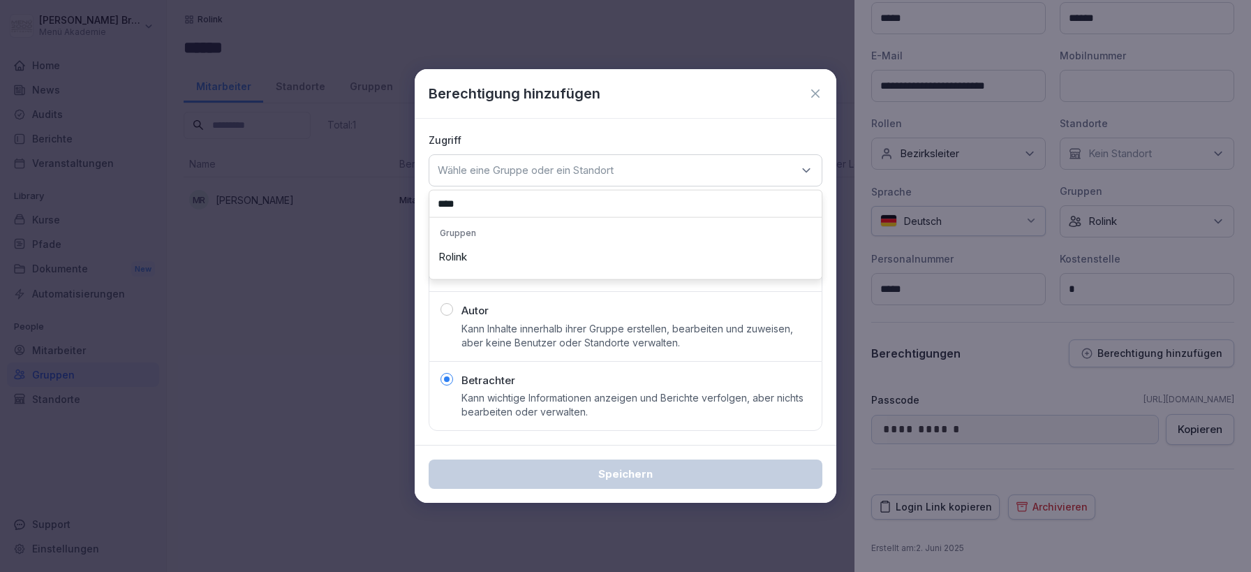
type input "****"
click at [455, 255] on div "Rolink" at bounding box center [625, 257] width 385 height 27
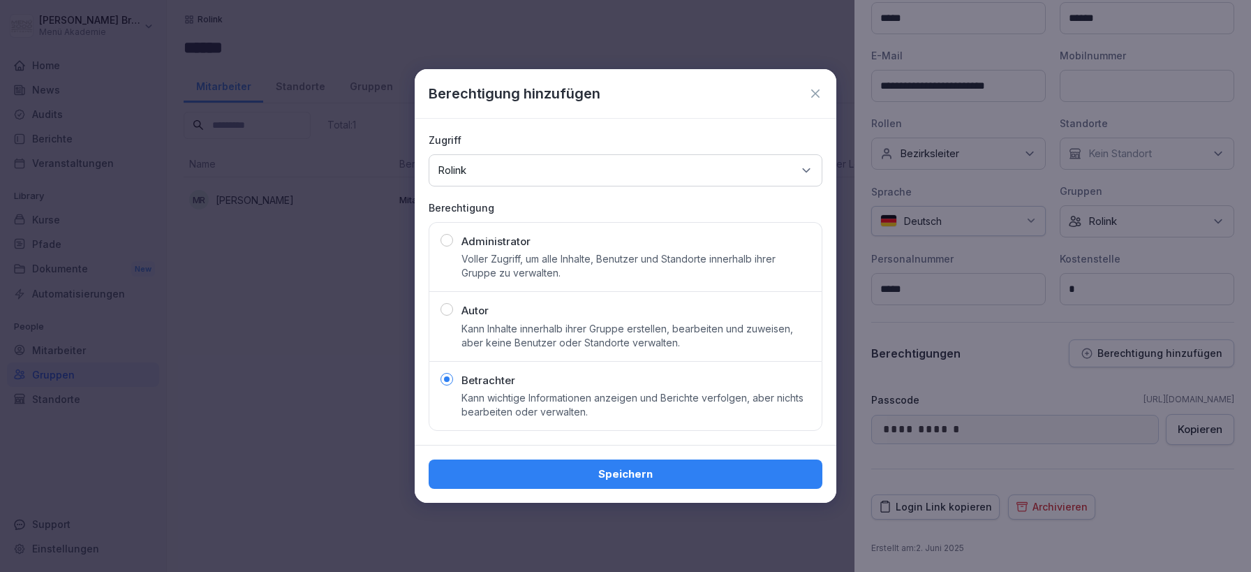
click at [624, 479] on div "Speichern" at bounding box center [625, 473] width 371 height 15
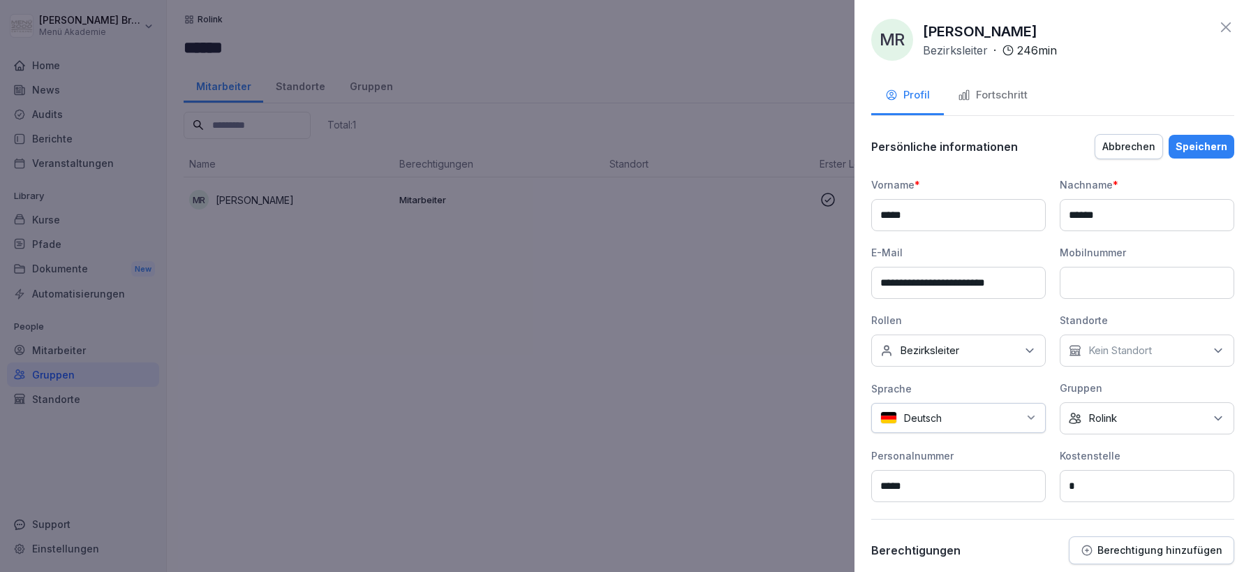
scroll to position [0, 0]
click at [1216, 149] on div "Speichern" at bounding box center [1202, 147] width 52 height 15
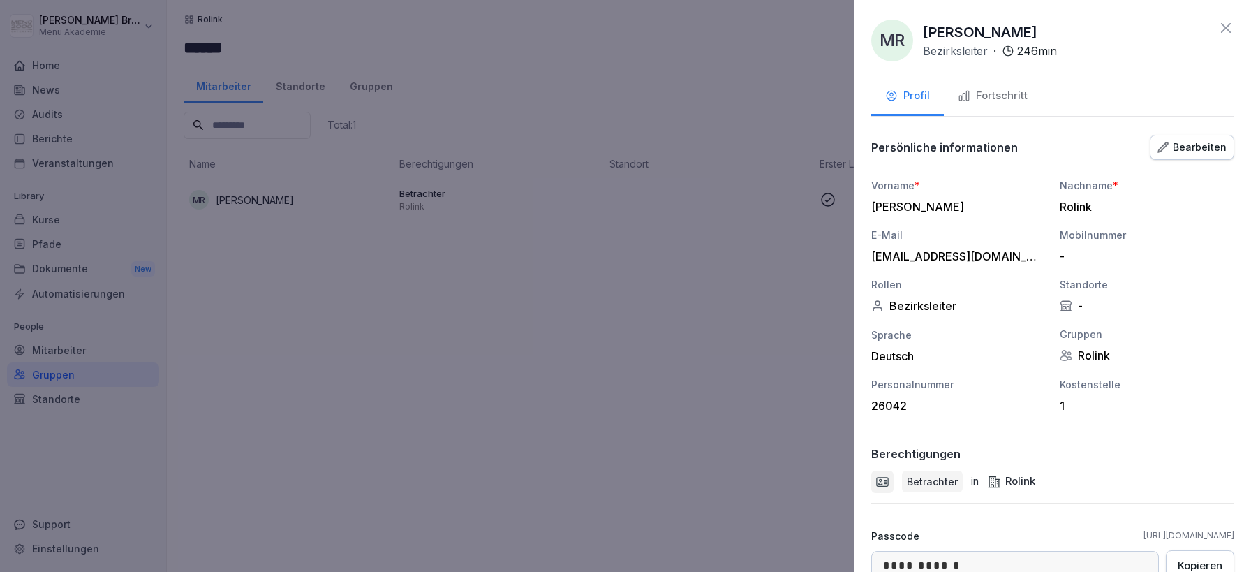
scroll to position [137, 0]
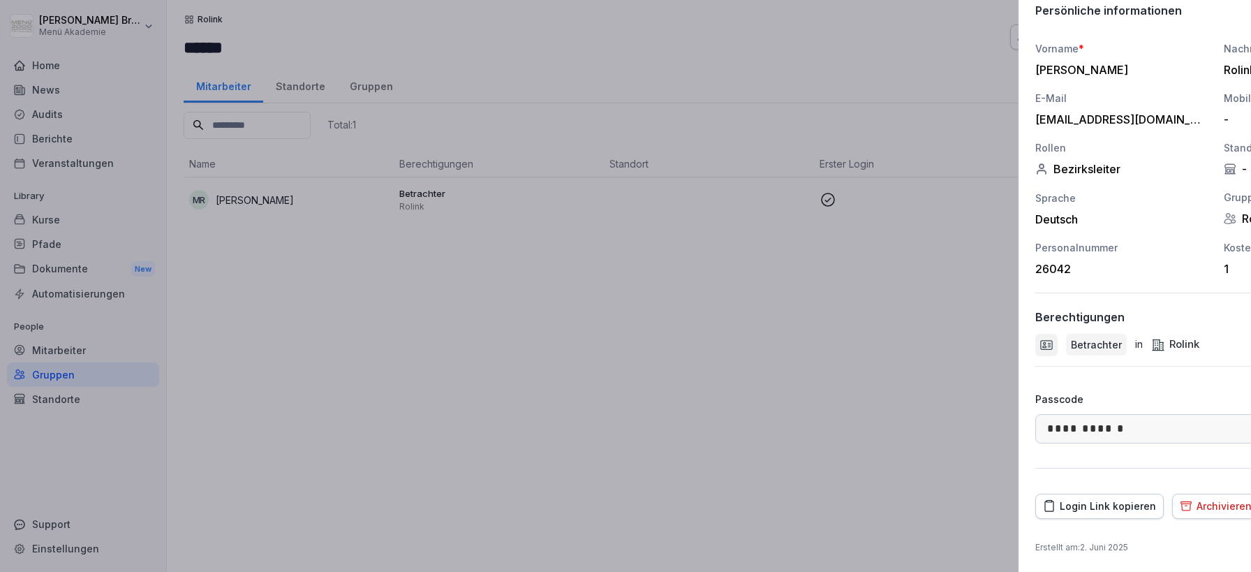
click at [689, 420] on div at bounding box center [625, 286] width 1251 height 572
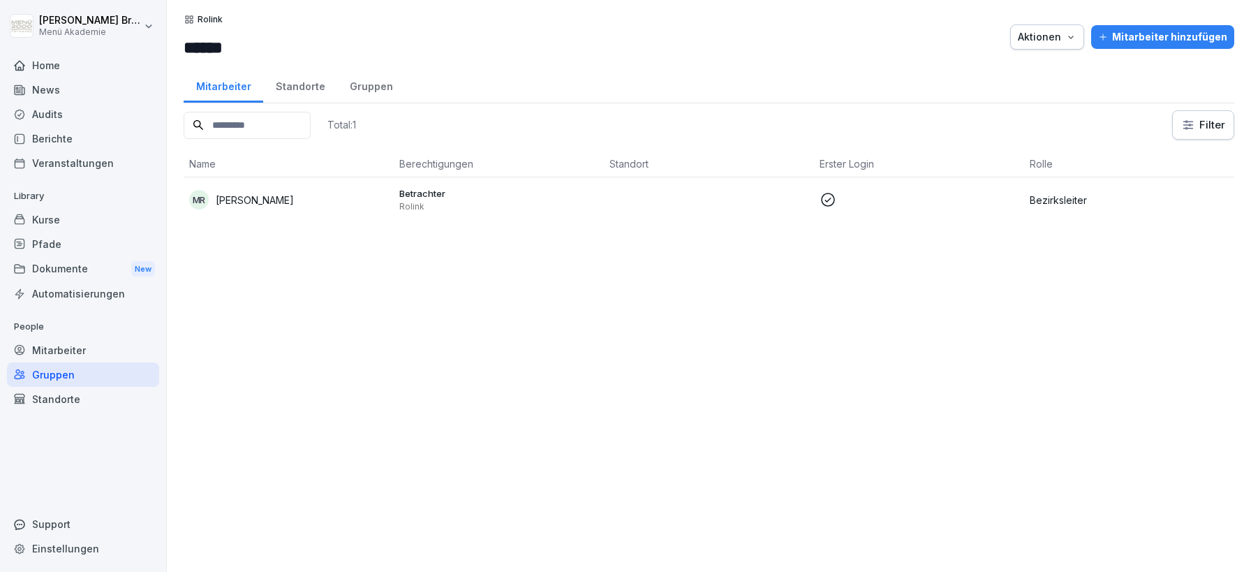
click at [76, 348] on div "Mitarbeiter" at bounding box center [83, 350] width 152 height 24
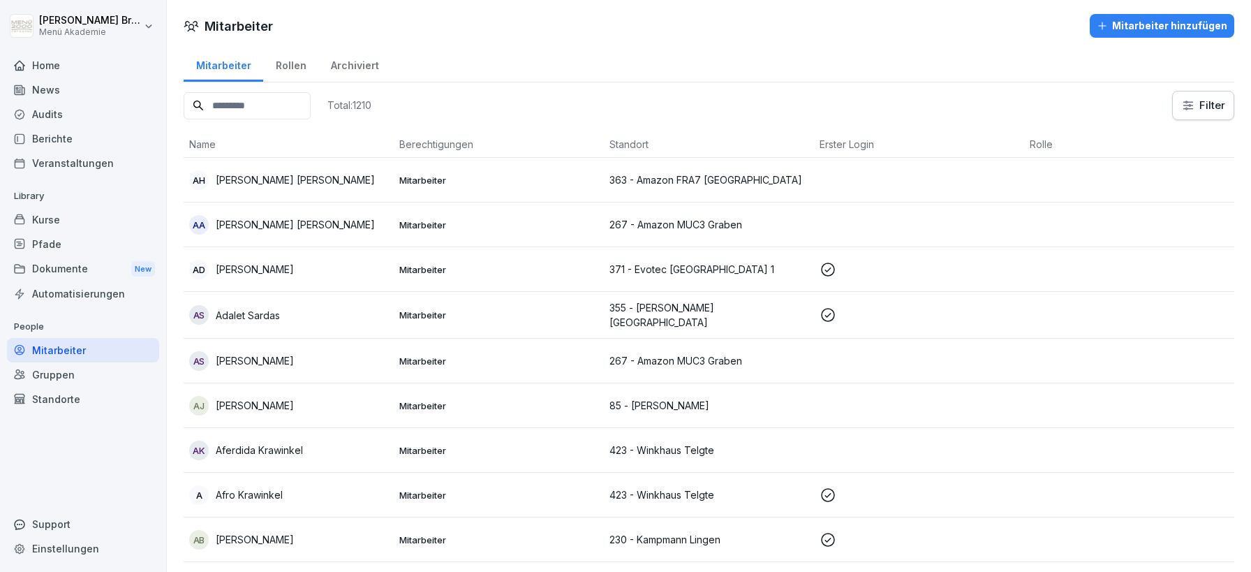
click at [65, 376] on div "Gruppen" at bounding box center [83, 374] width 152 height 24
